Goal: Task Accomplishment & Management: Manage account settings

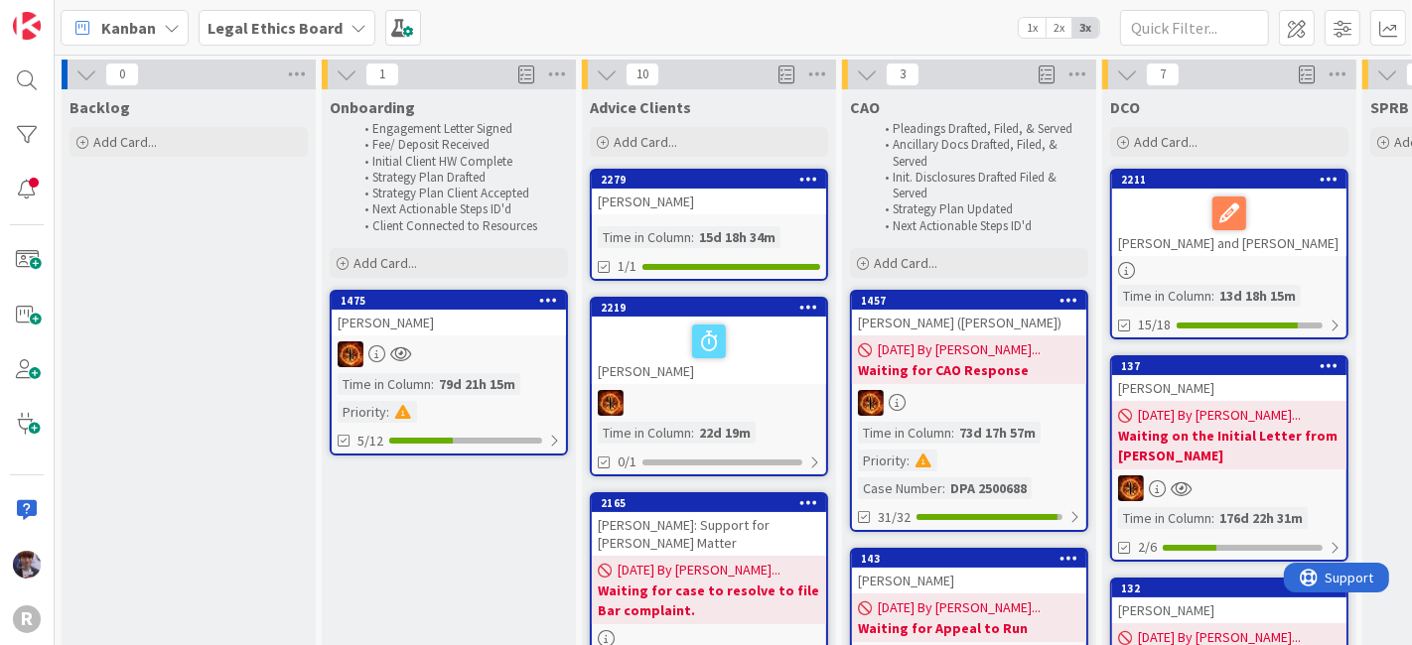
click at [113, 33] on span "Kanban" at bounding box center [128, 28] width 55 height 24
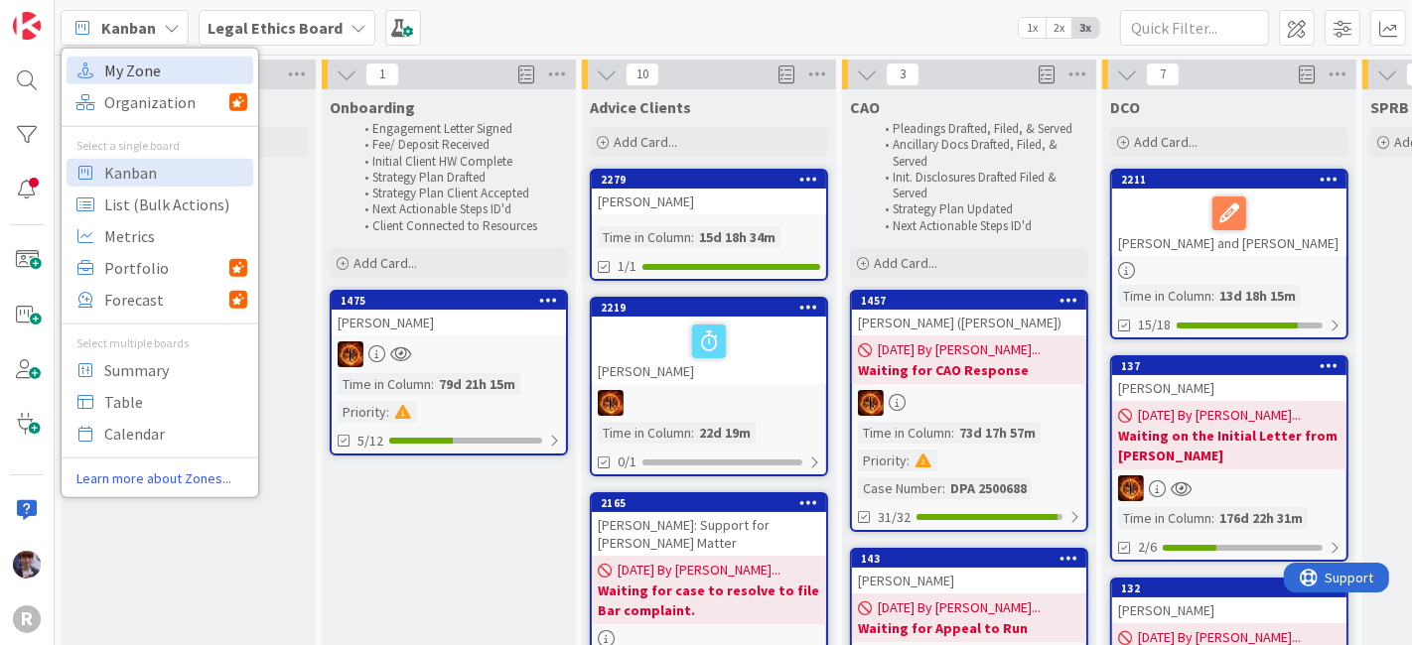
click at [156, 70] on span "My Zone" at bounding box center [175, 70] width 143 height 30
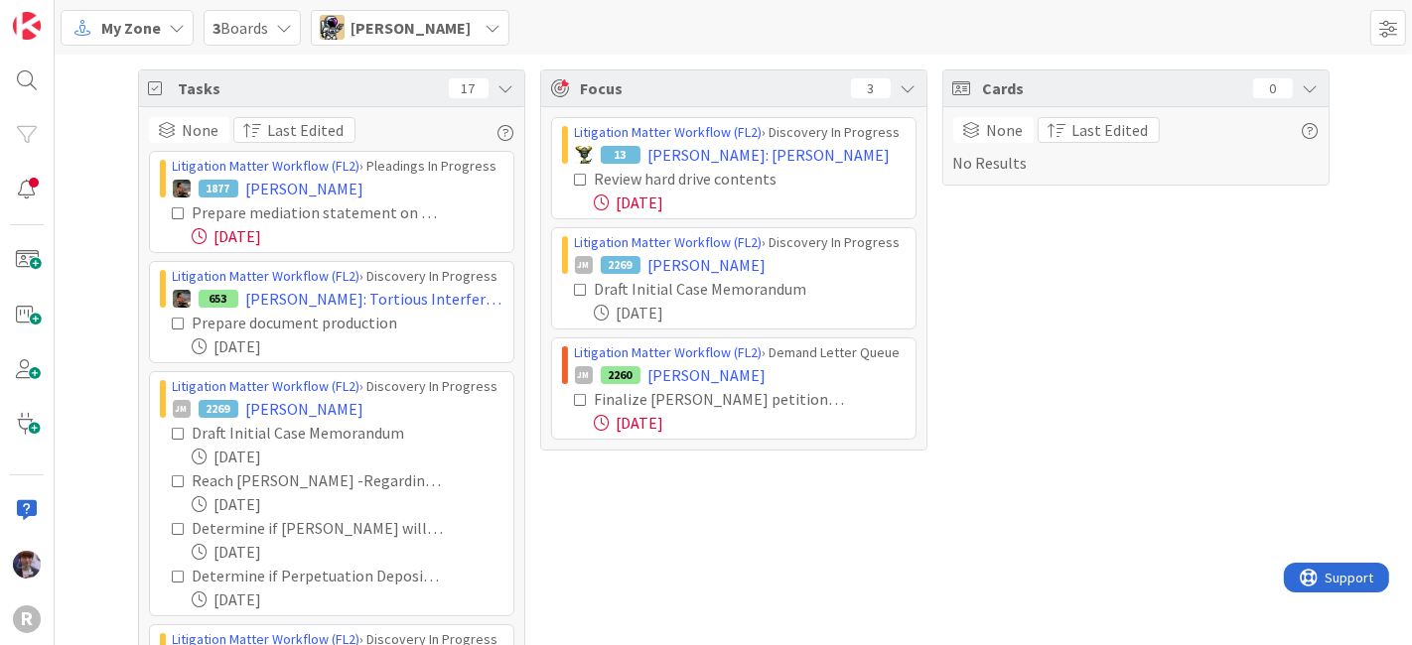
click at [434, 35] on span "Tyler McDonald" at bounding box center [411, 28] width 120 height 24
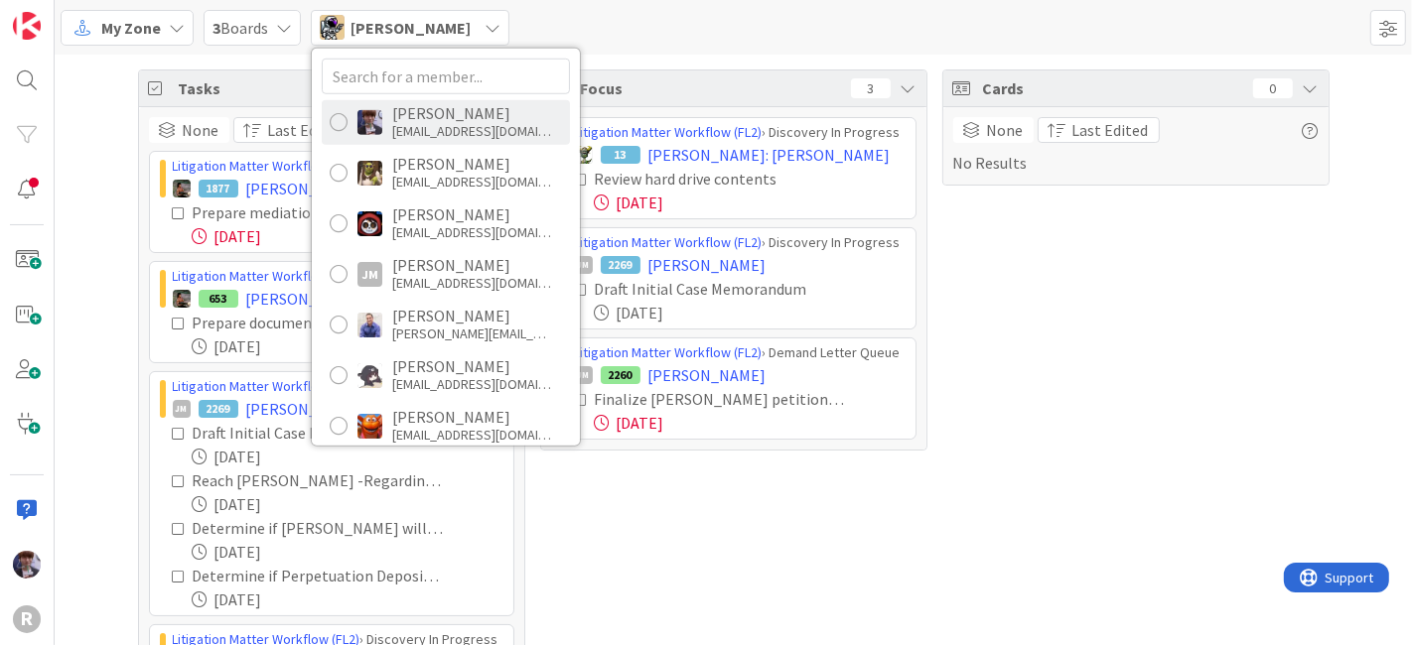
click at [434, 124] on div "mfriesen@reutercorbett.com" at bounding box center [471, 131] width 159 height 18
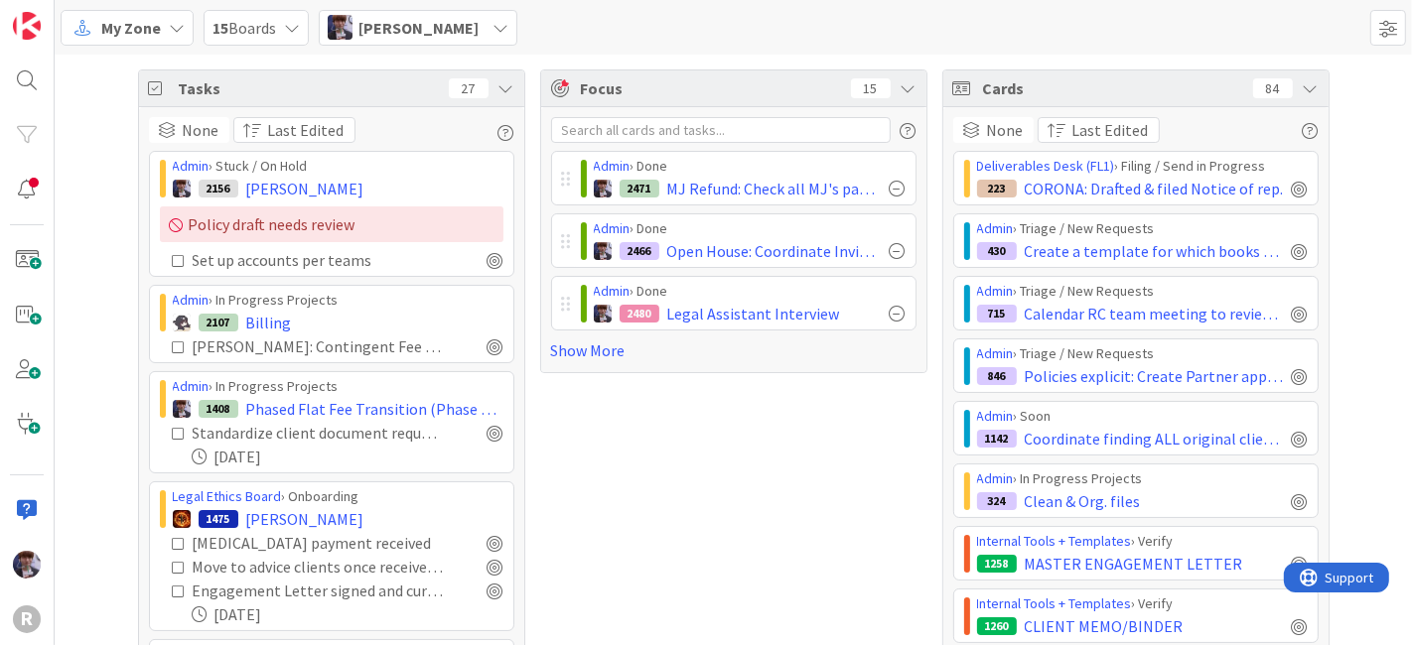
click at [505, 88] on div "Tasks 27" at bounding box center [331, 89] width 385 height 37
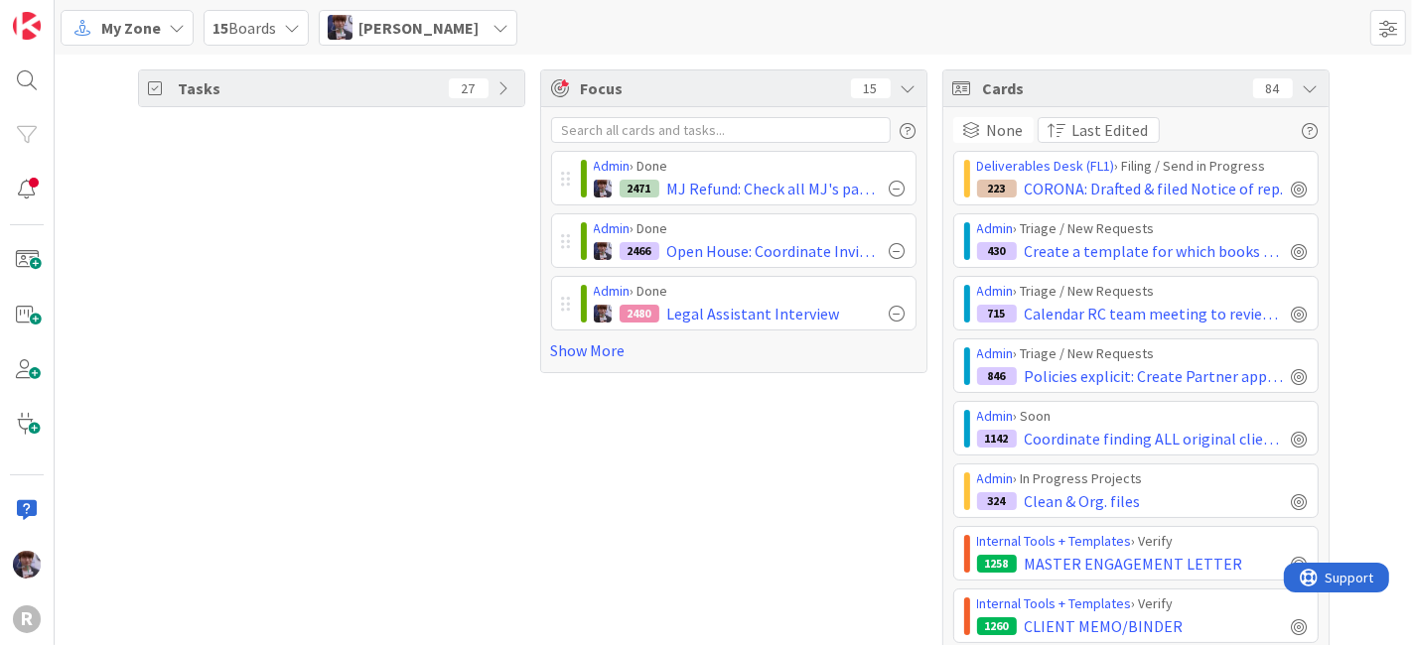
click at [1303, 95] on icon at bounding box center [1311, 88] width 16 height 16
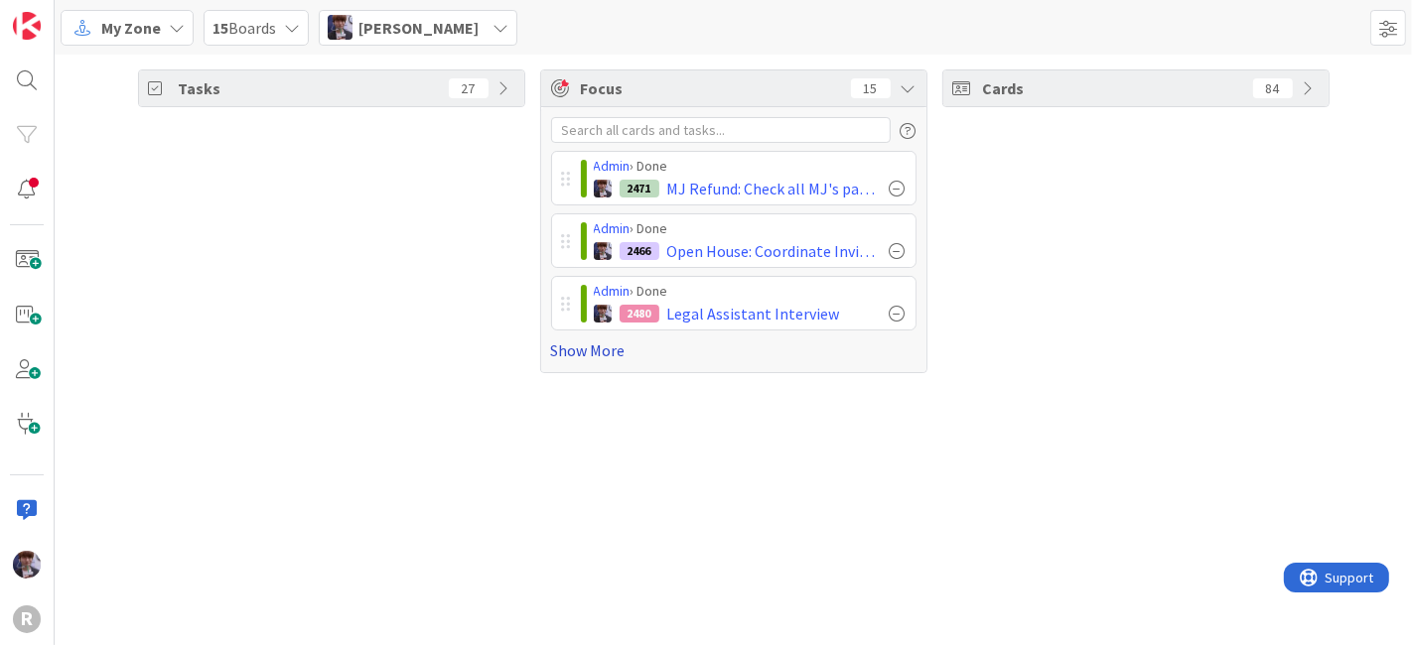
click at [601, 352] on link "Show More" at bounding box center [733, 351] width 365 height 24
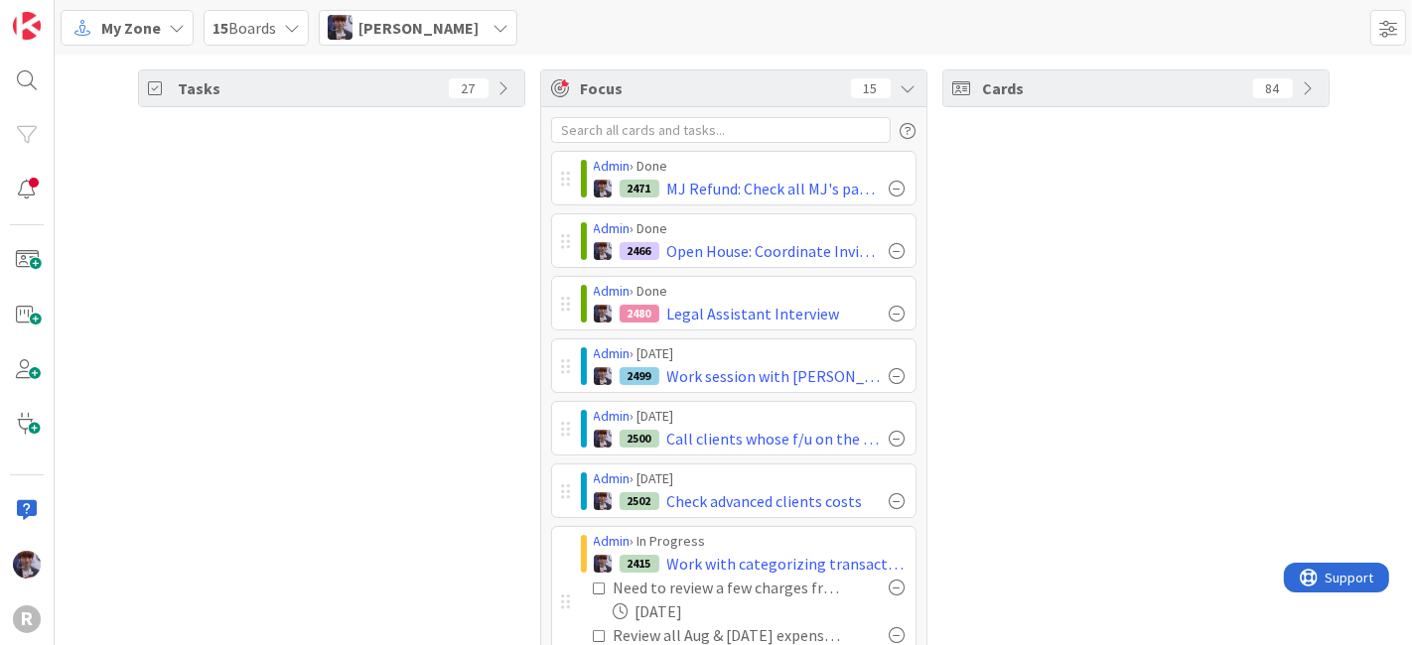
click at [343, 320] on div "Tasks 27" at bounding box center [331, 646] width 387 height 1153
click at [338, 391] on div "Tasks 27" at bounding box center [331, 646] width 387 height 1153
click at [901, 80] on icon at bounding box center [909, 88] width 16 height 16
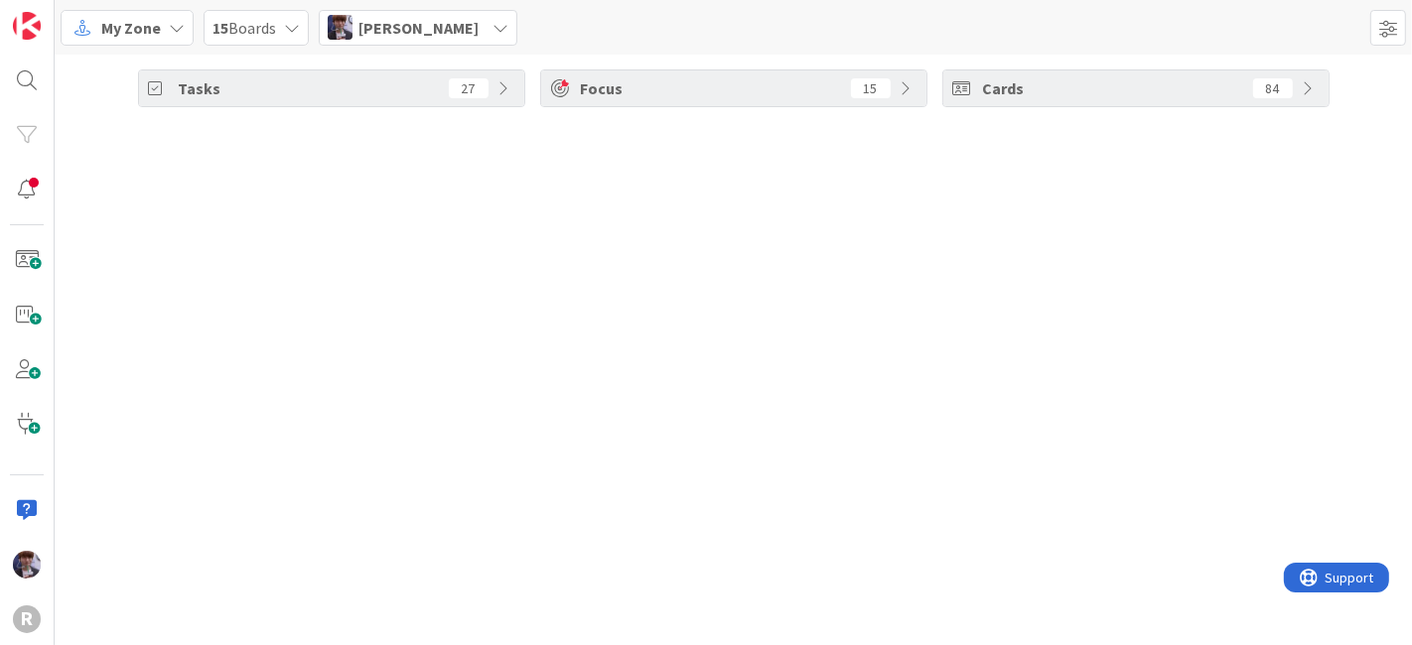
click at [901, 80] on icon at bounding box center [909, 88] width 16 height 16
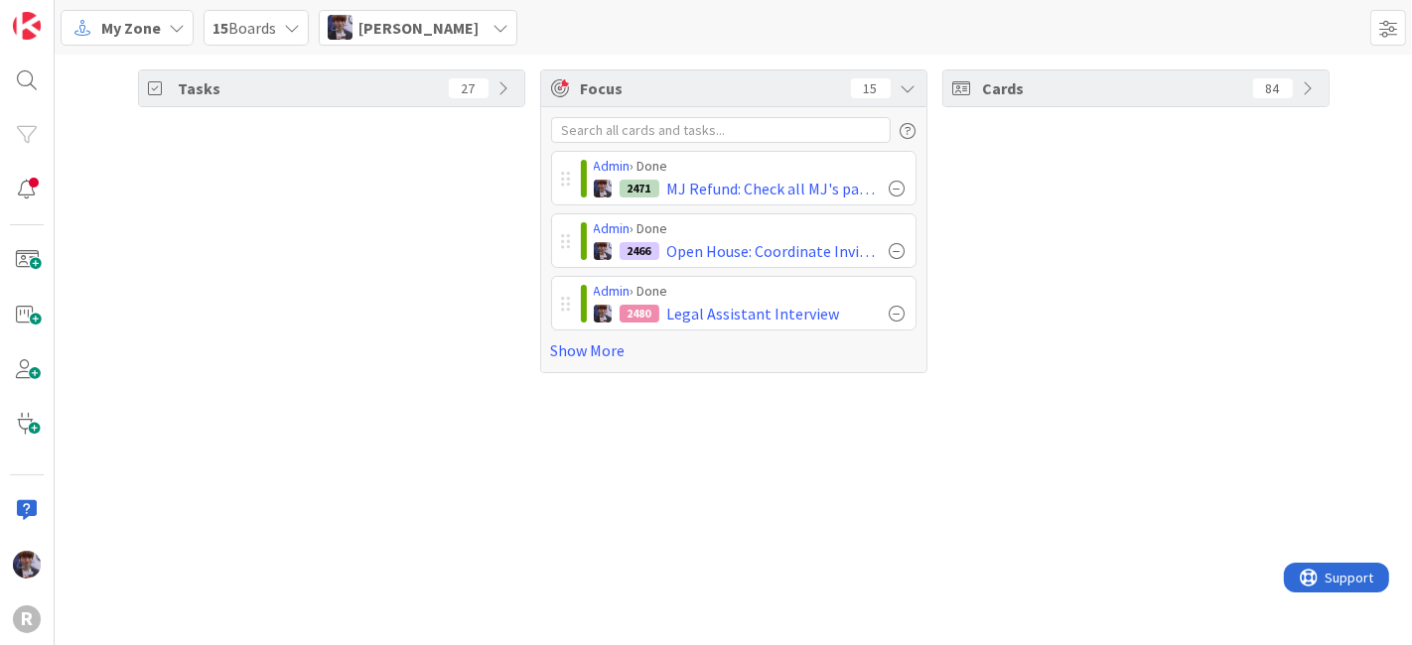
click at [1044, 442] on div "Tasks 27 Focus 15 Admin › Done 2471 MJ Refund: Check all MJ's past payment sour…" at bounding box center [734, 350] width 1358 height 591
click at [448, 33] on span "Minka Laine Friesen" at bounding box center [418, 28] width 120 height 24
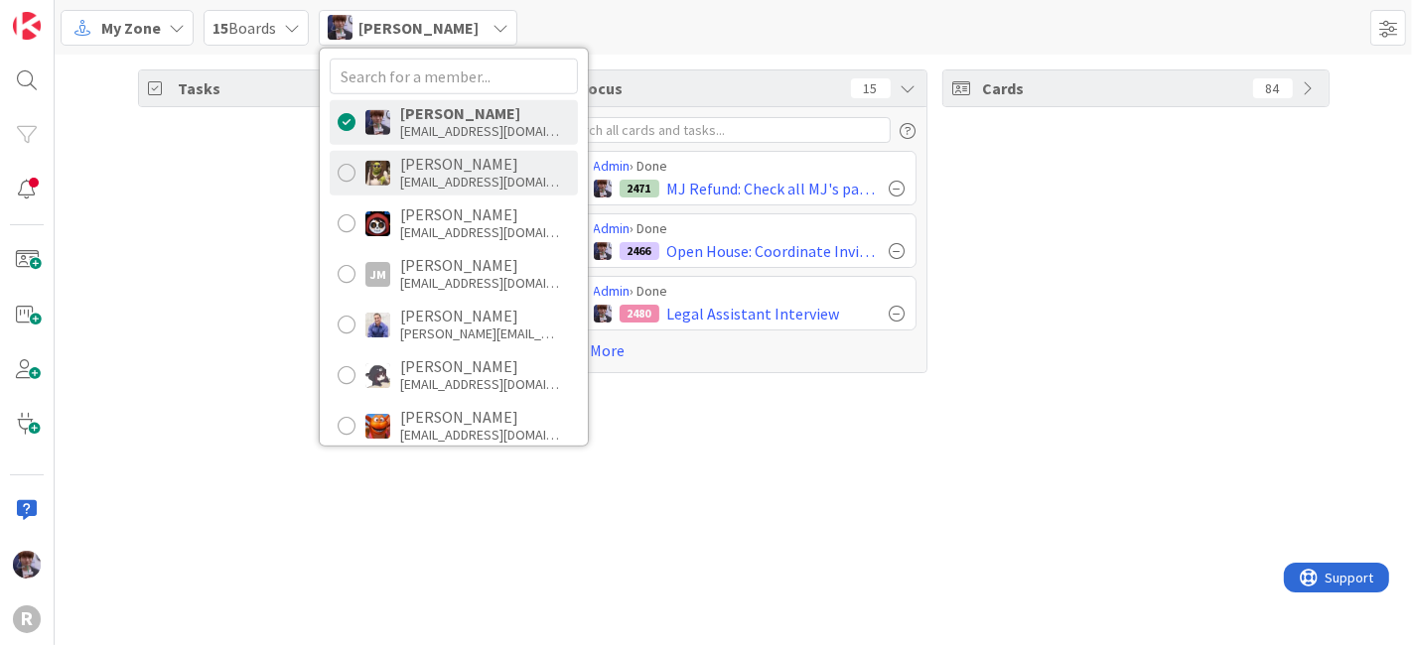
click at [425, 169] on div "Devine Gines" at bounding box center [479, 164] width 159 height 18
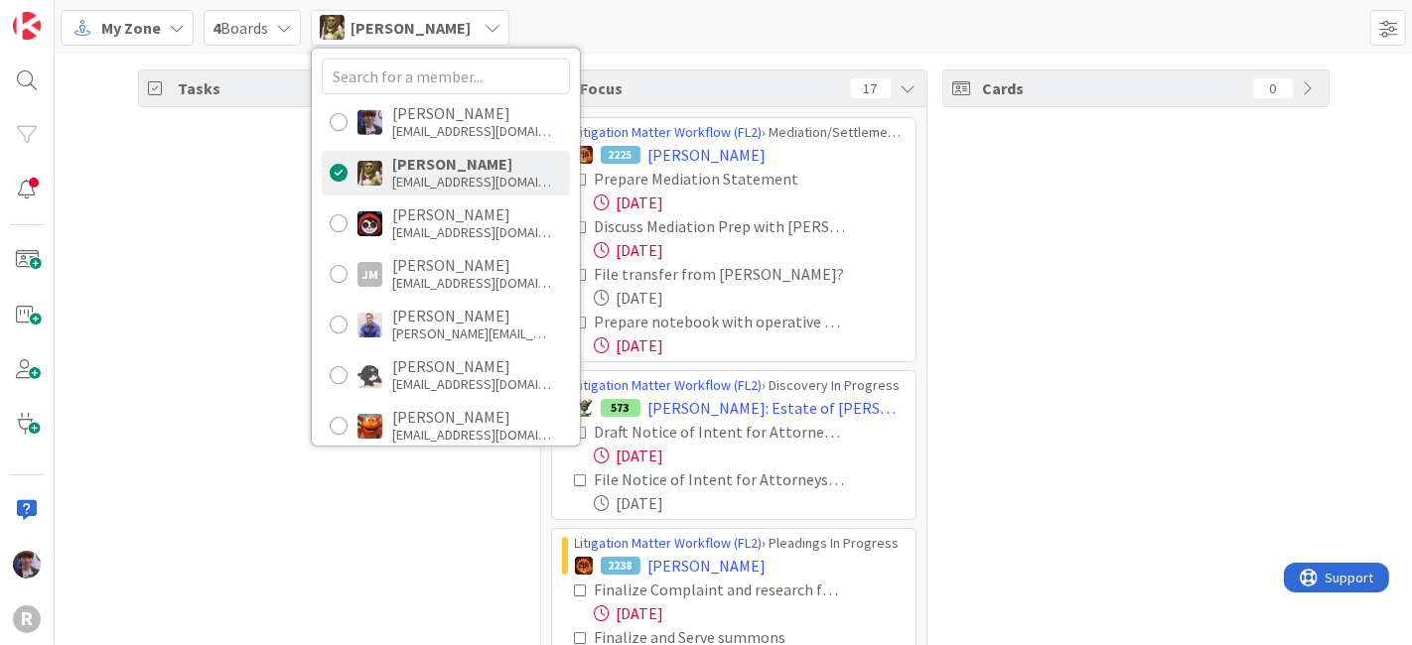
click at [242, 225] on div "Tasks 27" at bounding box center [331, 395] width 387 height 651
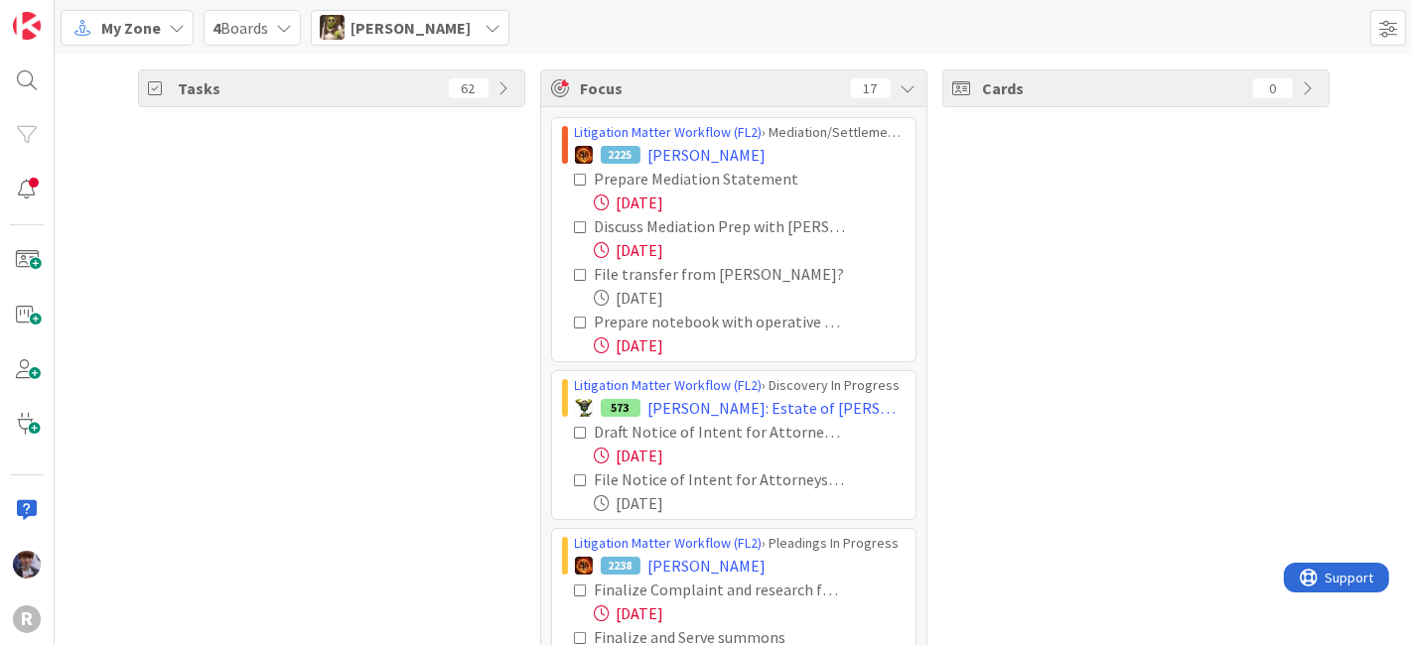
click at [575, 225] on icon at bounding box center [582, 227] width 14 height 14
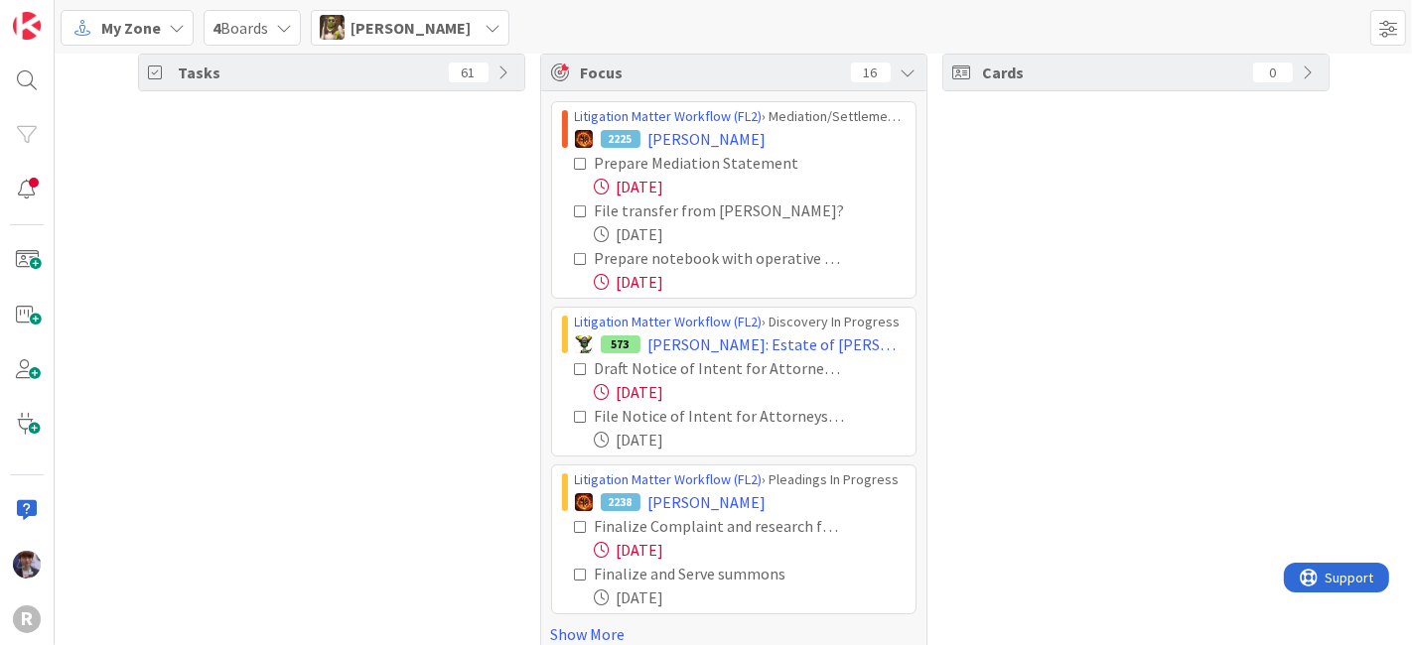
scroll to position [40, 0]
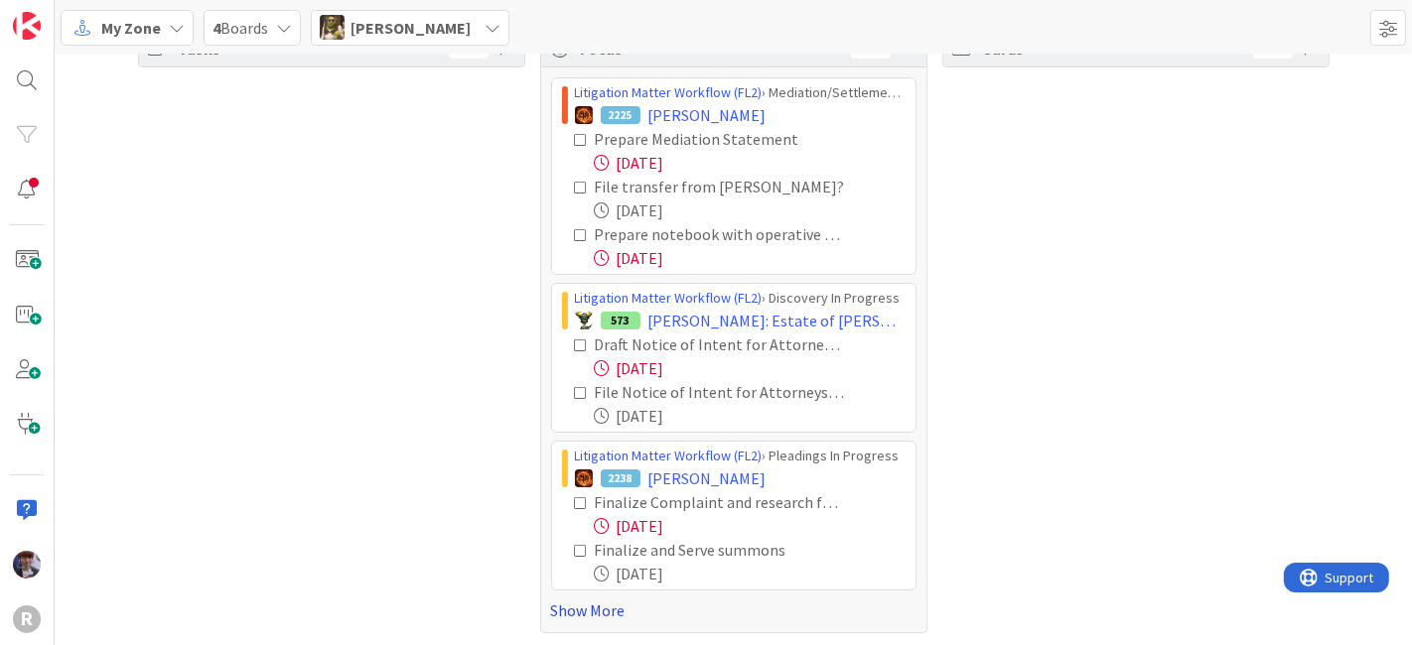
click at [564, 606] on link "Show More" at bounding box center [733, 611] width 365 height 24
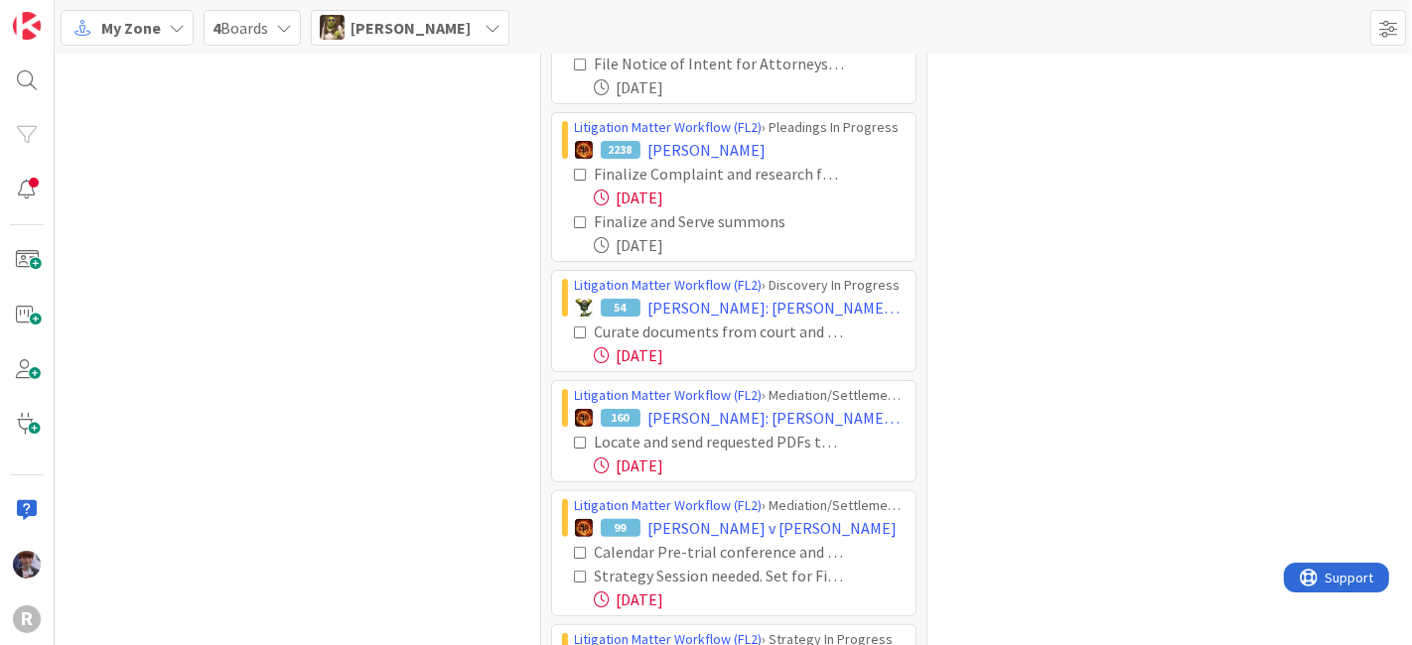
scroll to position [369, 0]
click at [575, 169] on icon at bounding box center [582, 174] width 14 height 14
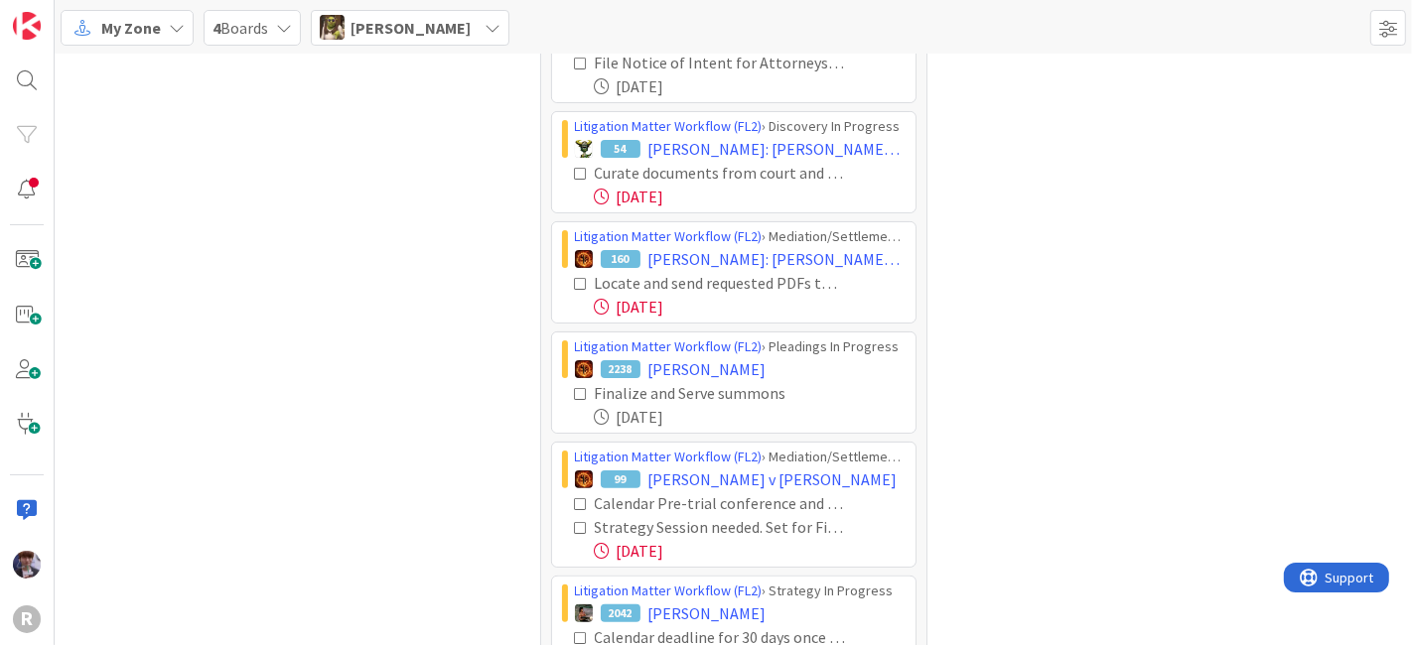
click at [575, 389] on icon at bounding box center [582, 394] width 14 height 14
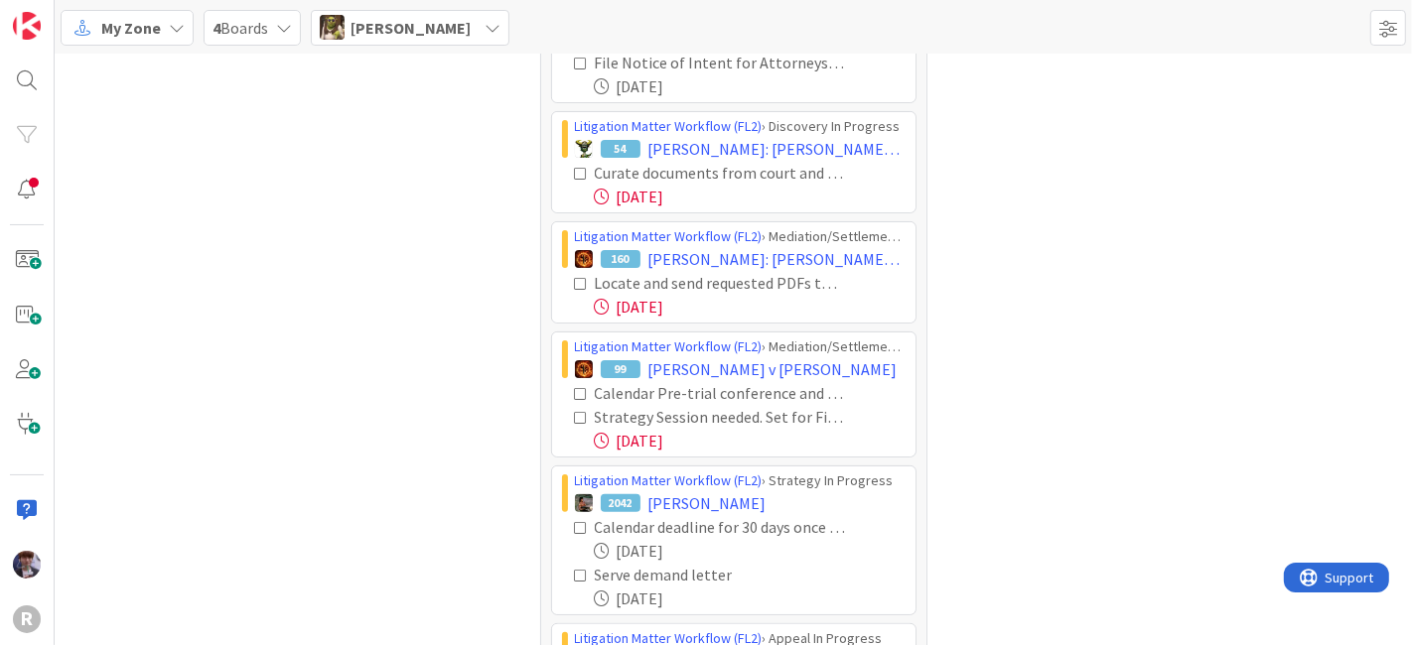
click at [474, 321] on div "Tasks 59" at bounding box center [331, 344] width 387 height 1289
click at [575, 282] on icon at bounding box center [582, 284] width 14 height 14
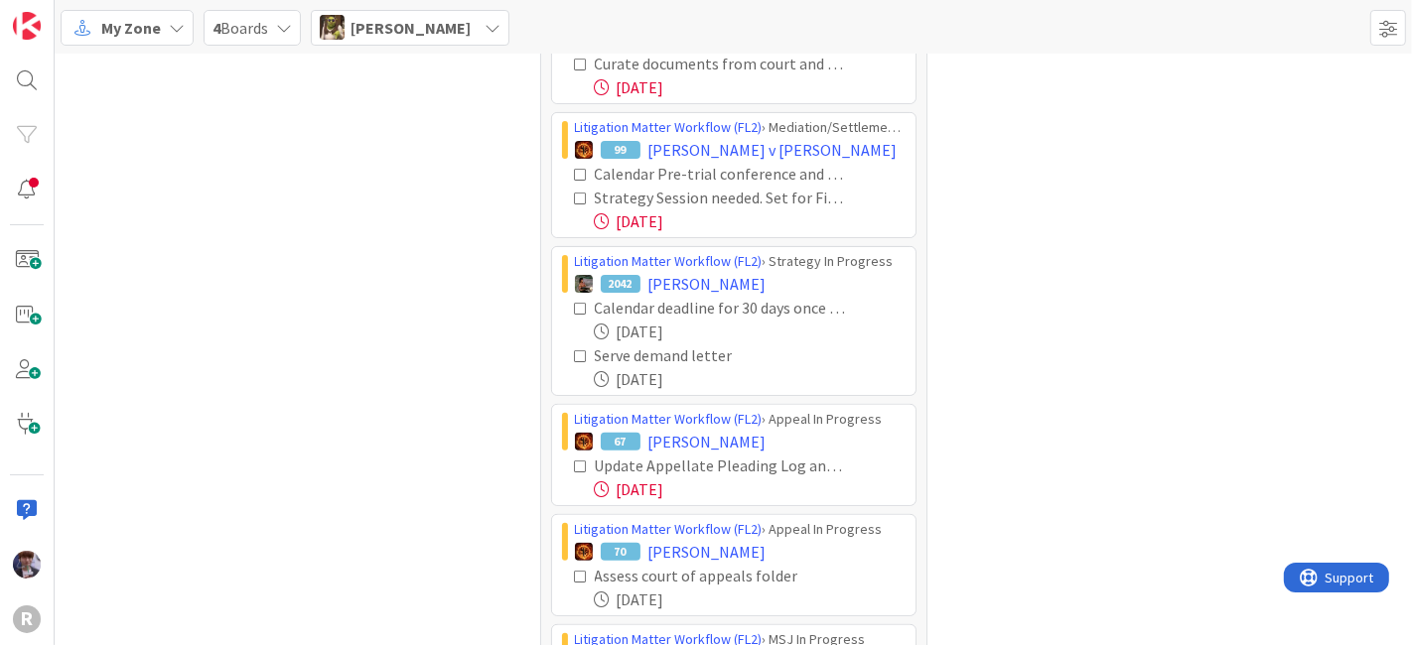
scroll to position [480, 0]
click at [575, 167] on icon at bounding box center [582, 174] width 14 height 14
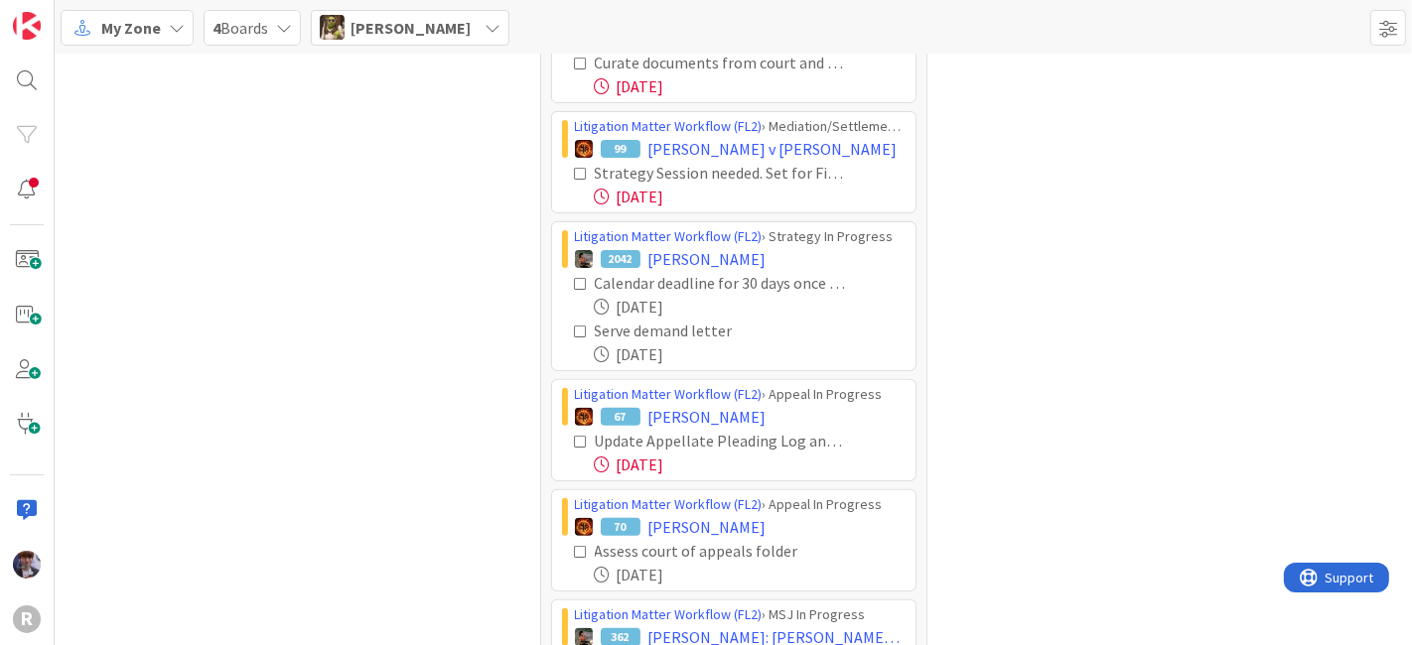
click at [575, 167] on icon at bounding box center [582, 174] width 14 height 14
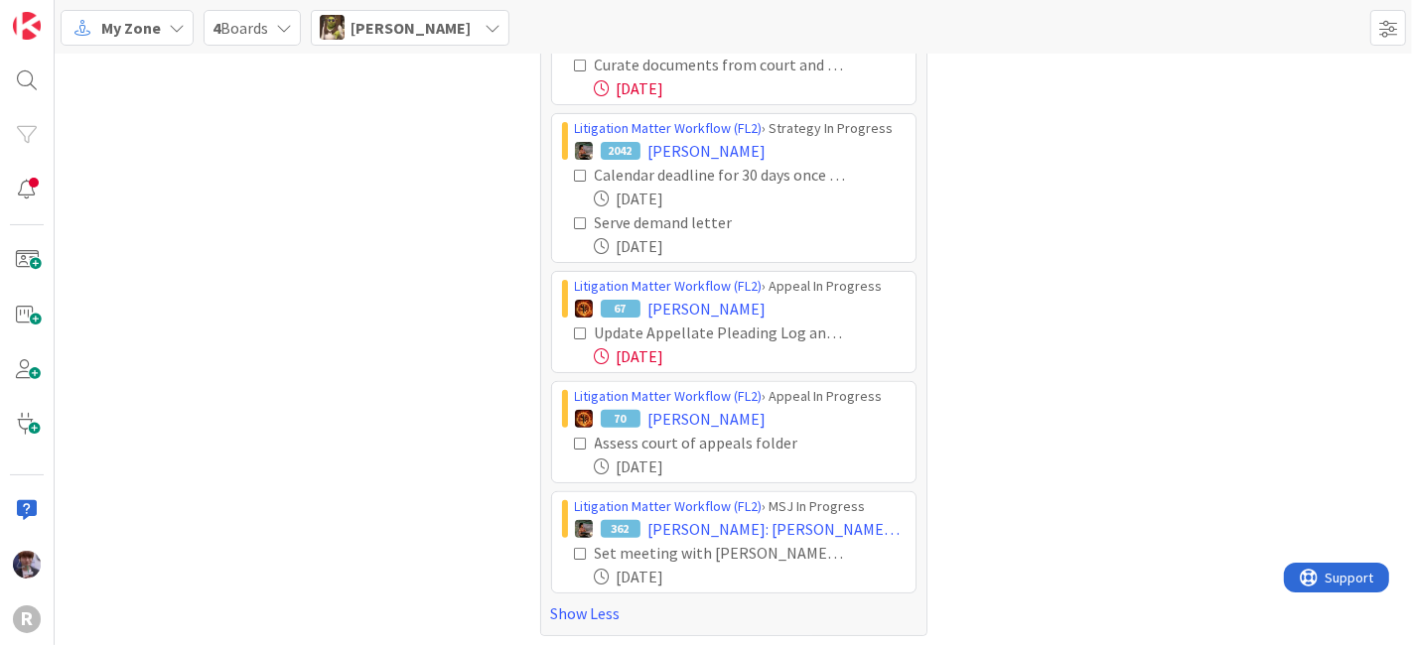
click at [575, 216] on icon at bounding box center [582, 223] width 14 height 14
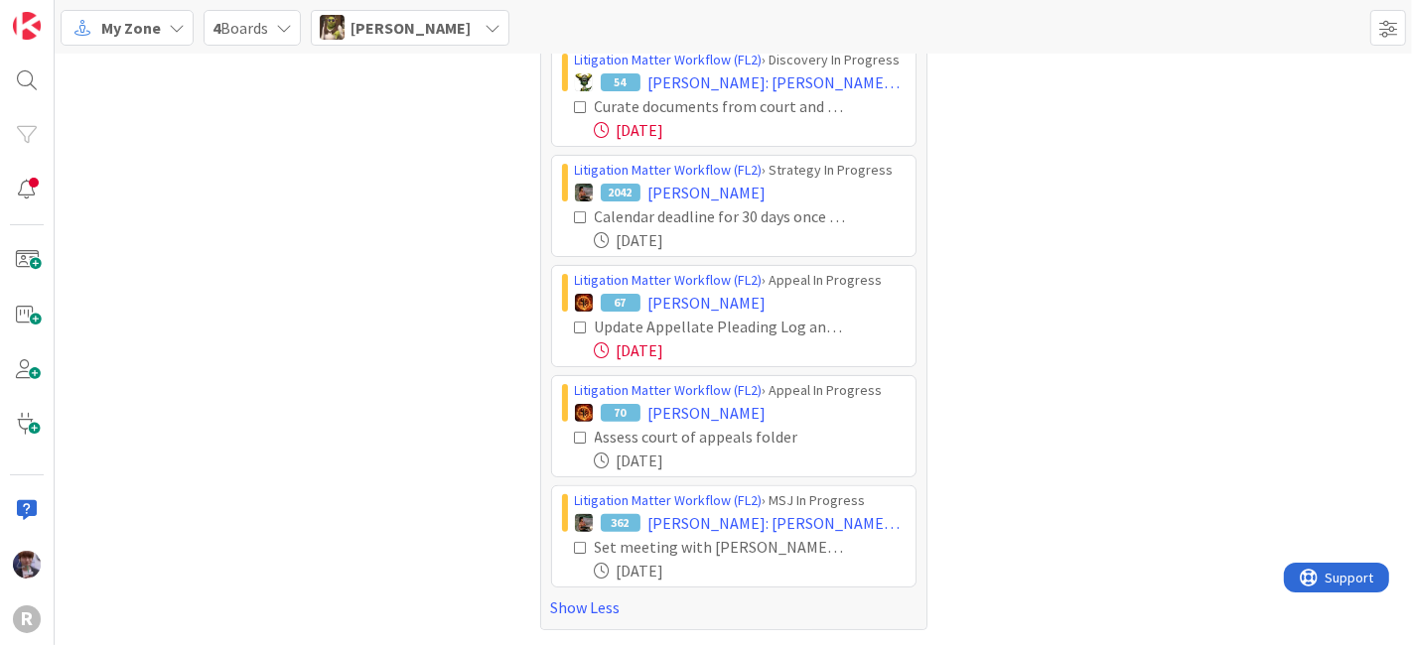
scroll to position [431, 0]
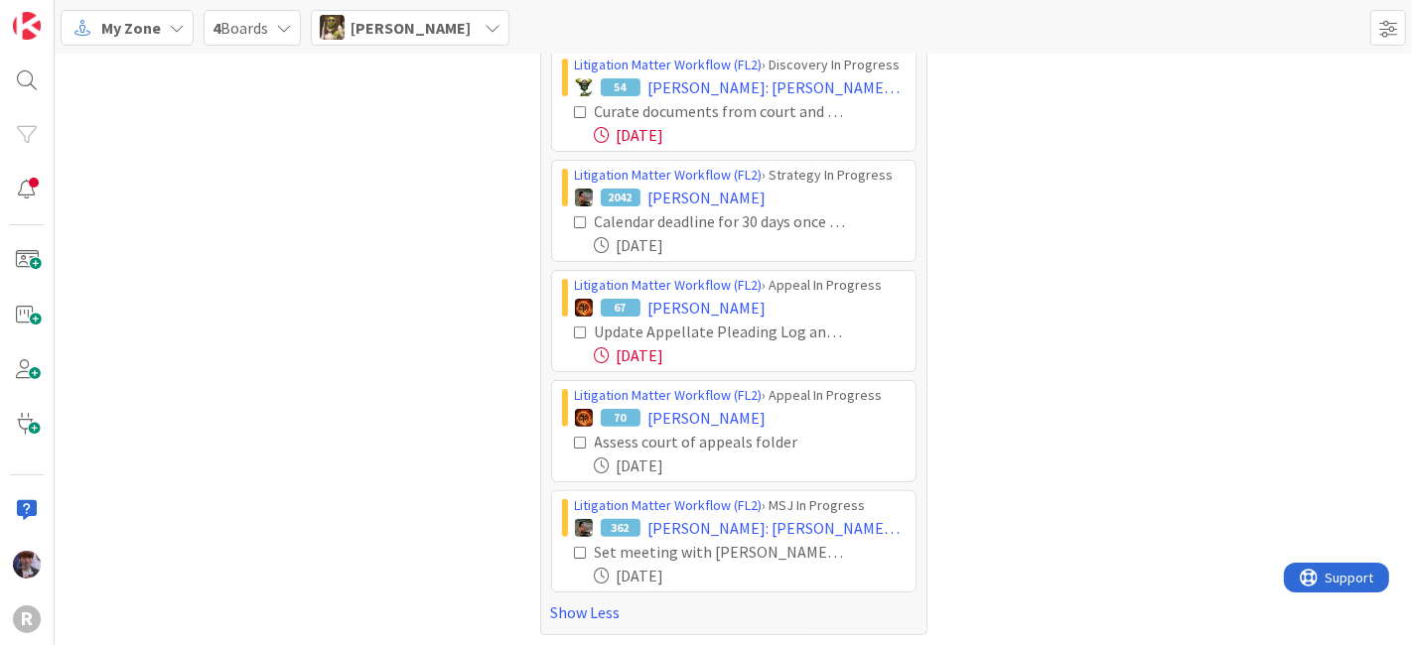
click at [575, 216] on icon at bounding box center [582, 222] width 14 height 14
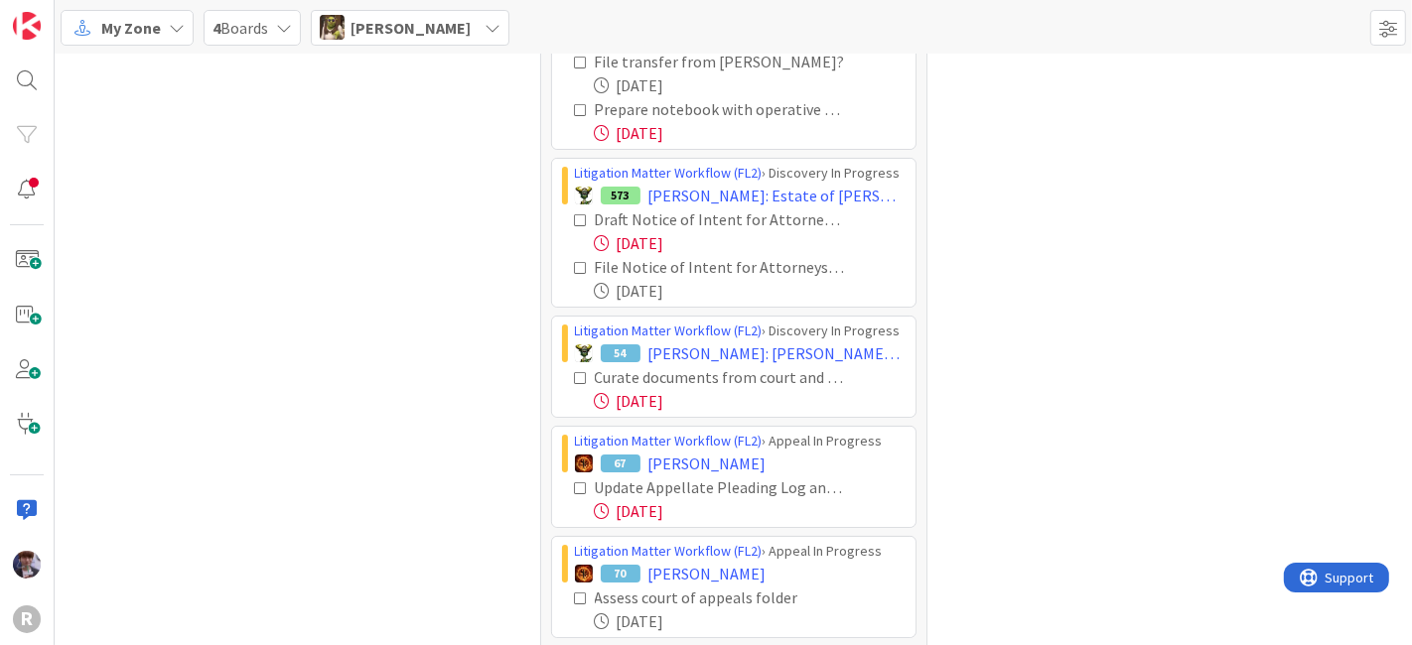
scroll to position [0, 0]
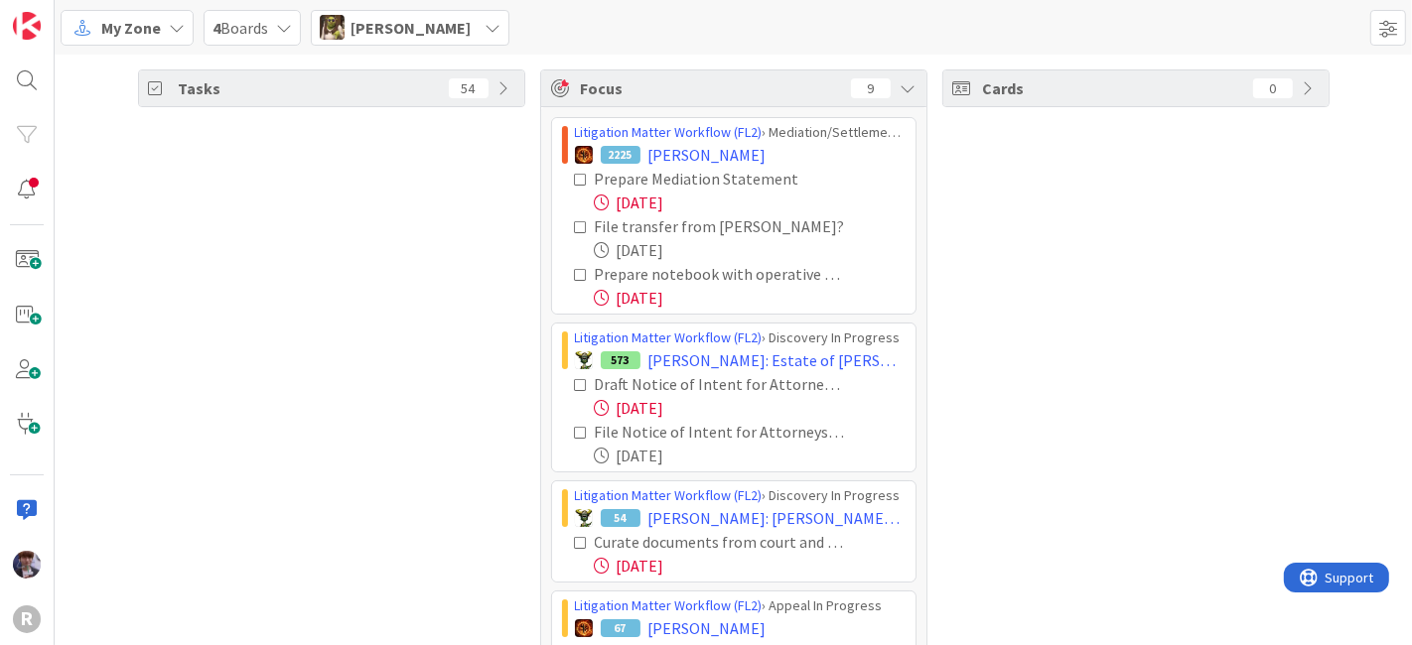
click at [387, 30] on span "Devine Gines" at bounding box center [411, 28] width 120 height 24
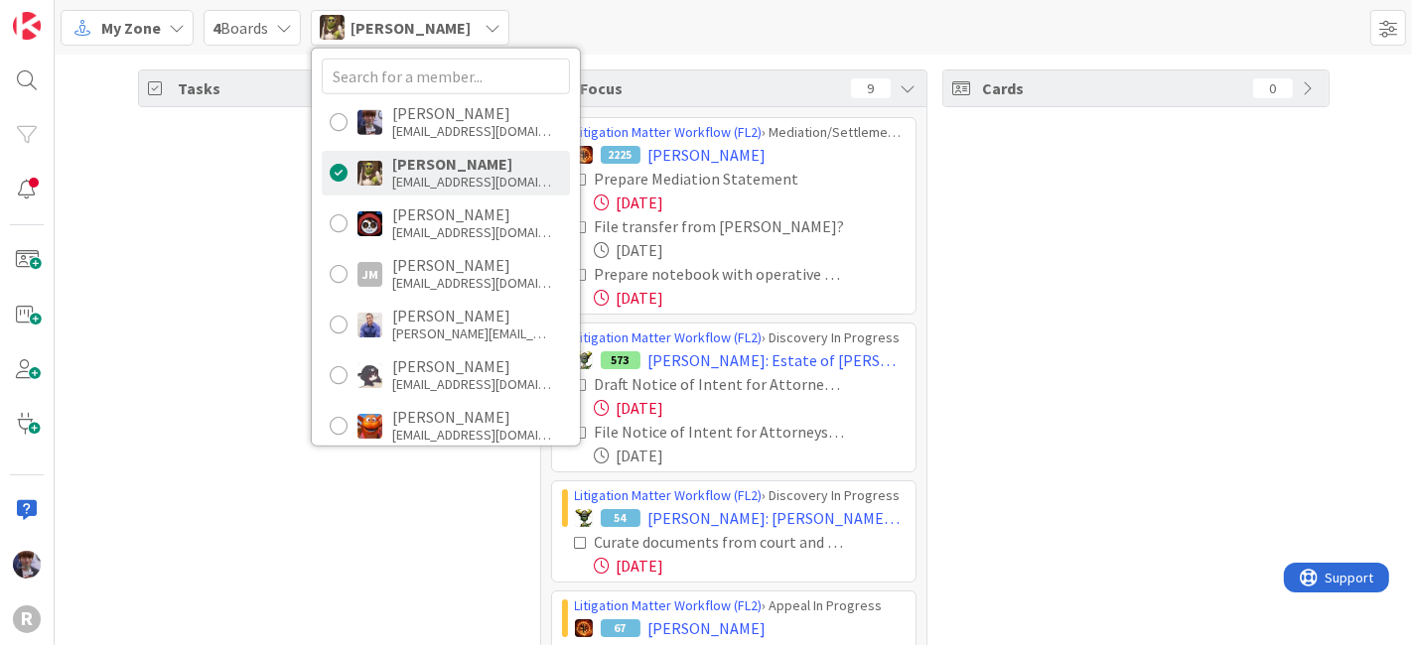
click at [283, 402] on div "Tasks 54" at bounding box center [331, 513] width 387 height 887
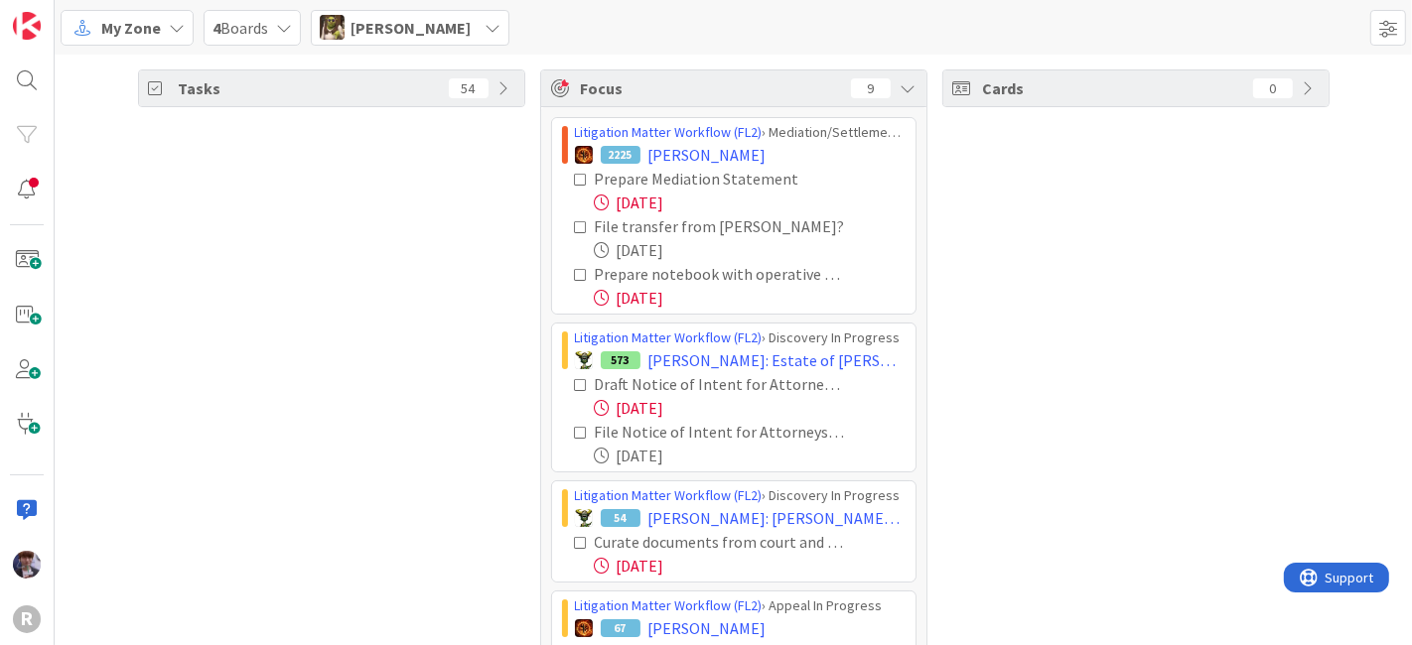
click at [374, 33] on span "Devine Gines" at bounding box center [411, 28] width 120 height 24
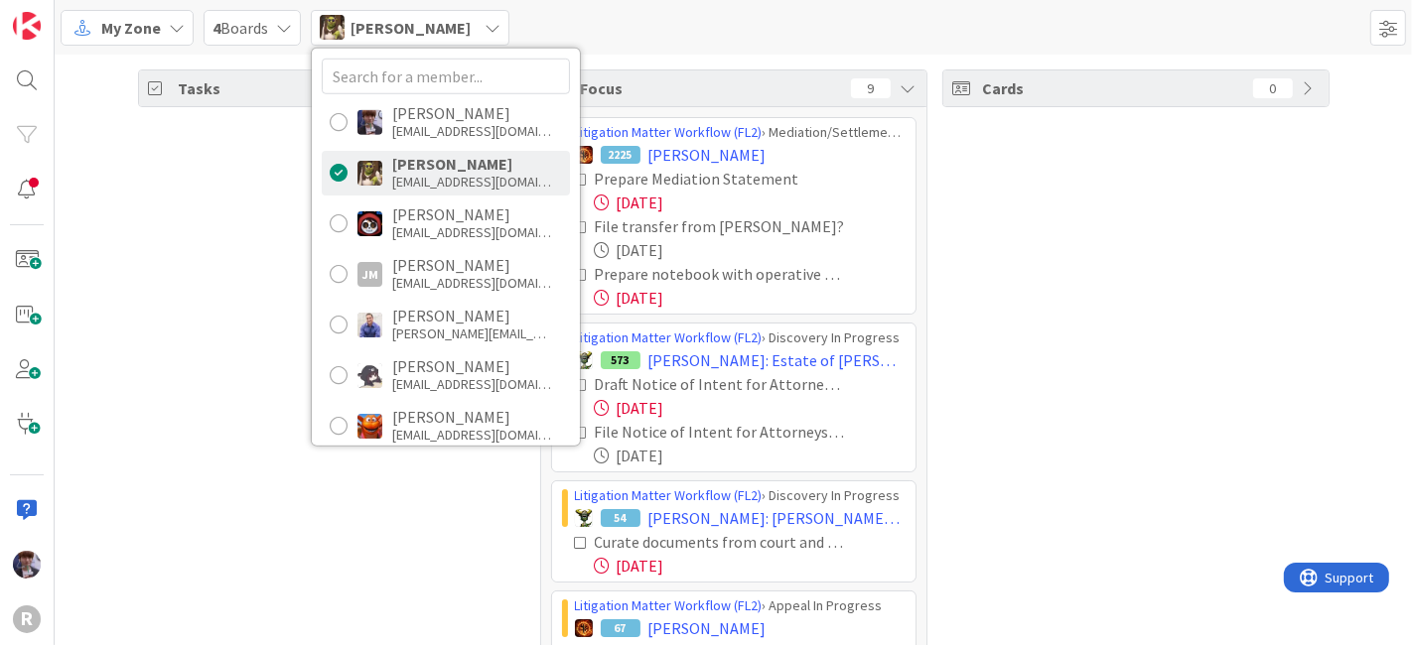
click at [224, 347] on div "Tasks 54" at bounding box center [331, 513] width 387 height 887
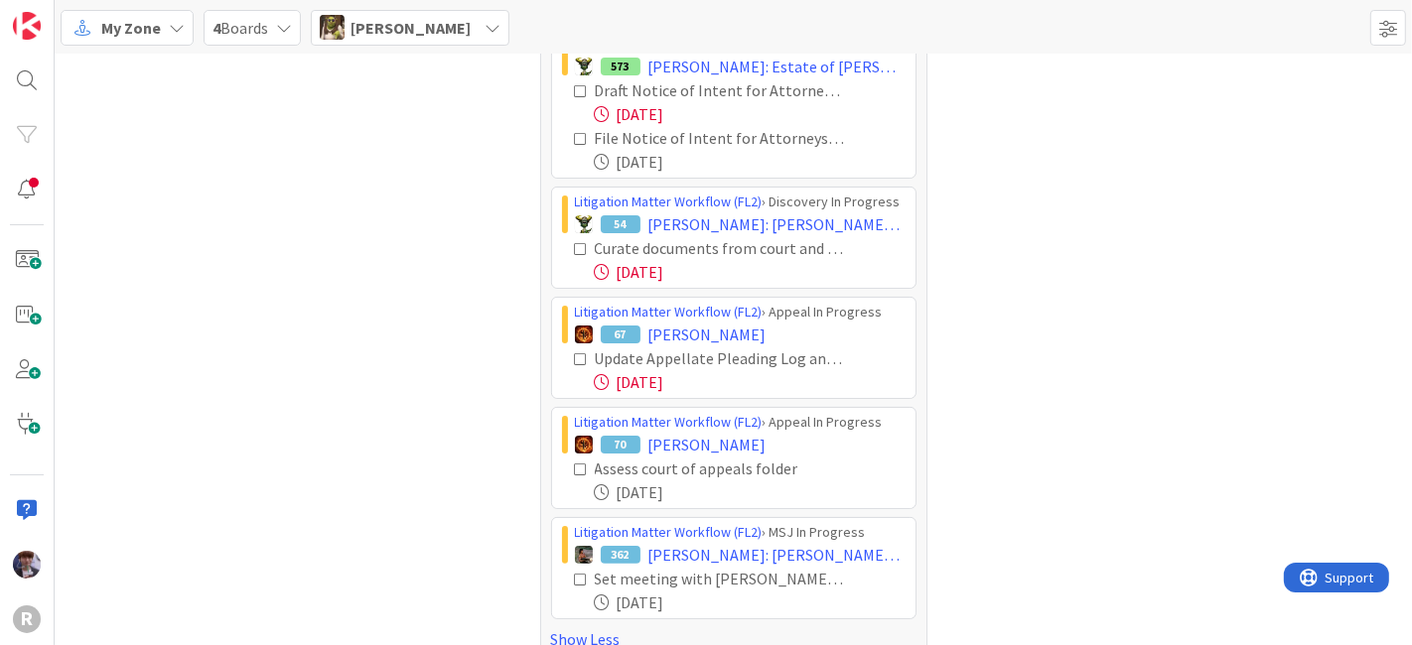
scroll to position [320, 0]
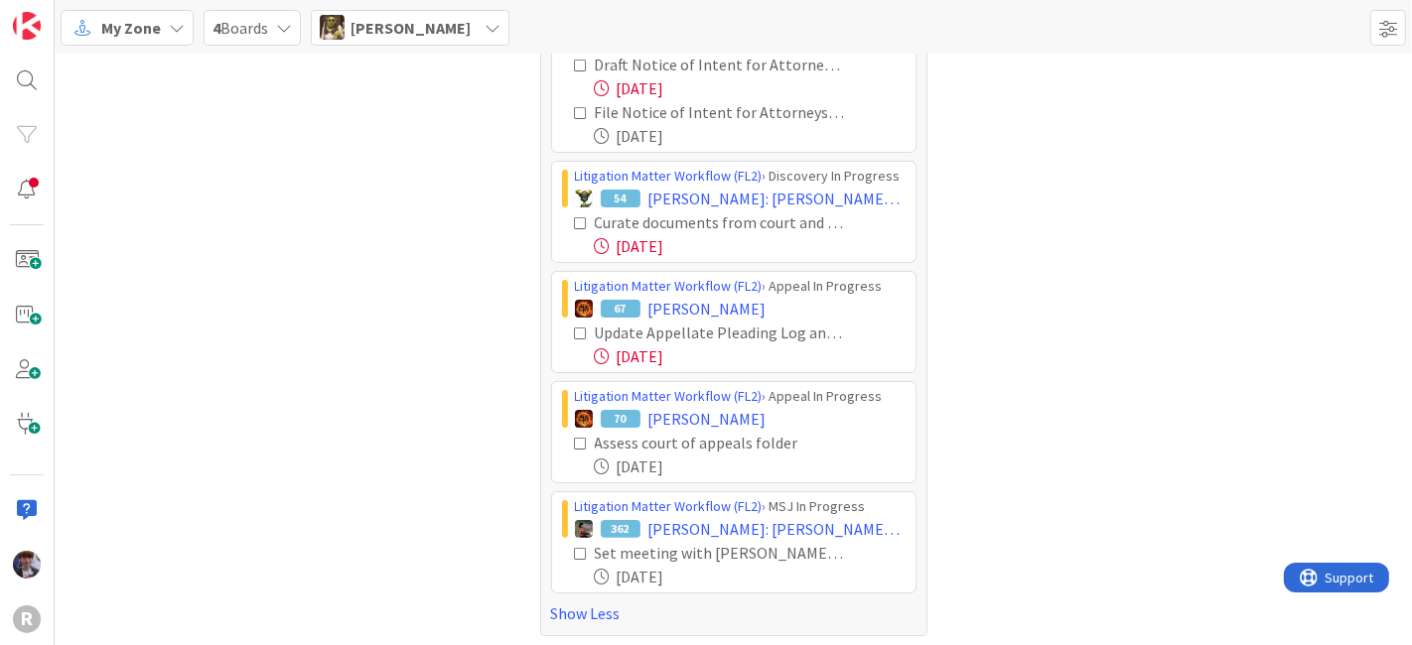
click at [410, 214] on div "Tasks 54" at bounding box center [331, 193] width 387 height 887
click at [392, 35] on span "Devine Gines" at bounding box center [411, 28] width 120 height 24
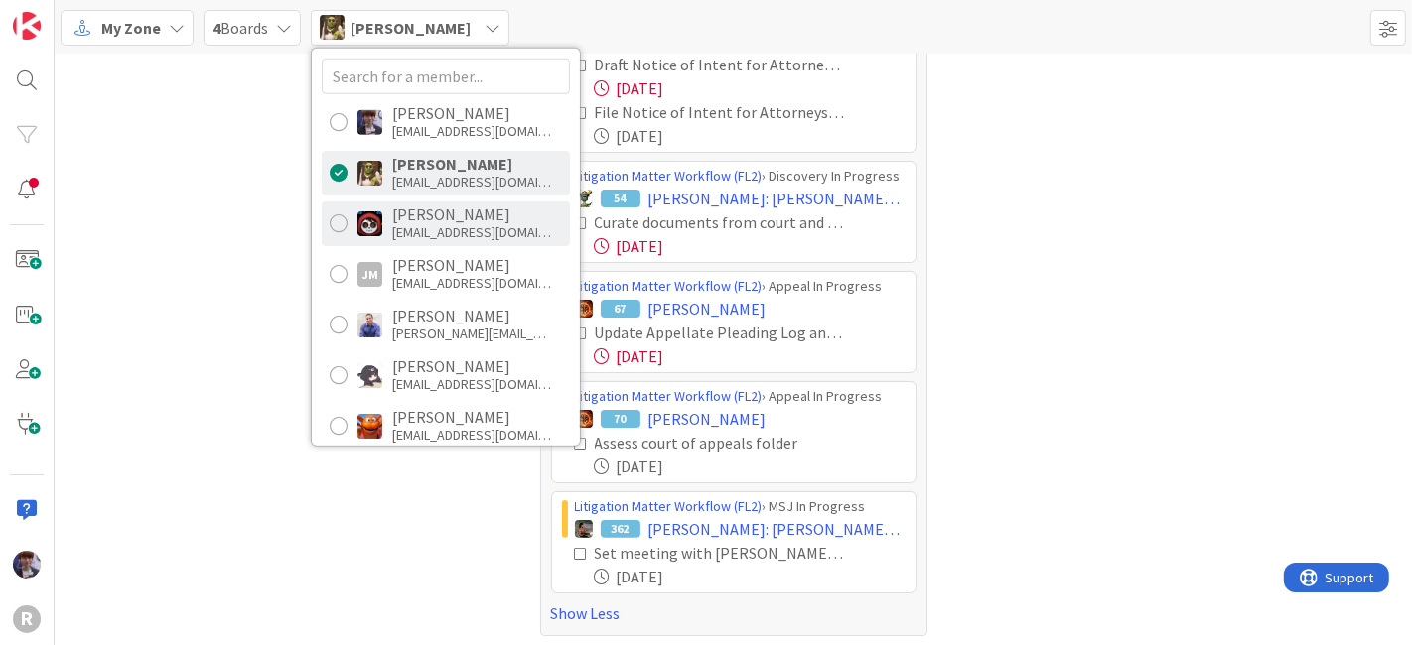
click at [436, 227] on div "jsanchez@reutercorbett.com" at bounding box center [471, 232] width 159 height 18
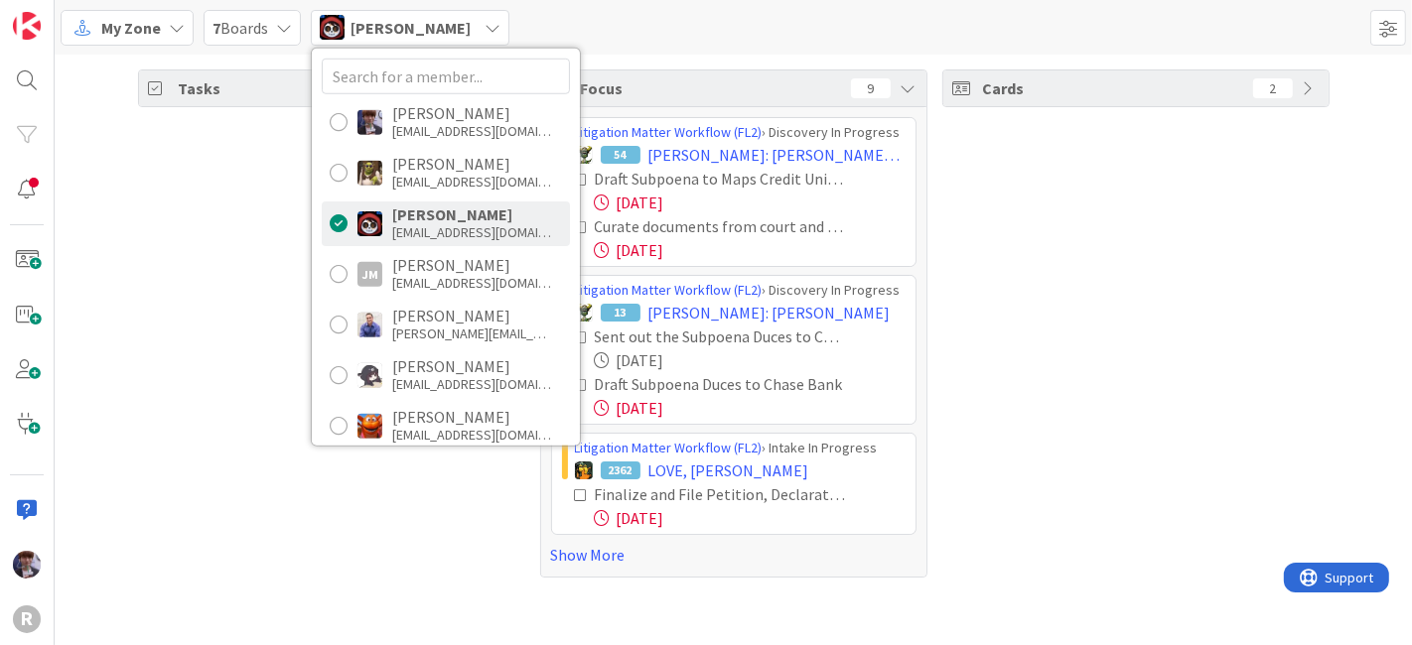
click at [232, 283] on div "Tasks 55" at bounding box center [331, 324] width 387 height 508
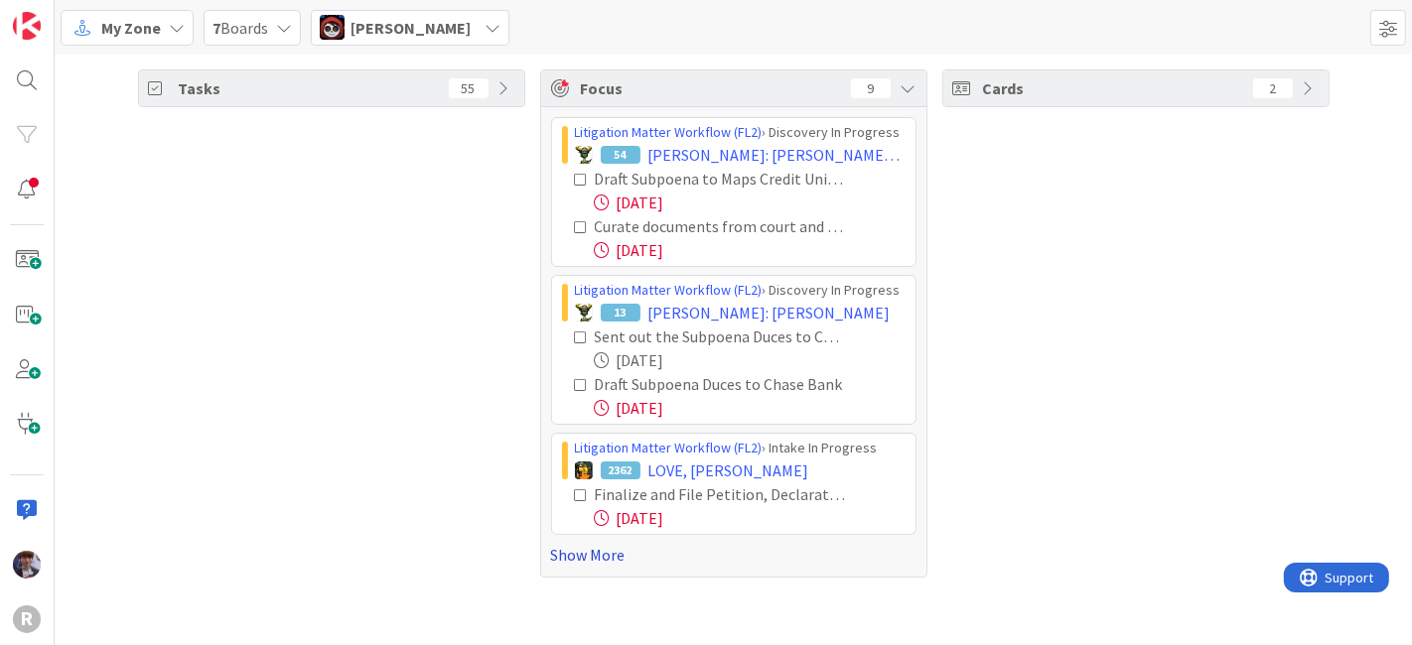
click at [578, 555] on link "Show More" at bounding box center [733, 555] width 365 height 24
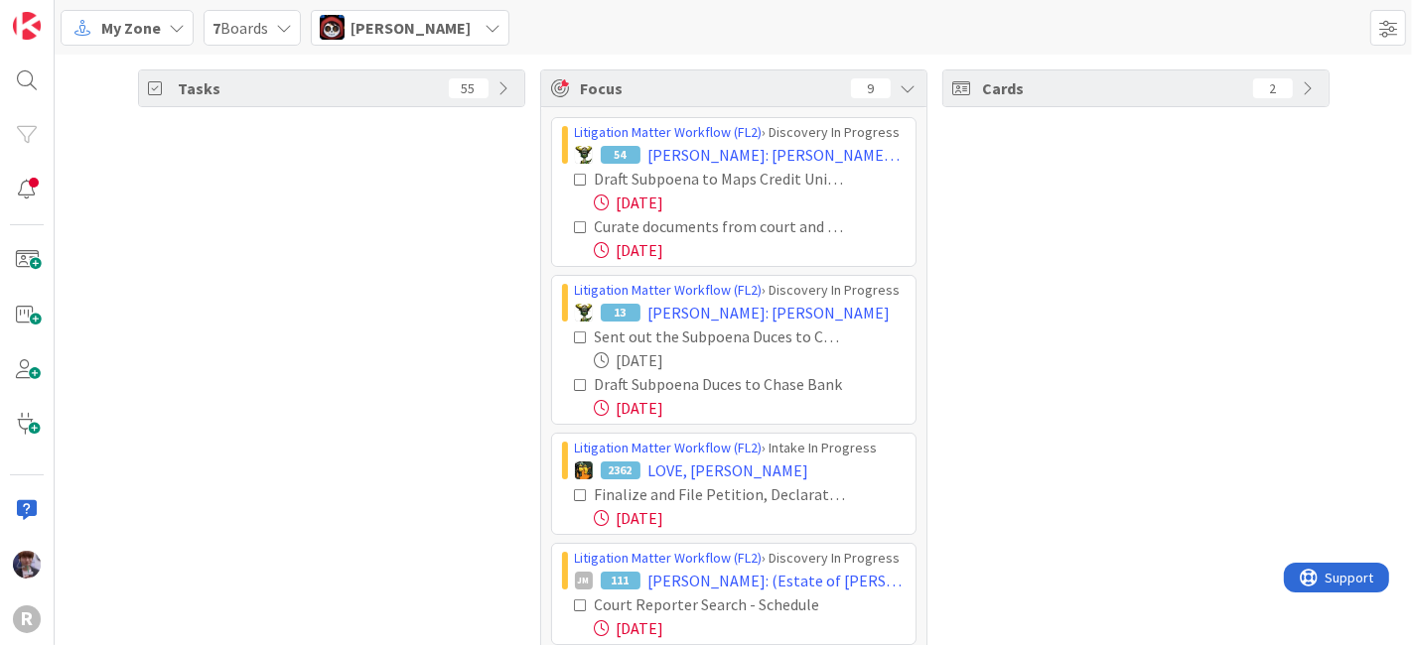
click at [576, 181] on icon at bounding box center [582, 180] width 14 height 14
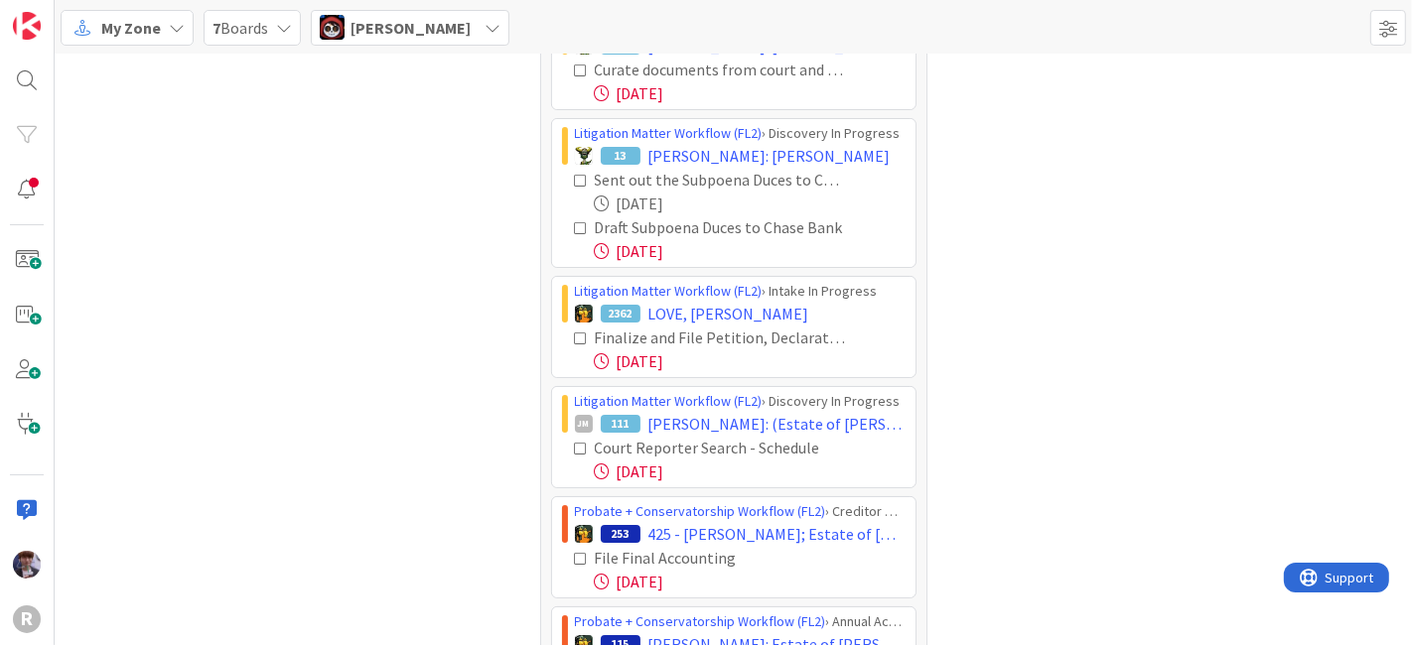
scroll to position [110, 0]
click at [575, 177] on icon at bounding box center [582, 180] width 14 height 14
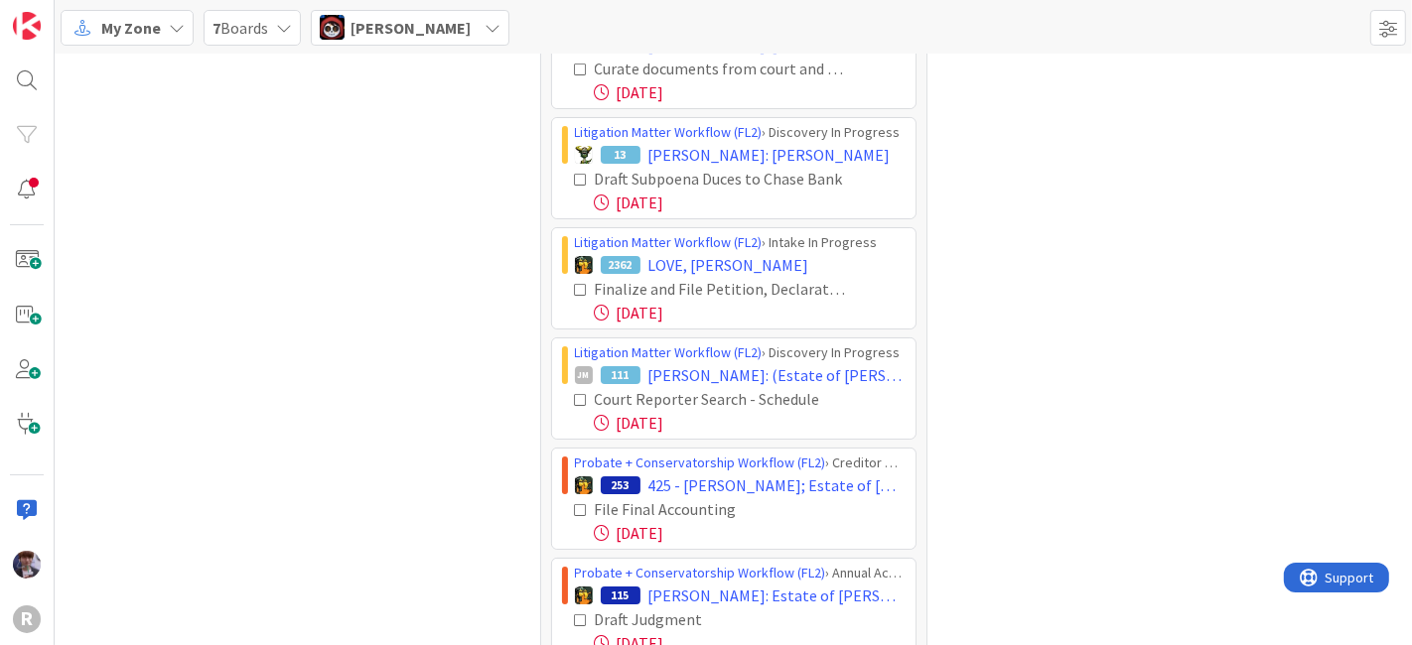
click at [575, 177] on icon at bounding box center [582, 180] width 14 height 14
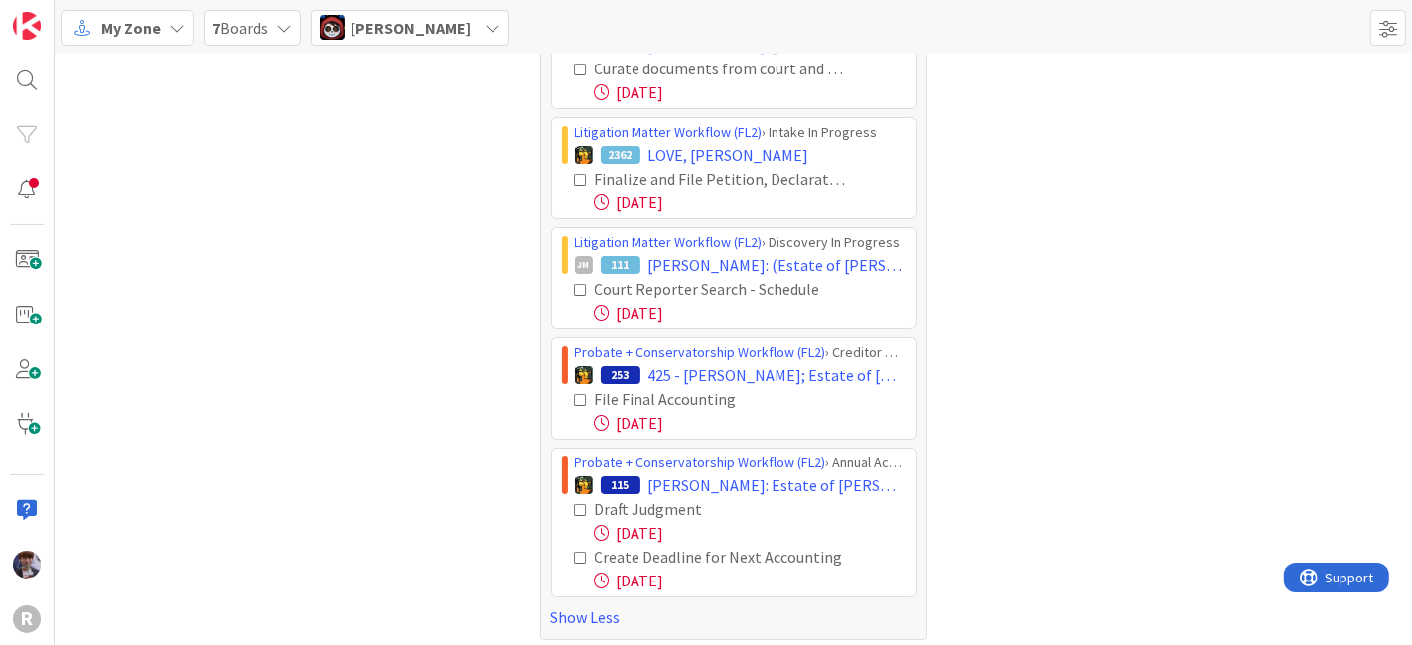
click at [964, 354] on div "Cards 2" at bounding box center [1135, 299] width 387 height 681
click at [403, 24] on span "Jasmin Sanchez" at bounding box center [411, 28] width 120 height 24
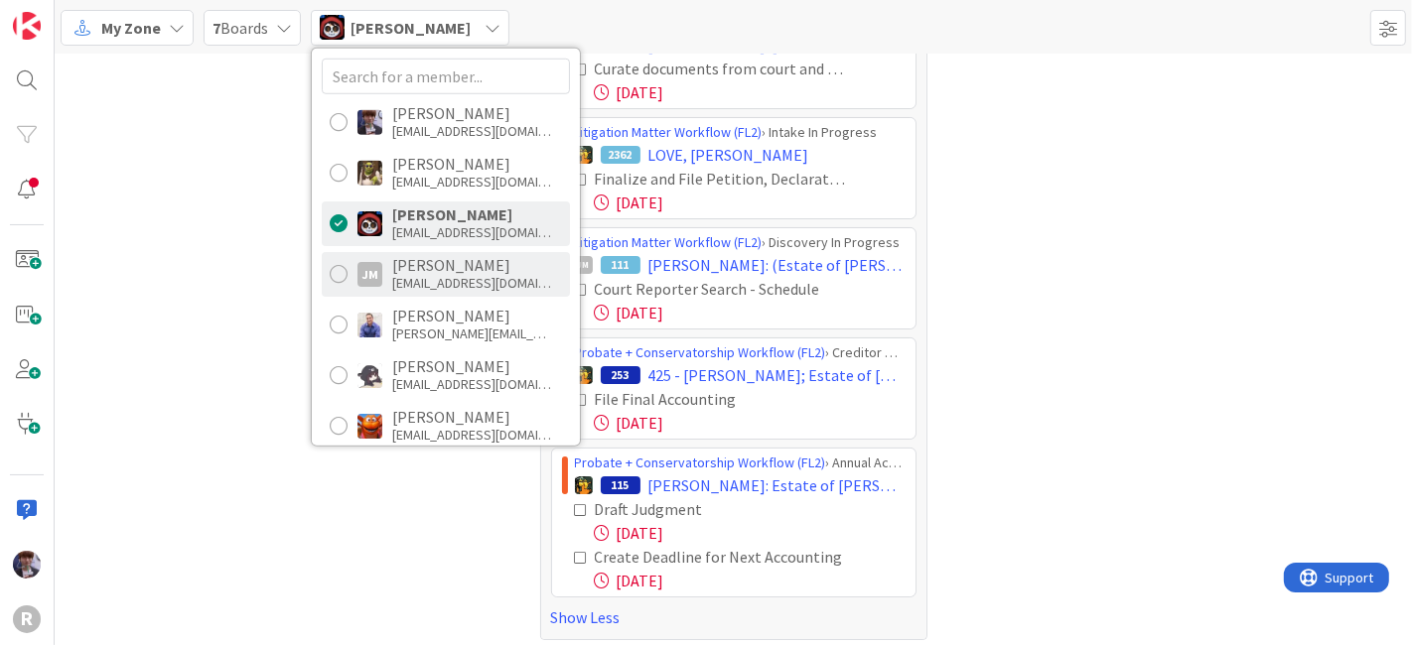
click at [455, 258] on div "Jeff Myers" at bounding box center [471, 265] width 159 height 18
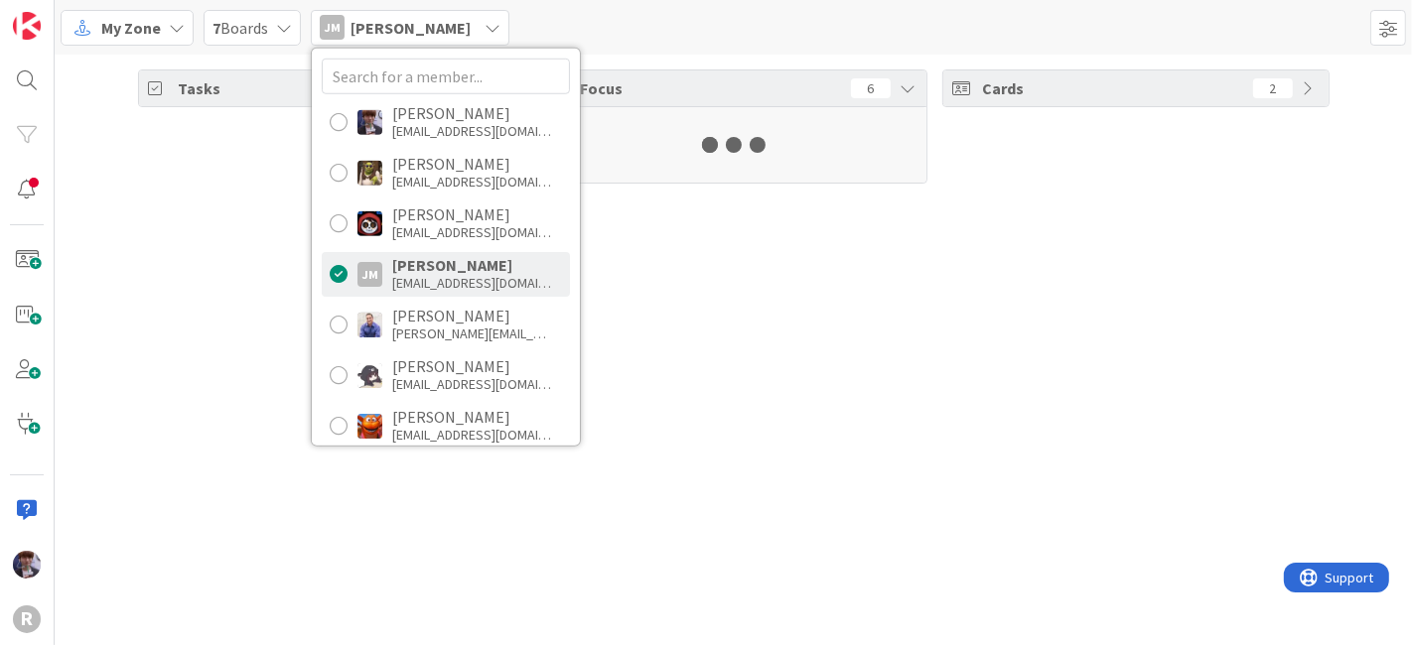
click at [246, 257] on div "Tasks 52 Focus 6 Cards 2" at bounding box center [734, 350] width 1358 height 591
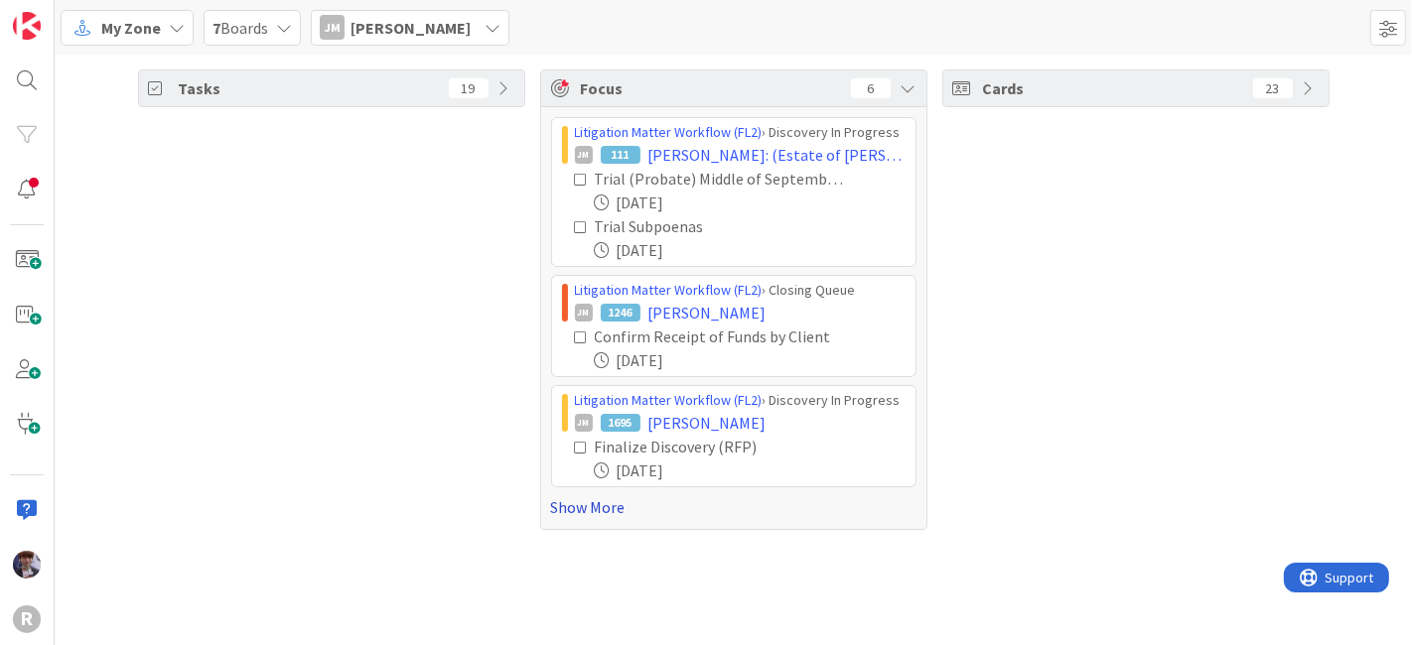
click at [600, 506] on link "Show More" at bounding box center [733, 508] width 365 height 24
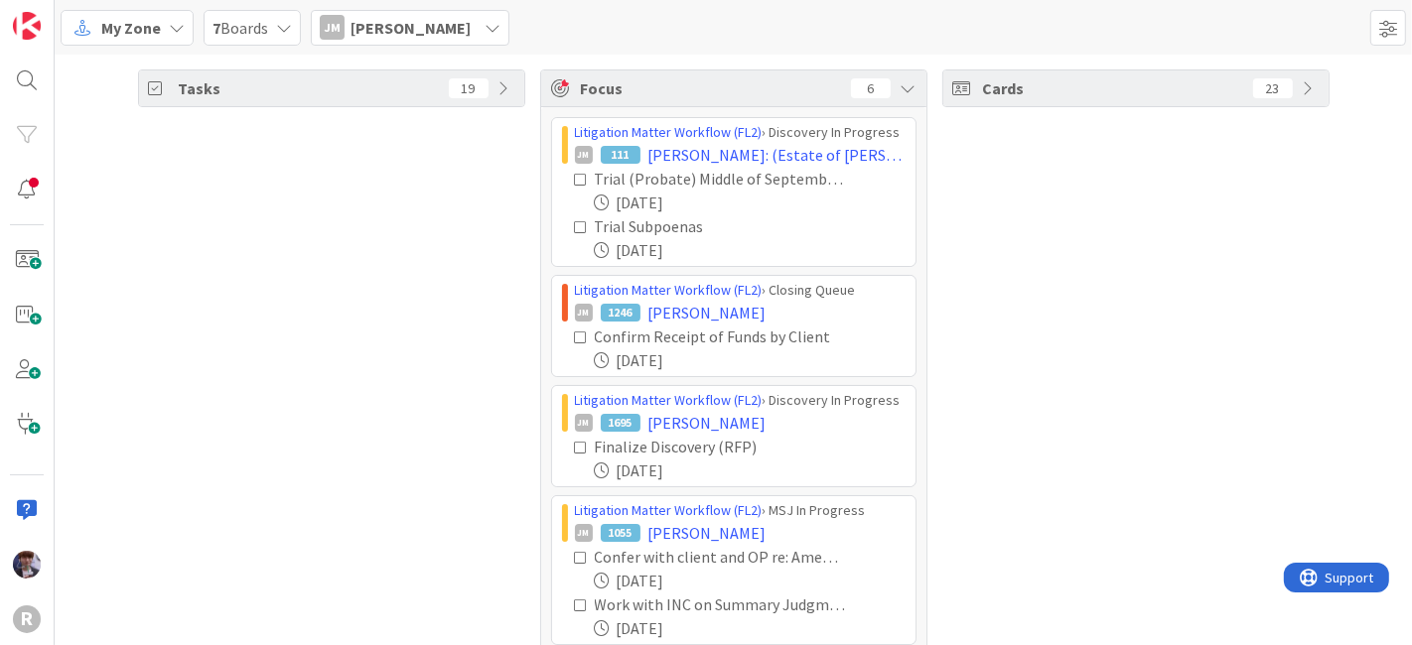
click at [446, 255] on div "Tasks 19" at bounding box center [331, 379] width 387 height 619
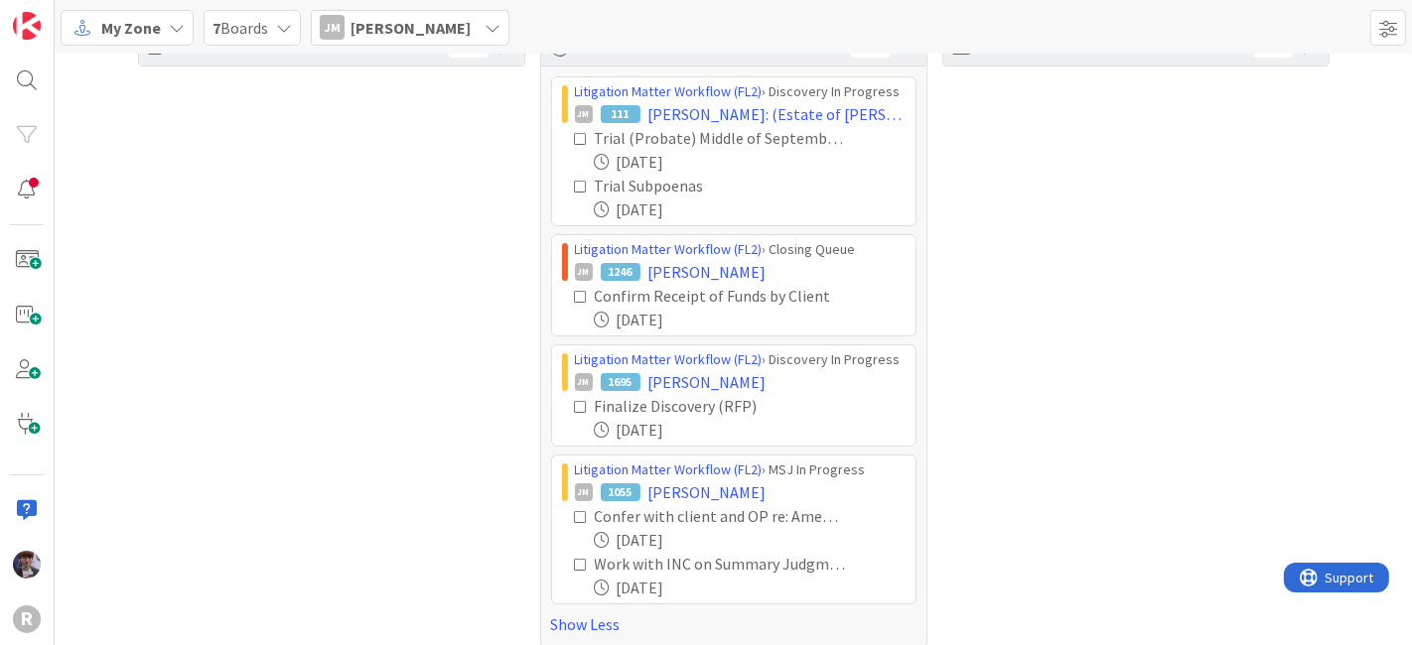
scroll to position [54, 0]
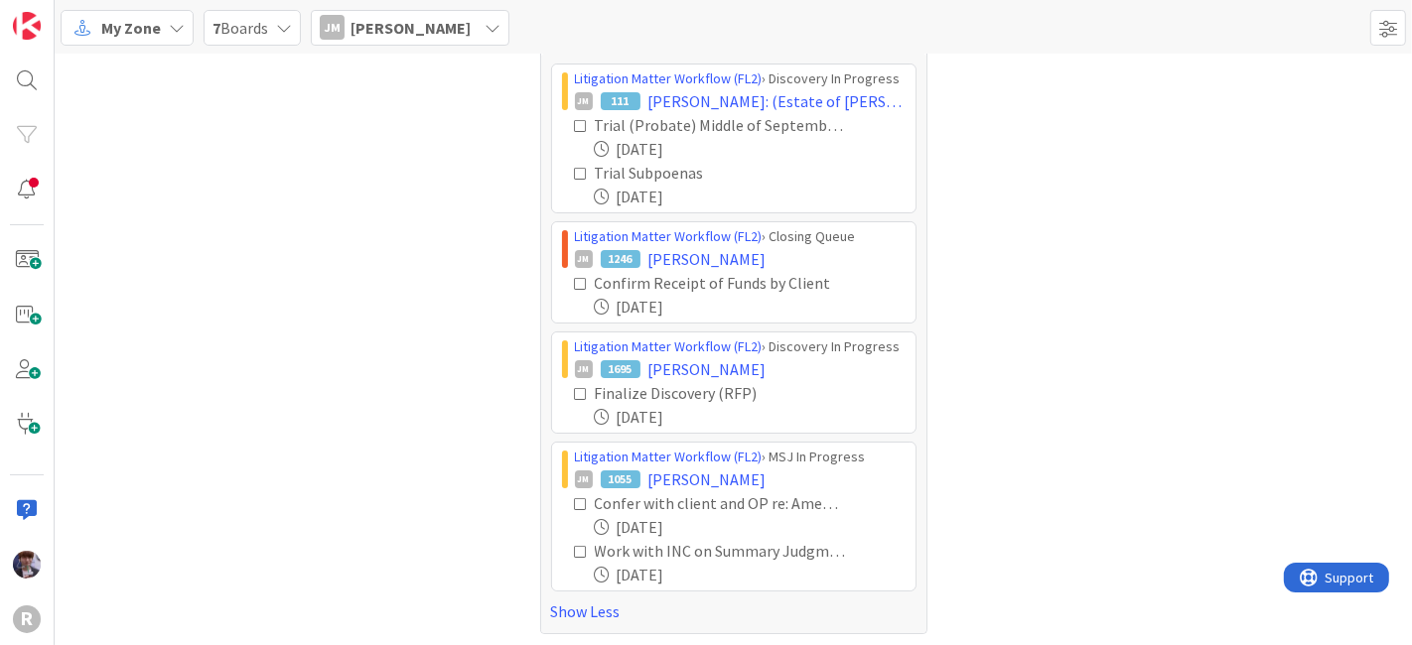
click at [575, 501] on icon at bounding box center [582, 505] width 14 height 14
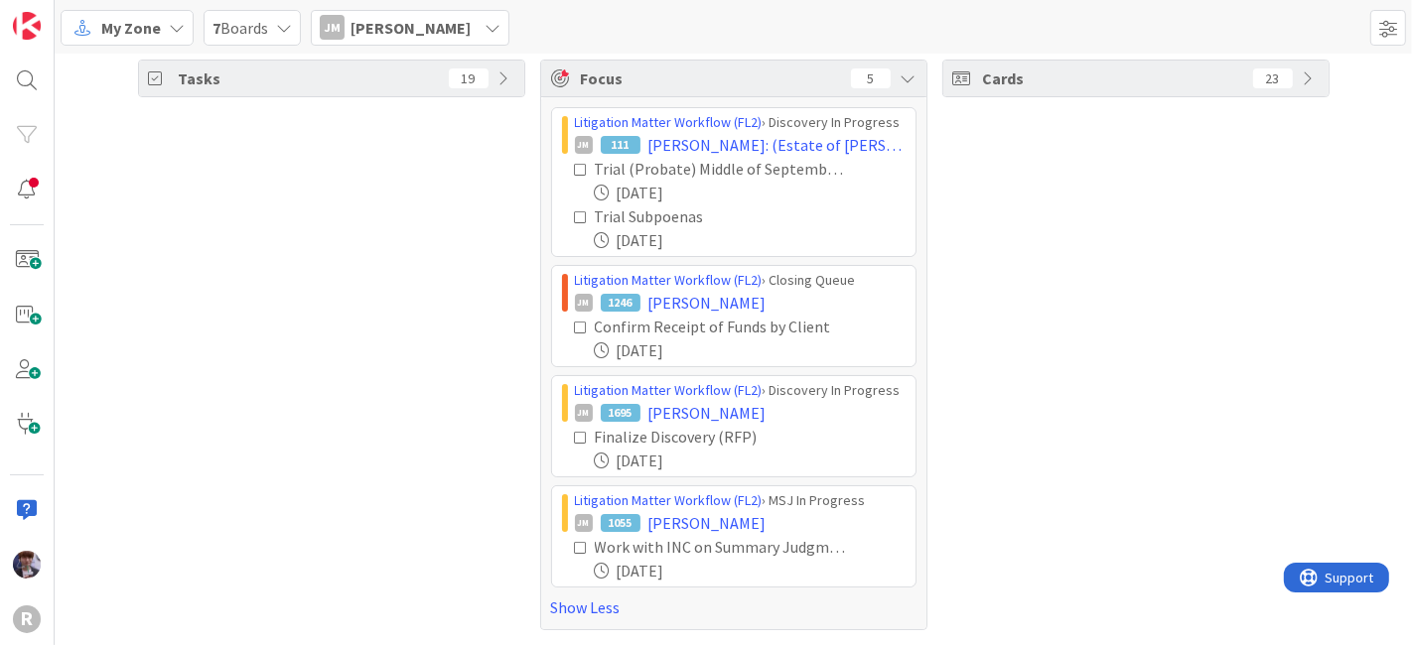
scroll to position [6, 0]
click at [504, 87] on icon at bounding box center [507, 82] width 16 height 16
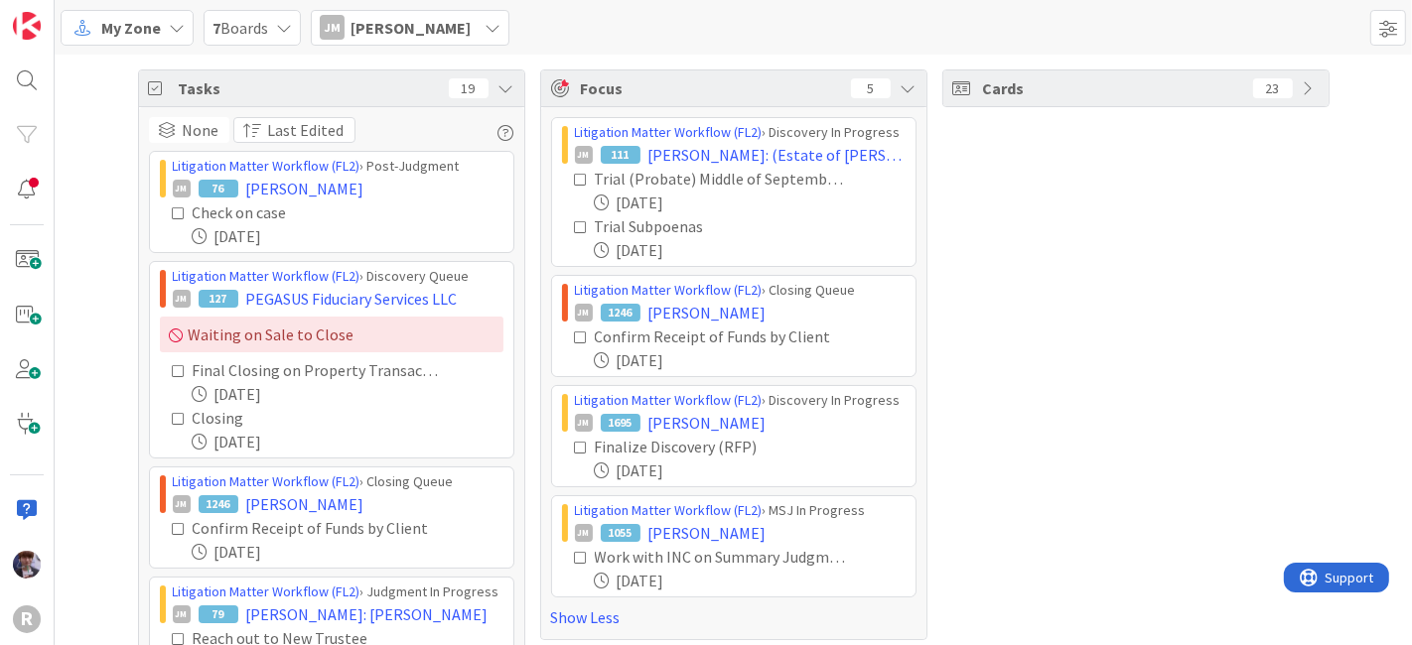
scroll to position [0, 0]
click at [509, 89] on div "Tasks 19" at bounding box center [331, 89] width 385 height 37
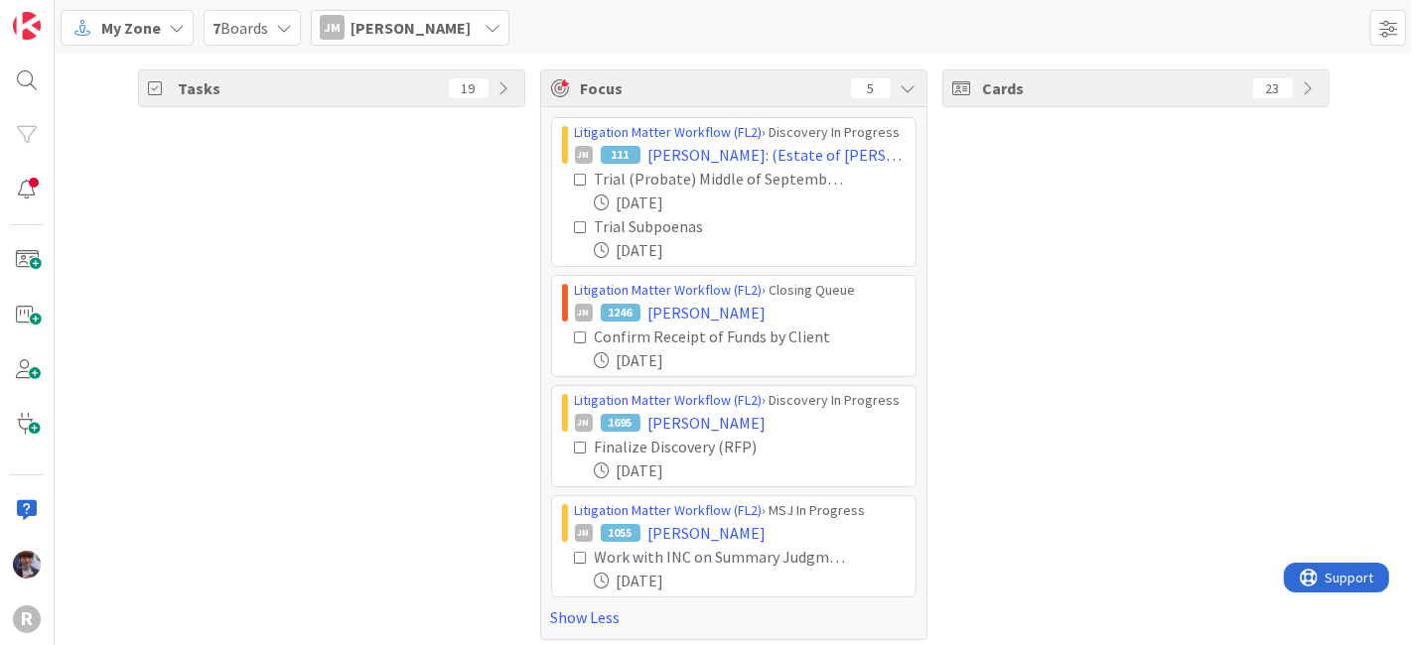
click at [413, 30] on span "Jeff Myers" at bounding box center [411, 28] width 120 height 24
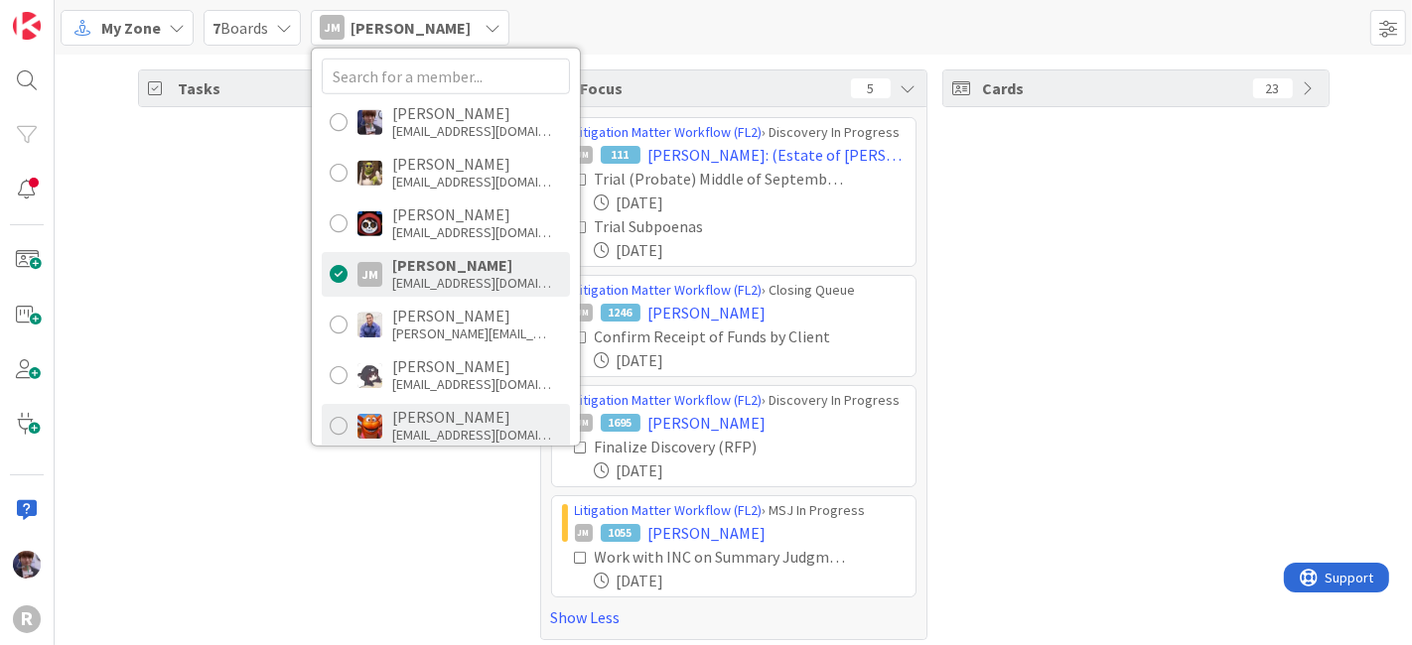
click at [471, 427] on div "kadams@reutercorbett.com" at bounding box center [471, 435] width 159 height 18
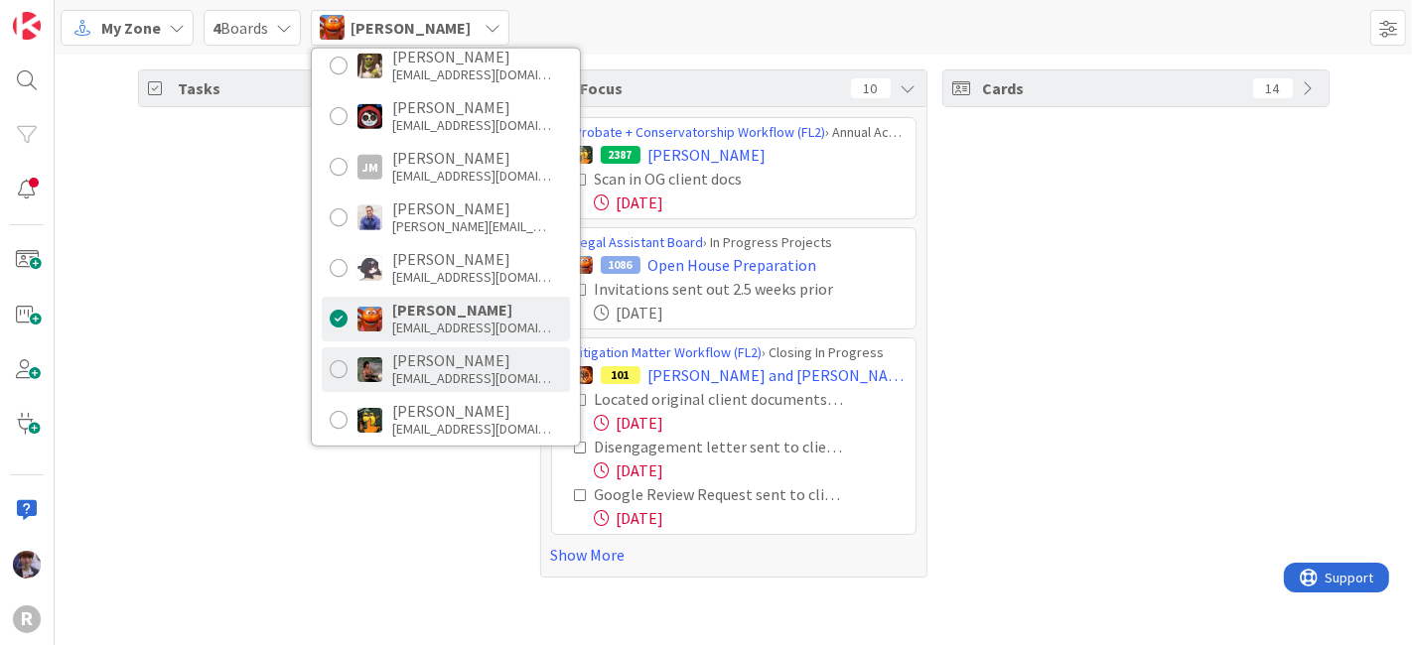
click at [433, 364] on div "Max Whittington" at bounding box center [471, 361] width 159 height 18
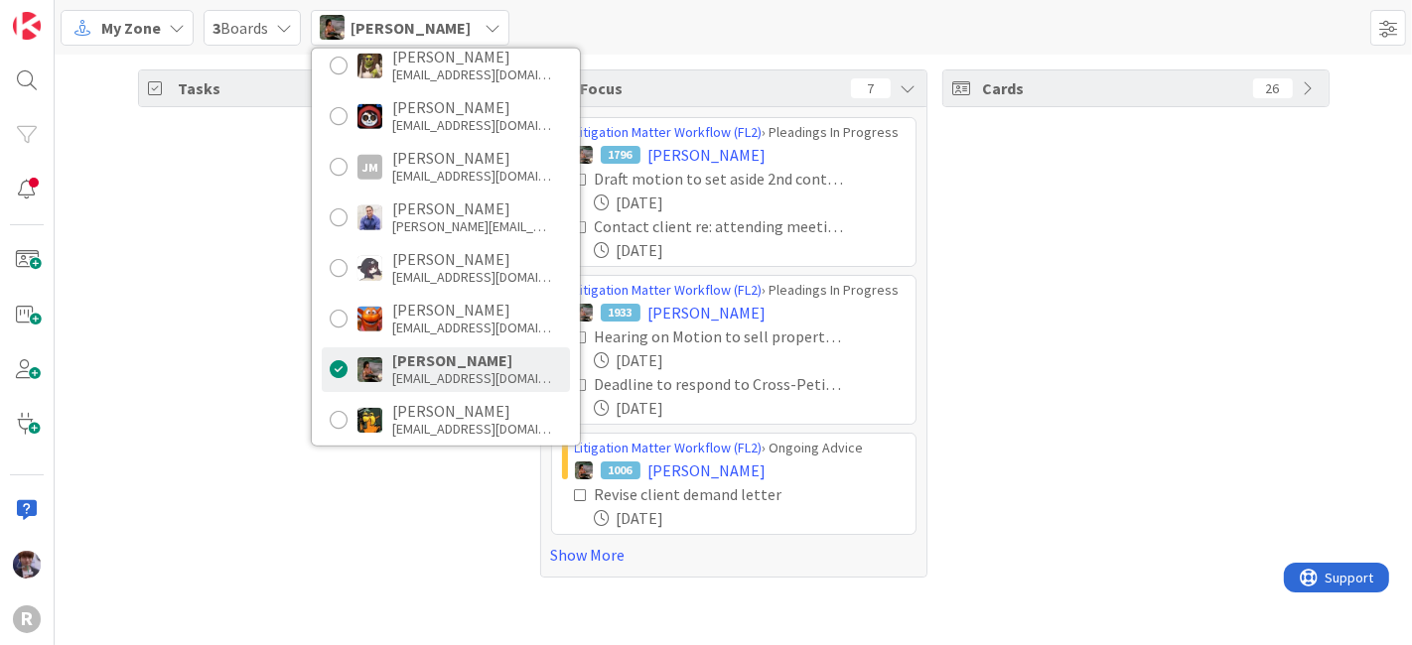
scroll to position [108, 0]
click at [402, 419] on div "mrobb@reutercorbett.com" at bounding box center [471, 428] width 159 height 18
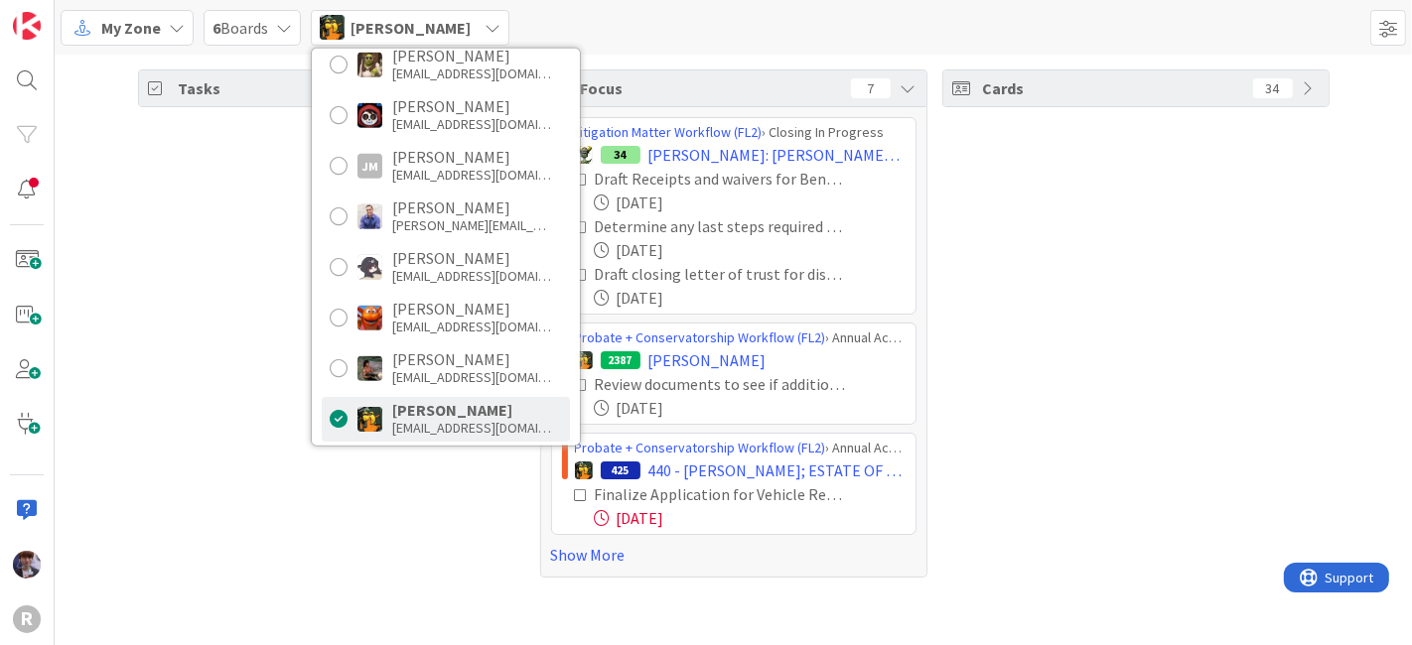
click at [251, 337] on div "Tasks 61" at bounding box center [331, 324] width 387 height 508
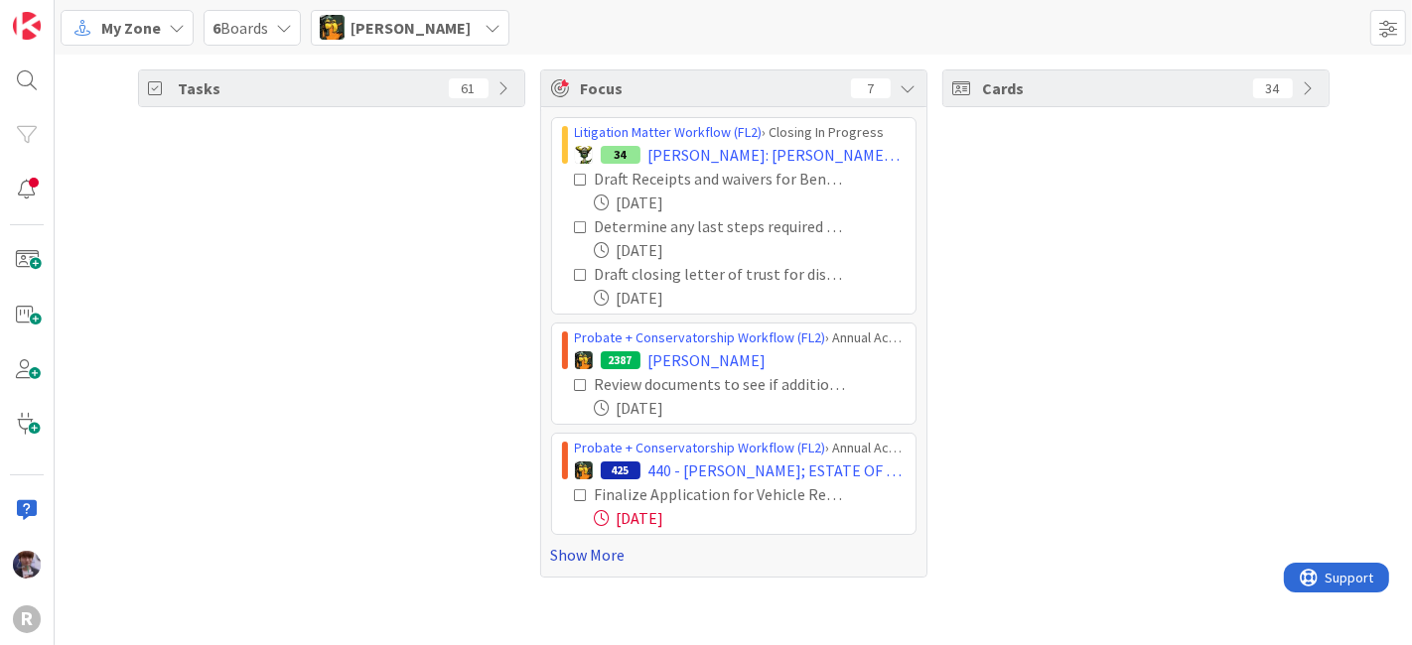
click at [587, 547] on link "Show More" at bounding box center [733, 555] width 365 height 24
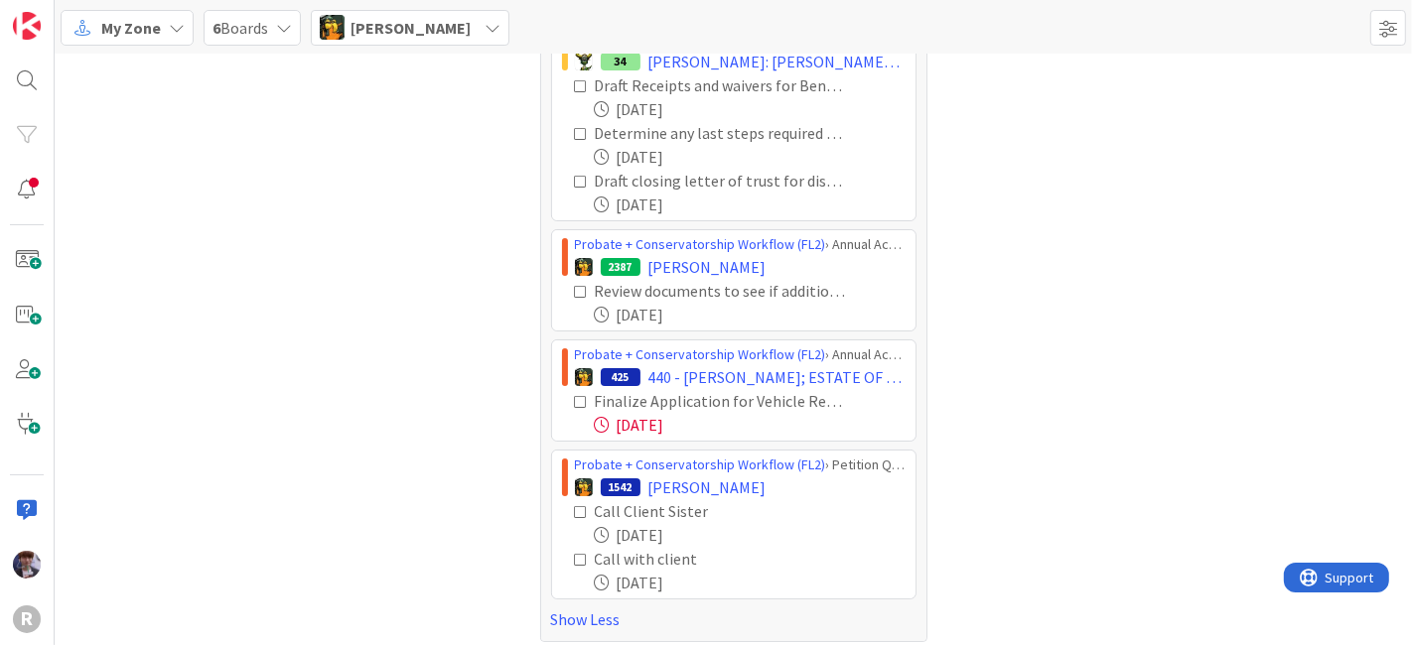
scroll to position [101, 0]
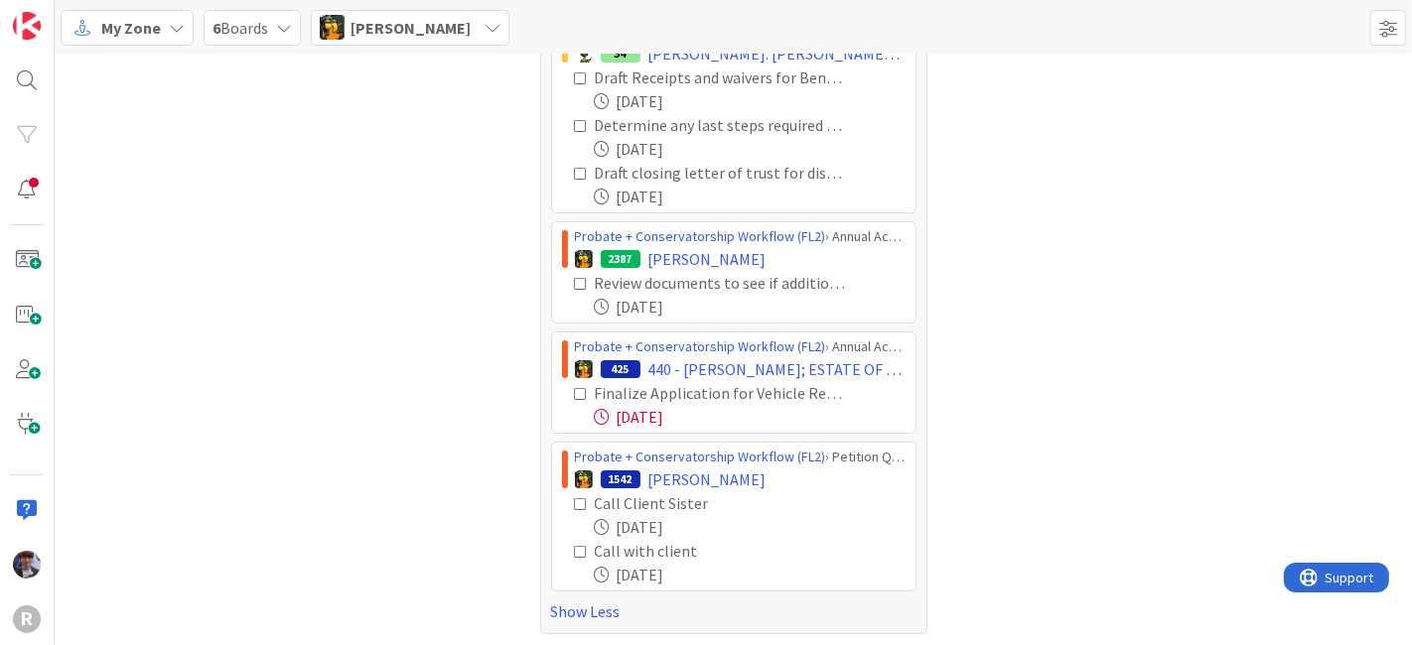
click at [575, 389] on icon at bounding box center [582, 394] width 14 height 14
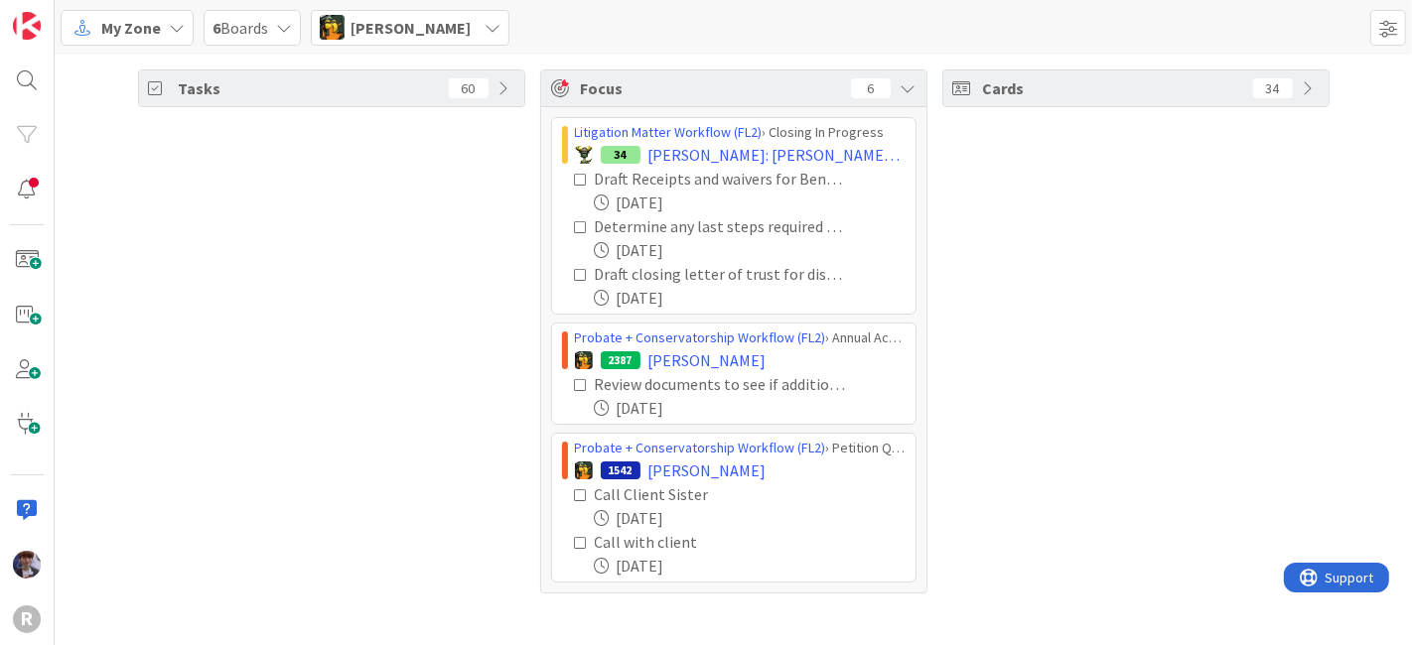
click at [454, 38] on div "Michael Robb" at bounding box center [410, 28] width 199 height 36
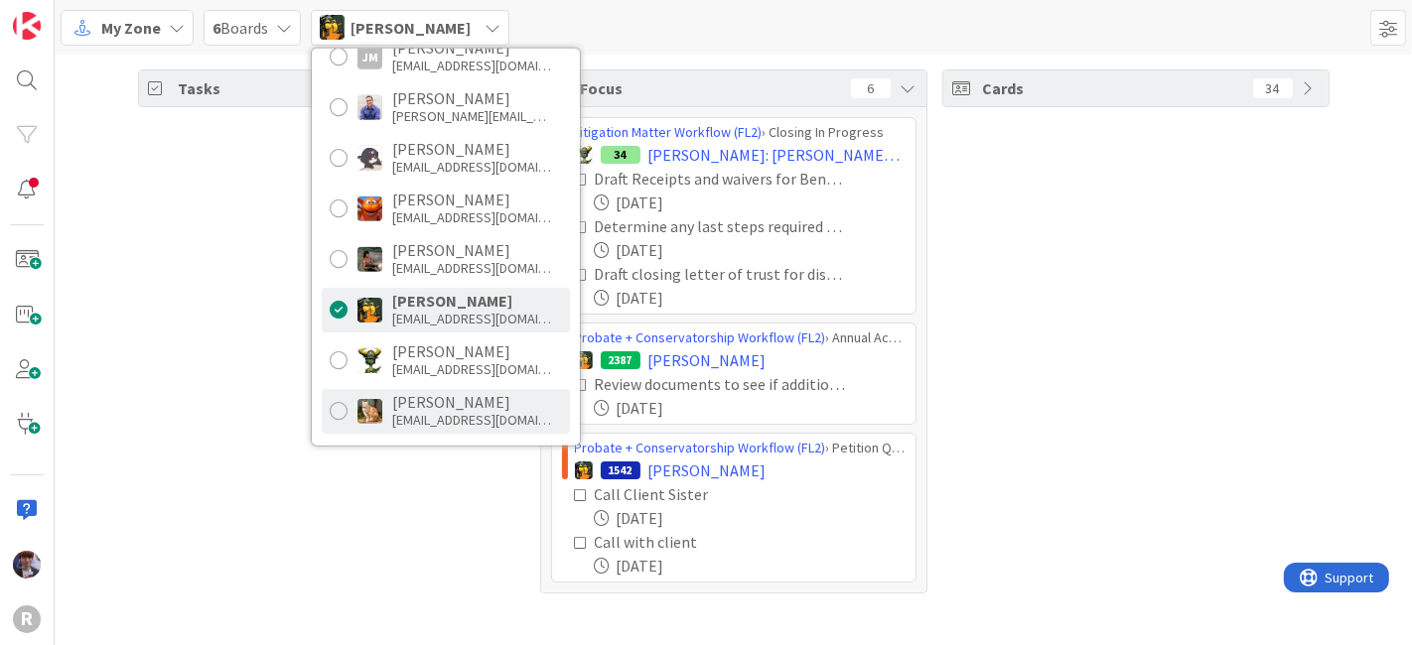
scroll to position [218, 0]
click at [406, 395] on div "Stacey Burzota" at bounding box center [471, 401] width 159 height 18
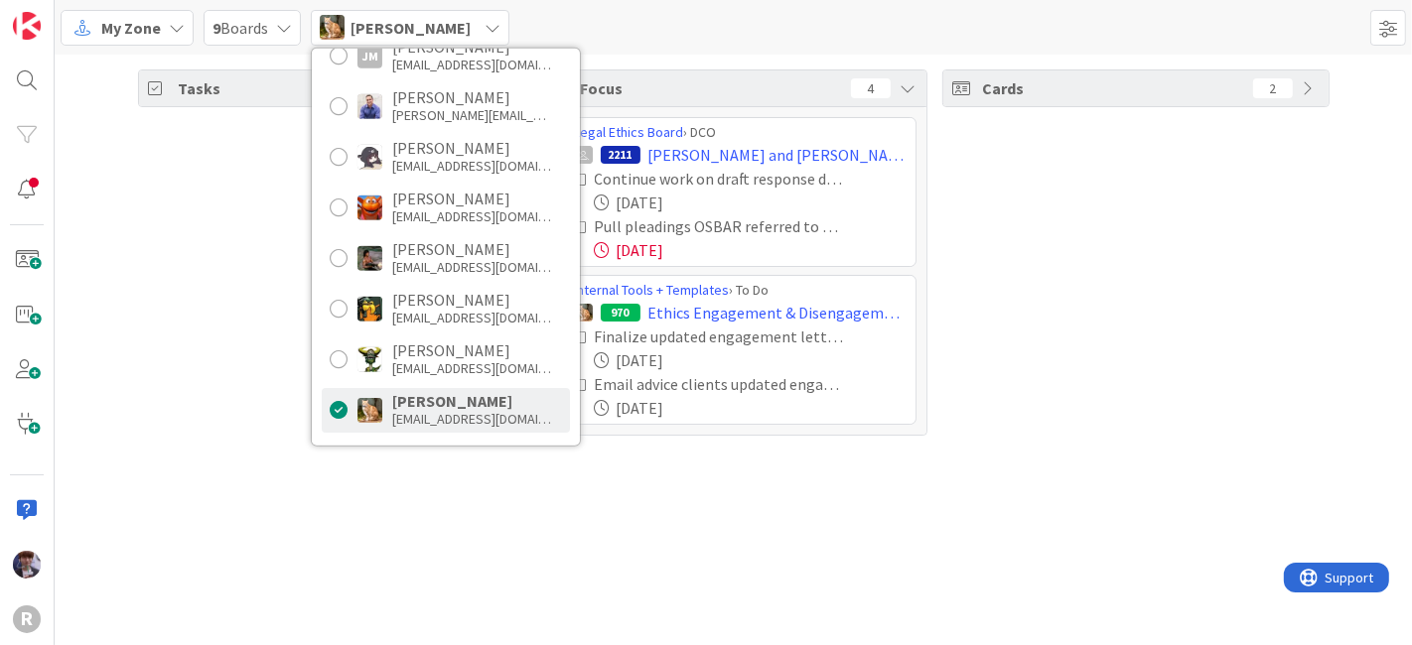
click at [202, 356] on div "Tasks 24" at bounding box center [331, 253] width 387 height 366
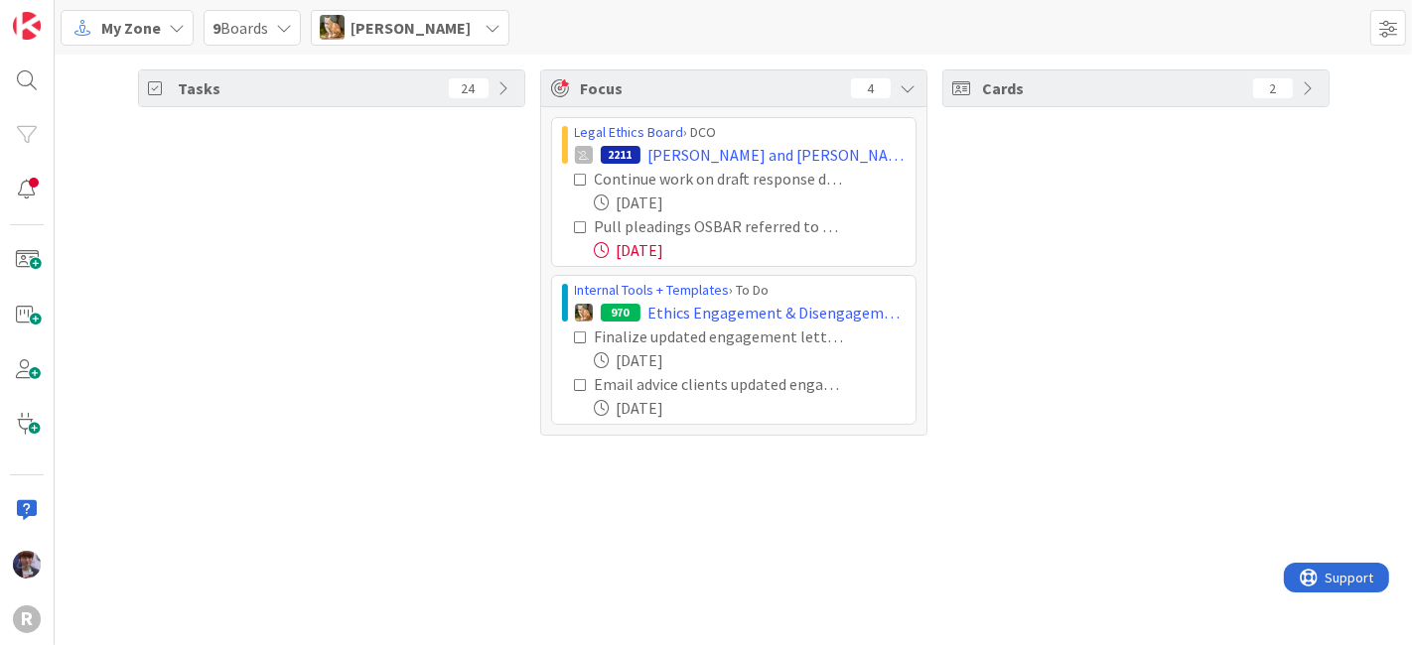
click at [346, 231] on div "Tasks 24" at bounding box center [331, 253] width 387 height 366
click at [1155, 453] on div "Tasks 24 Focus 4 Legal Ethics Board › DCO 2211 Janzen, Caroline and Paul Contin…" at bounding box center [734, 350] width 1358 height 591
click at [424, 35] on span "Stacey Burzota" at bounding box center [411, 28] width 120 height 24
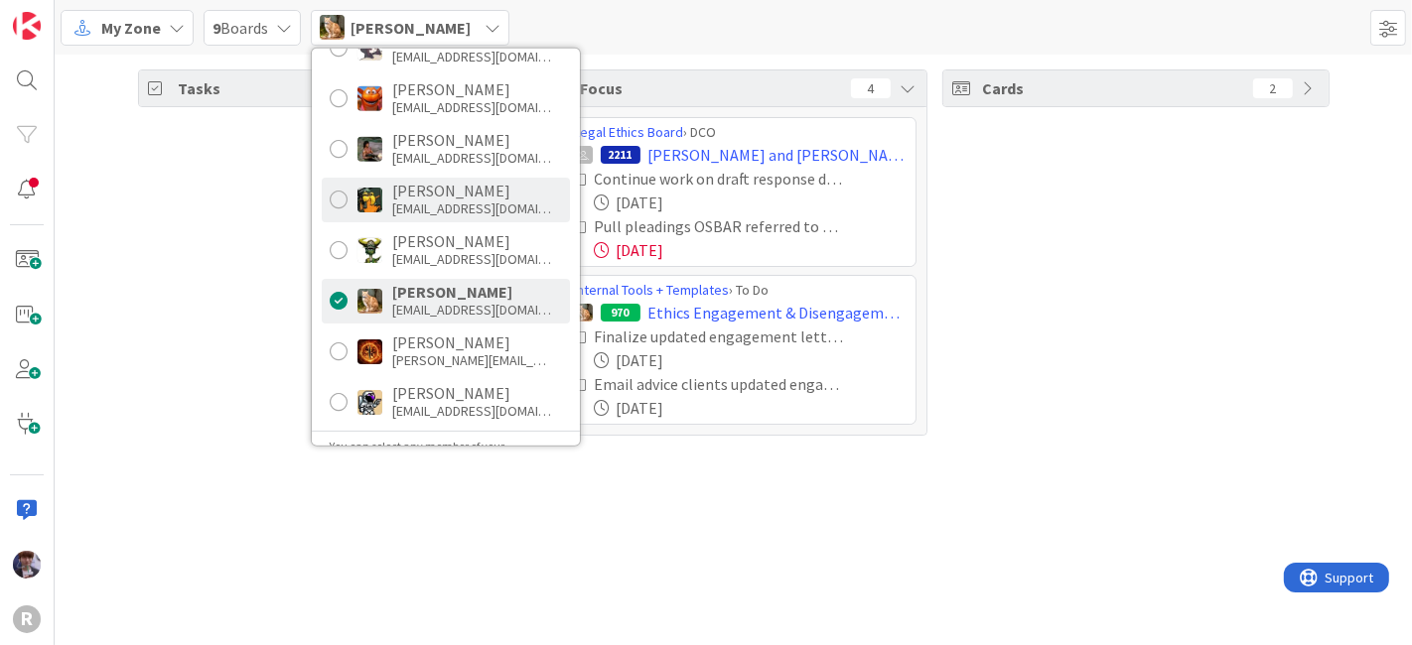
scroll to position [329, 0]
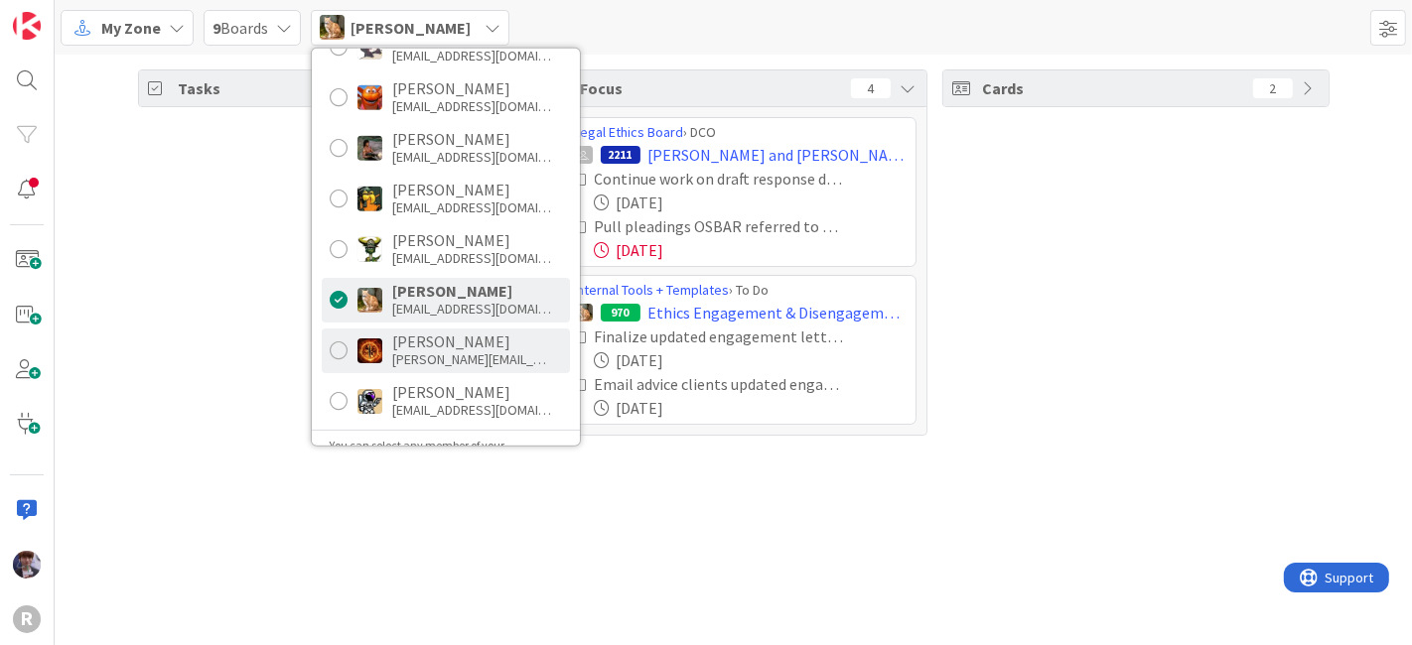
click at [410, 352] on div "treuter@reutercorbett.com" at bounding box center [471, 360] width 159 height 18
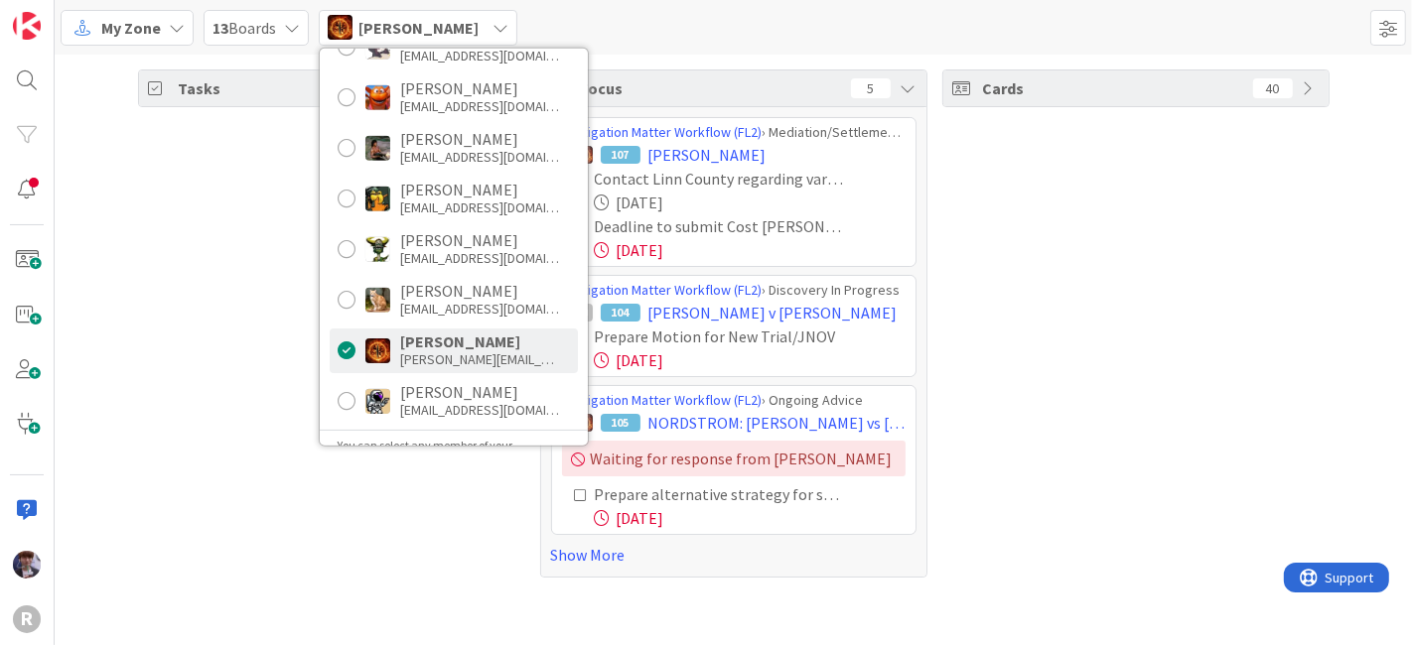
click at [266, 325] on div "Tasks 68" at bounding box center [331, 324] width 387 height 508
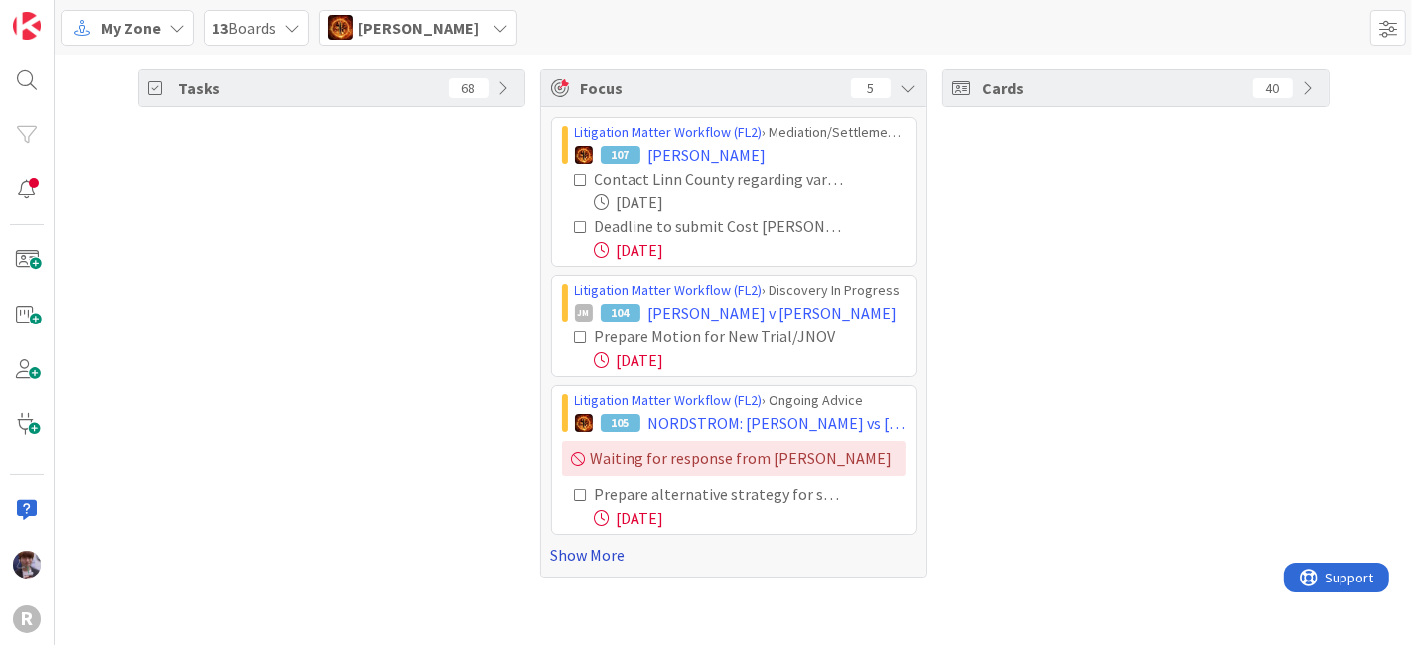
click at [599, 547] on link "Show More" at bounding box center [733, 555] width 365 height 24
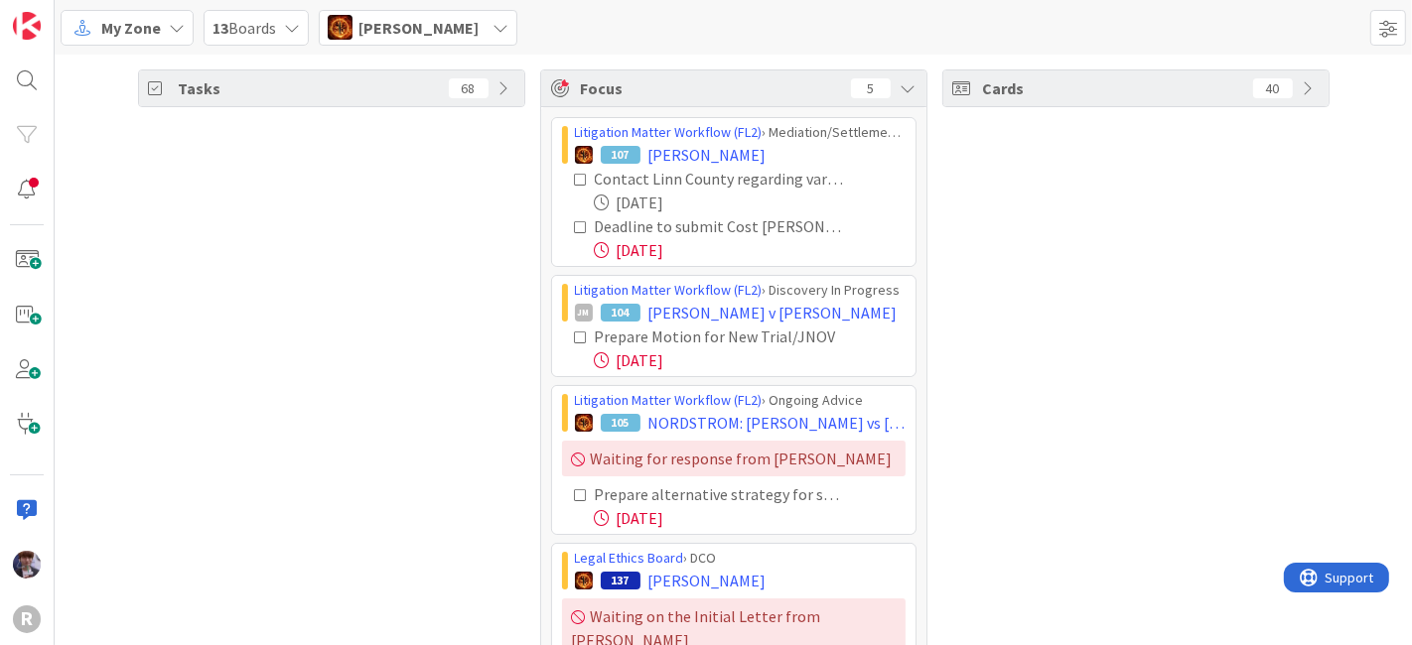
drag, startPoint x: 422, startPoint y: 253, endPoint x: 422, endPoint y: 271, distance: 17.9
click at [422, 252] on div "Tasks 68" at bounding box center [331, 415] width 387 height 690
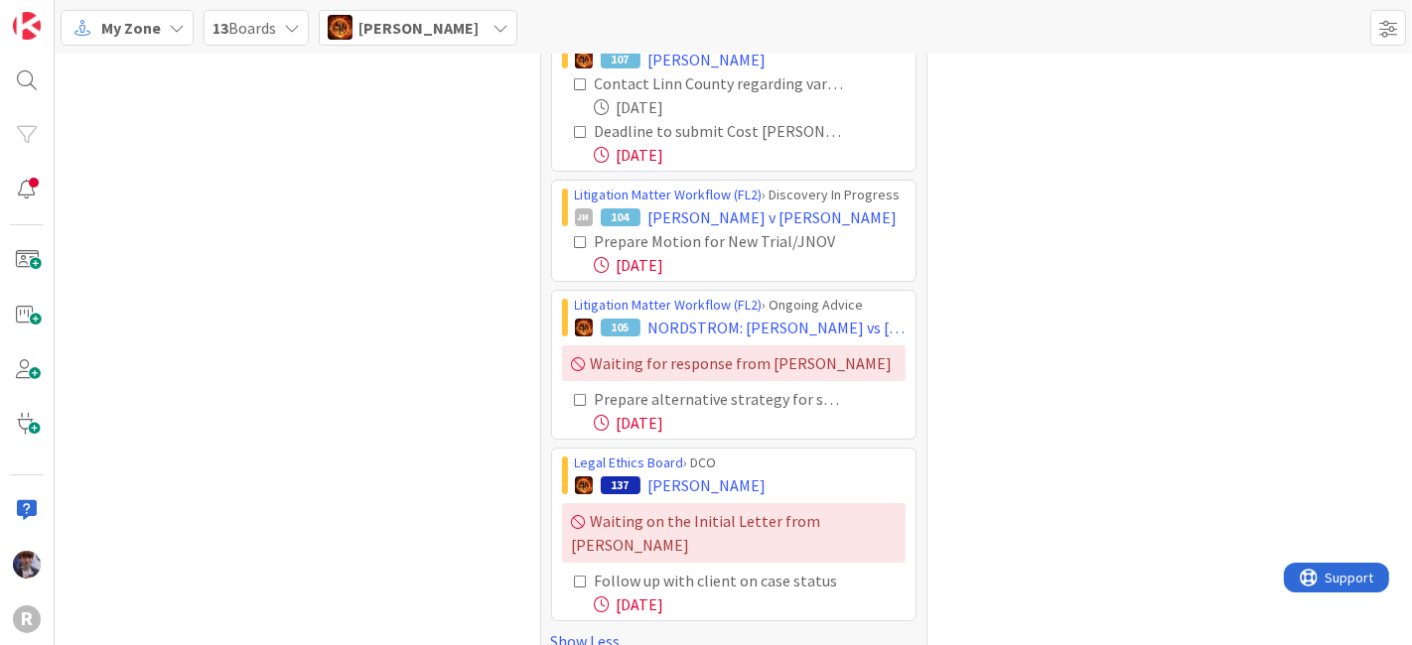
scroll to position [101, 0]
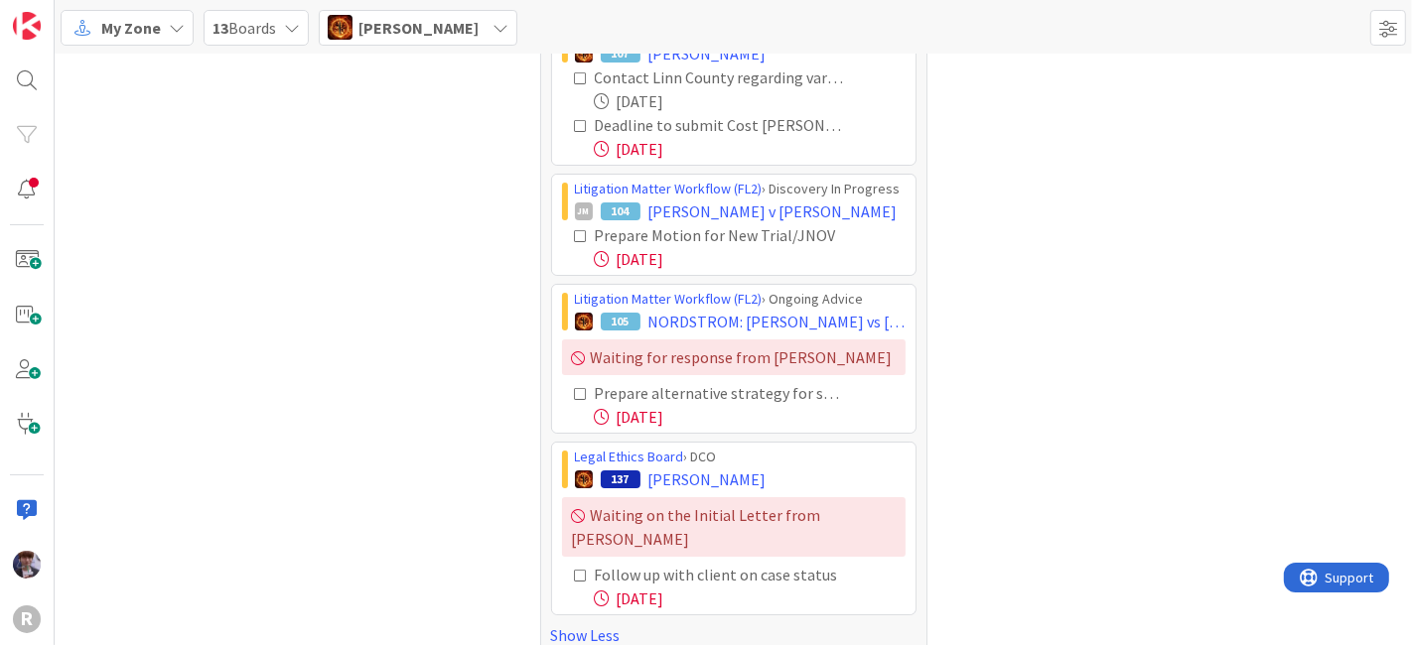
click at [575, 569] on icon at bounding box center [582, 576] width 14 height 14
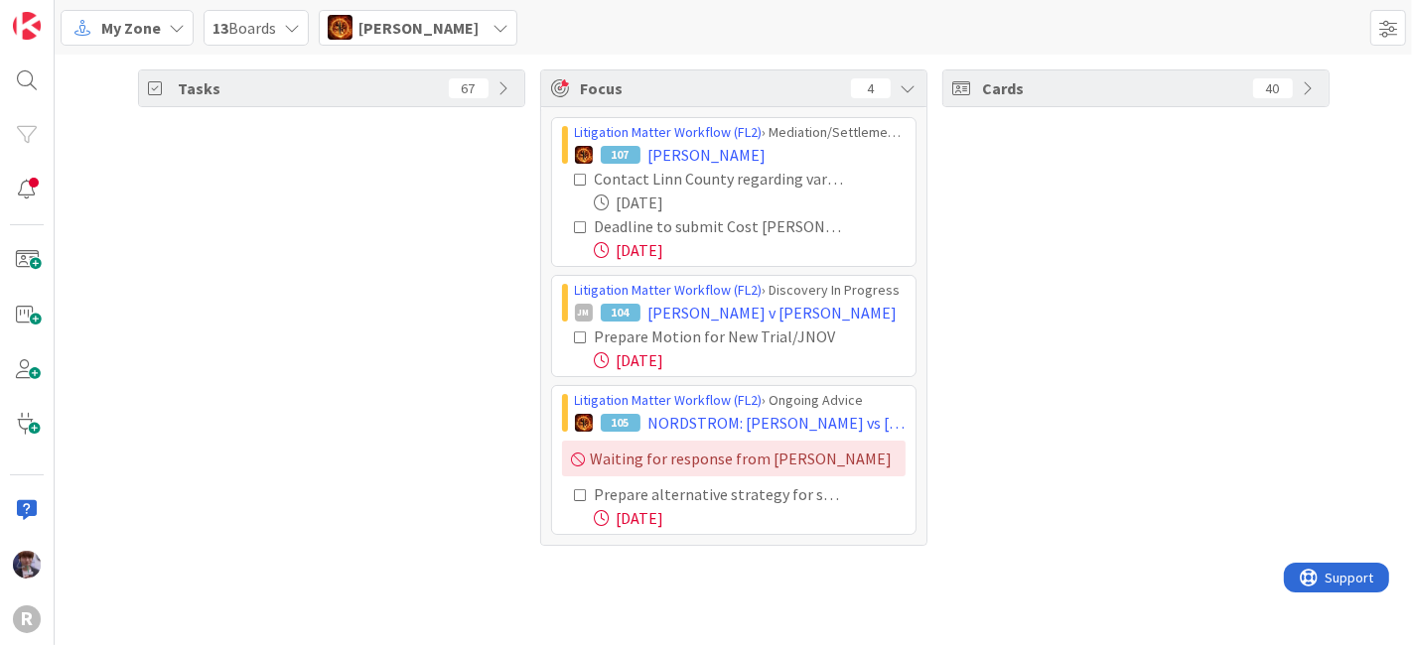
click at [434, 34] on div "Ted Reuter" at bounding box center [418, 28] width 199 height 36
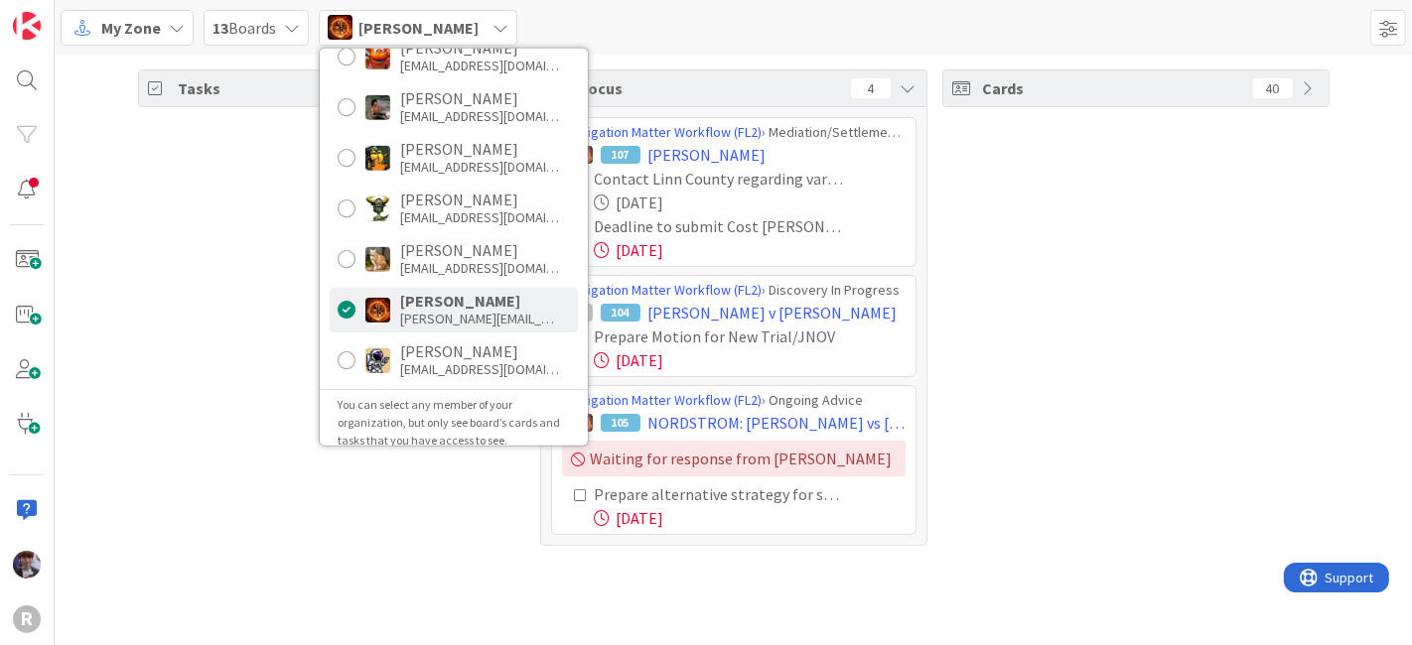
scroll to position [382, 0]
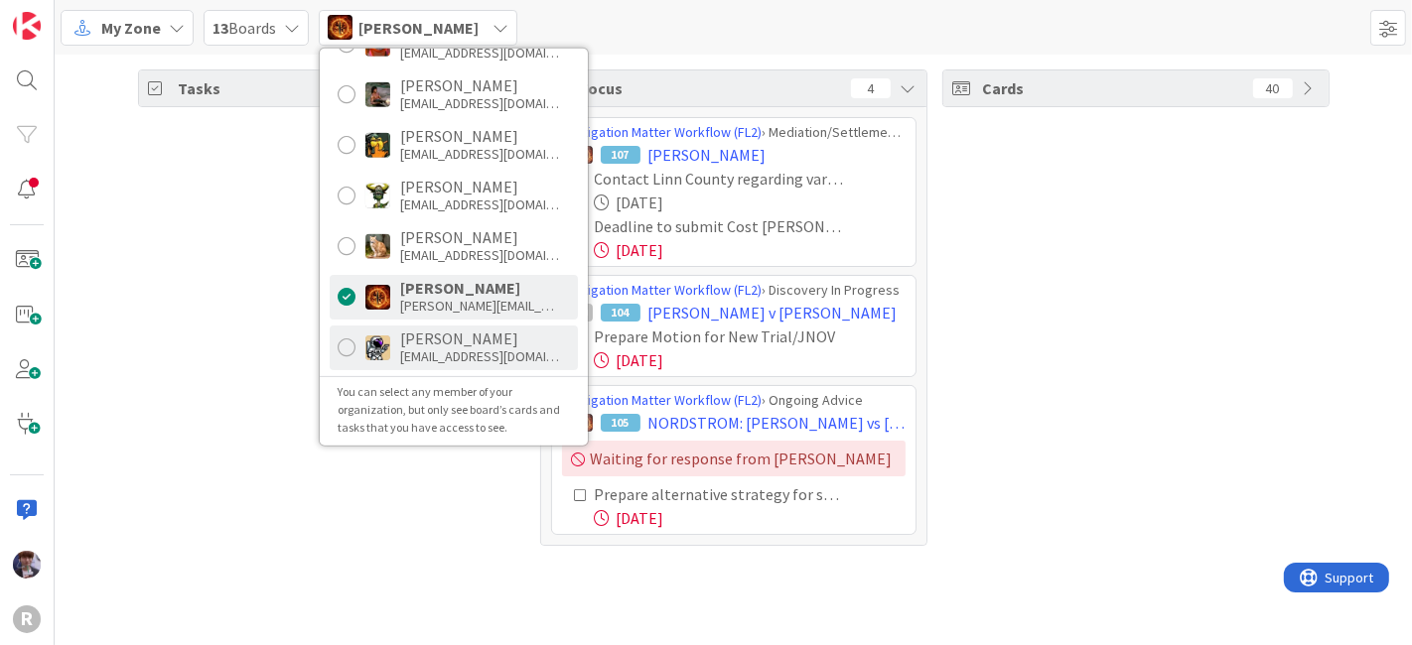
click at [457, 349] on div "tmcdonald@reutercorbett.com" at bounding box center [479, 357] width 159 height 18
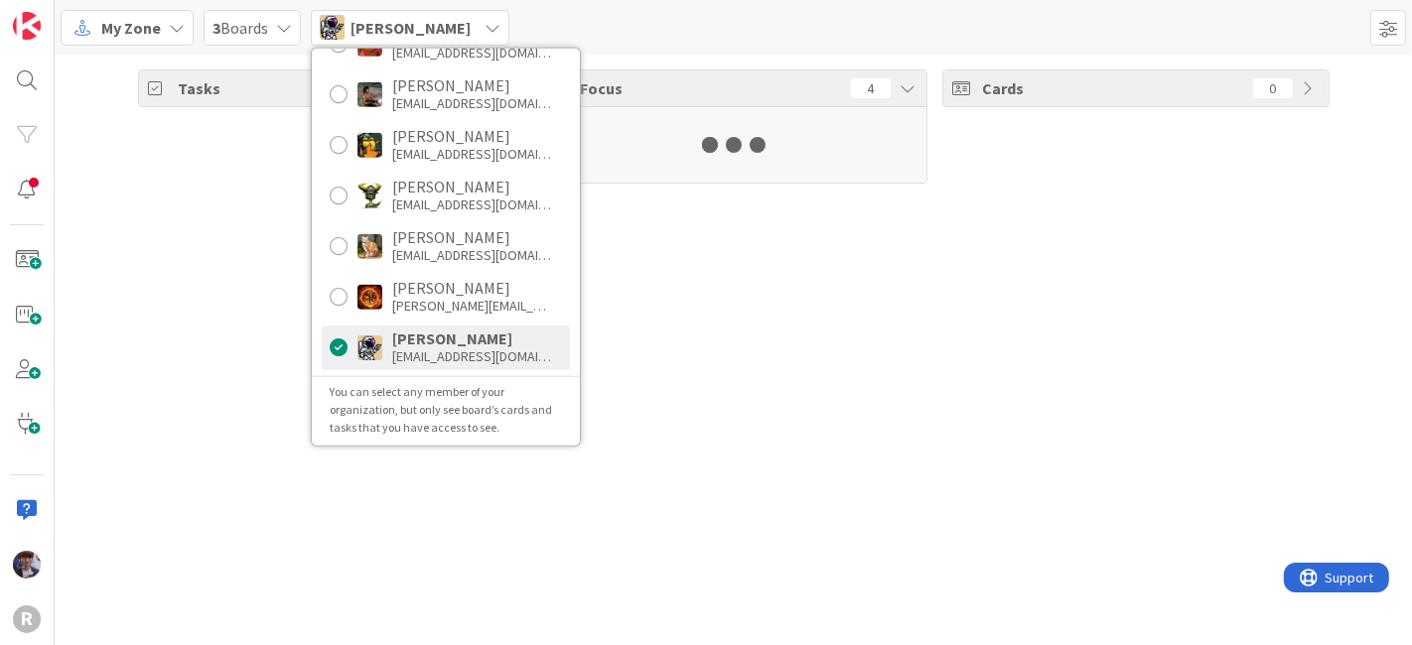
click at [164, 385] on div "Tasks 67 Focus 4 Cards 0" at bounding box center [734, 350] width 1358 height 591
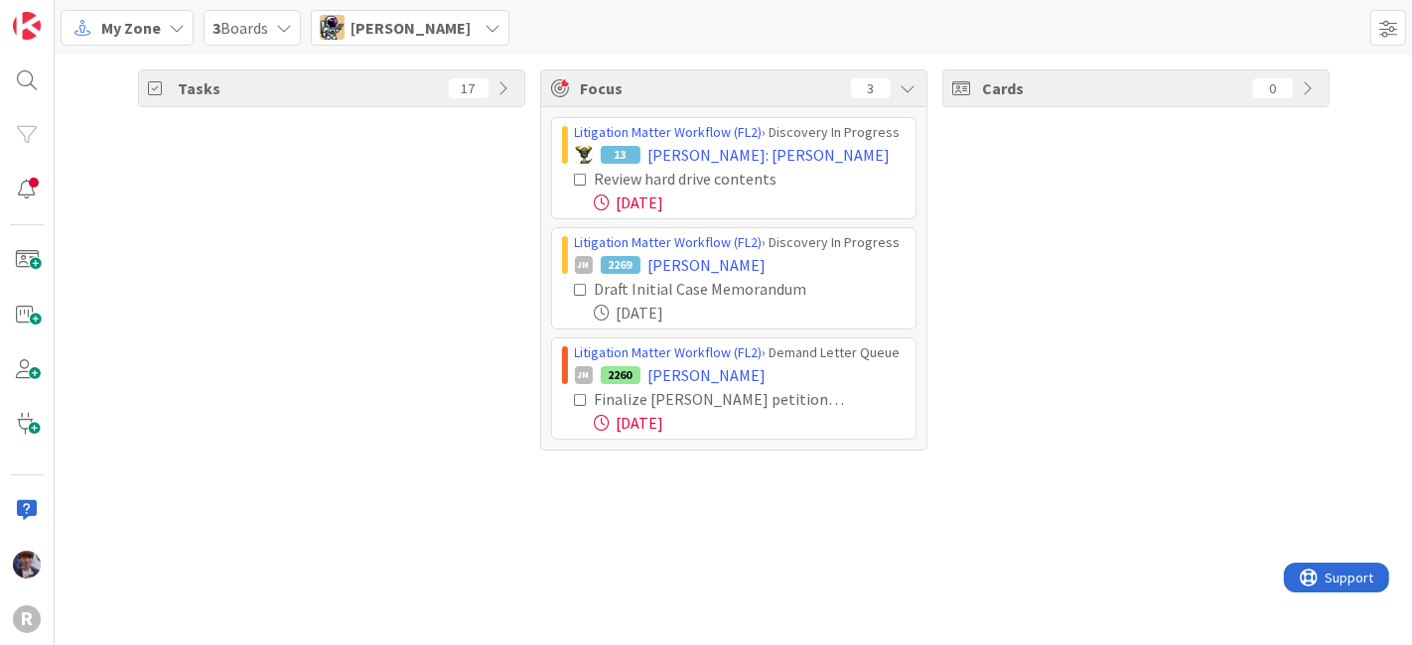
click at [581, 401] on icon at bounding box center [582, 400] width 14 height 14
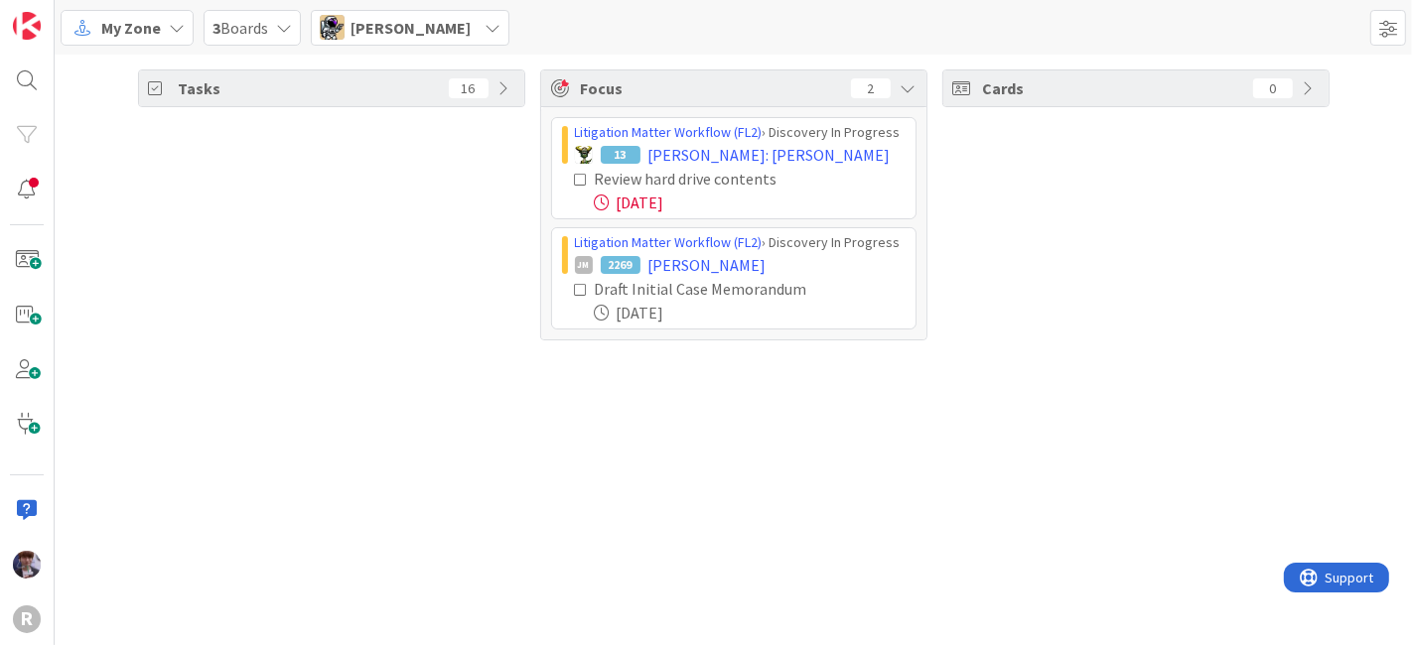
click at [512, 91] on icon at bounding box center [507, 88] width 16 height 16
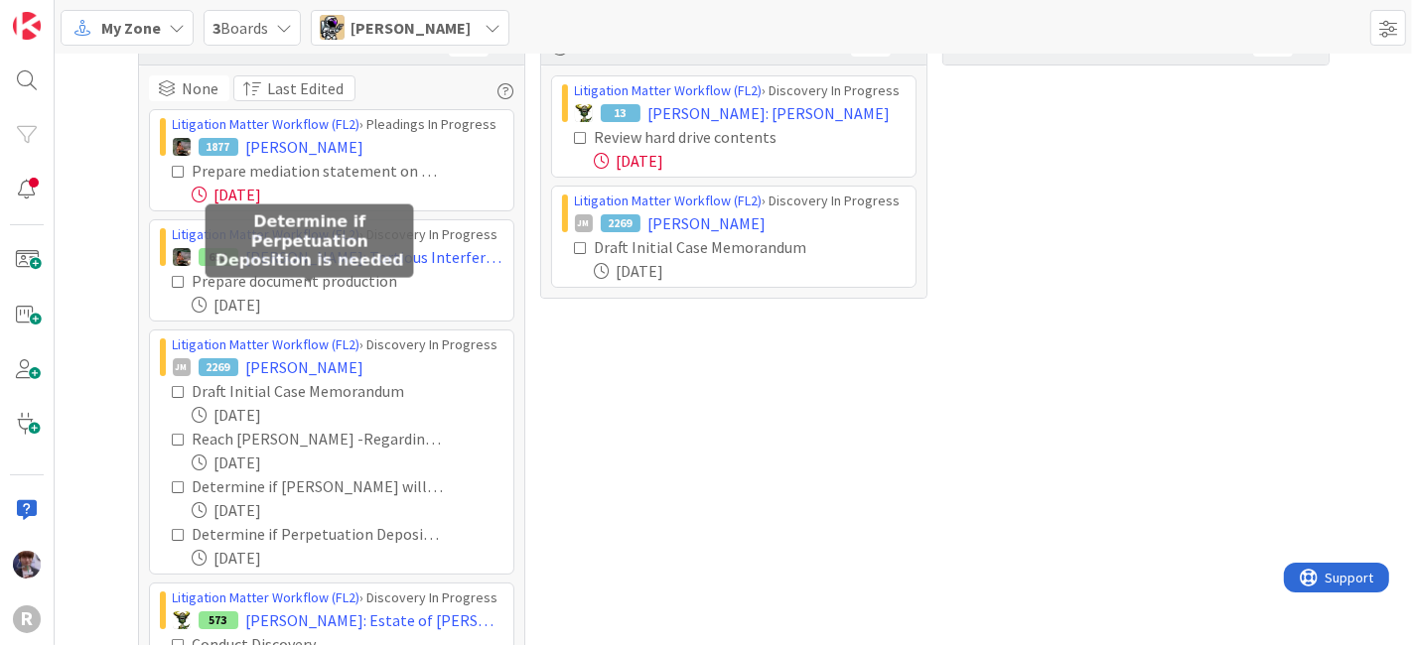
scroll to position [0, 0]
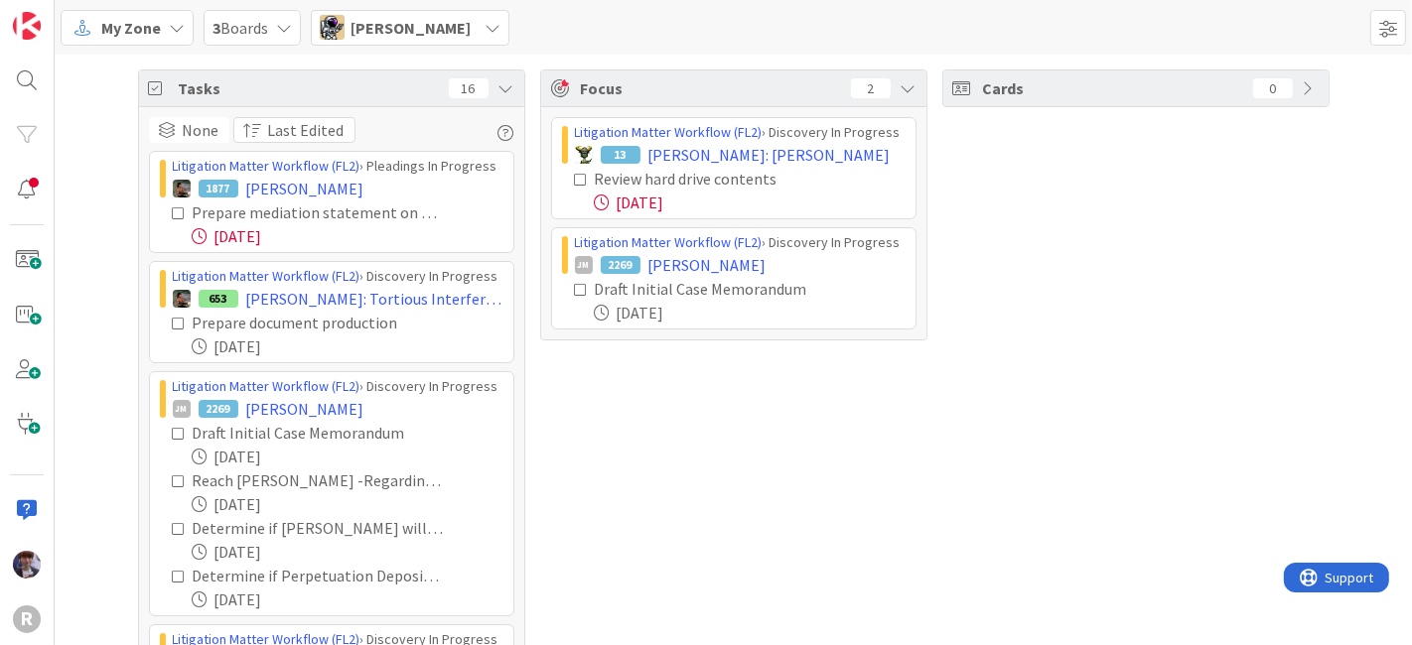
click at [495, 74] on div "Tasks 16" at bounding box center [331, 89] width 385 height 37
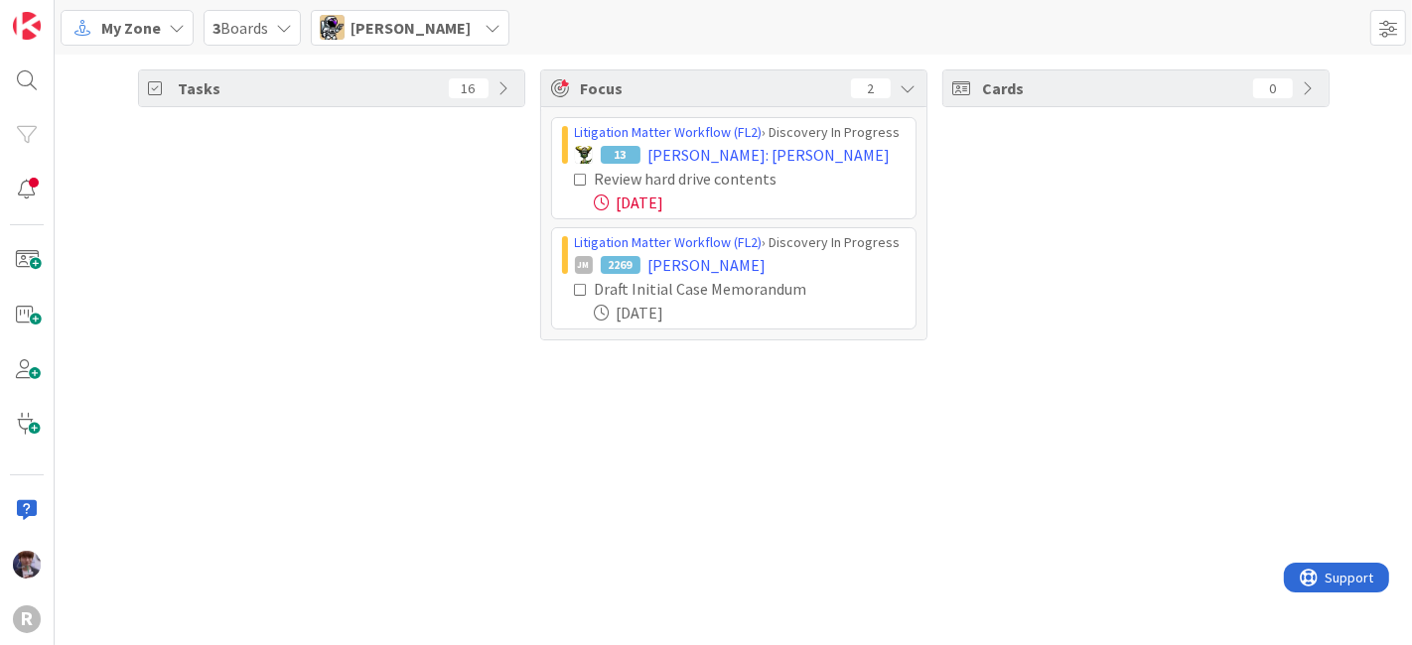
click at [385, 34] on span "Tyler McDonald" at bounding box center [411, 28] width 120 height 24
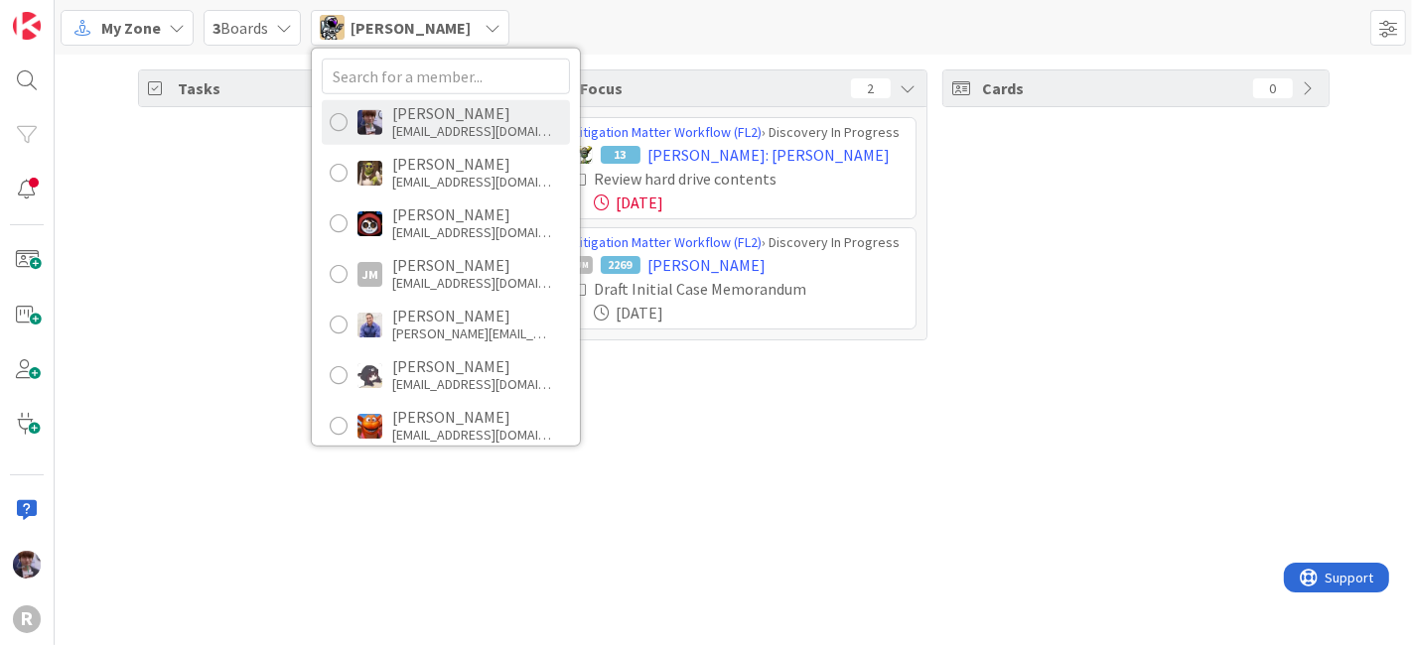
click at [429, 143] on div "Minka Laine Friesen mfriesen@reutercorbett.com Devine Gines dgines@reutercorbet…" at bounding box center [446, 246] width 268 height 397
click at [426, 130] on div "mfriesen@reutercorbett.com" at bounding box center [471, 131] width 159 height 18
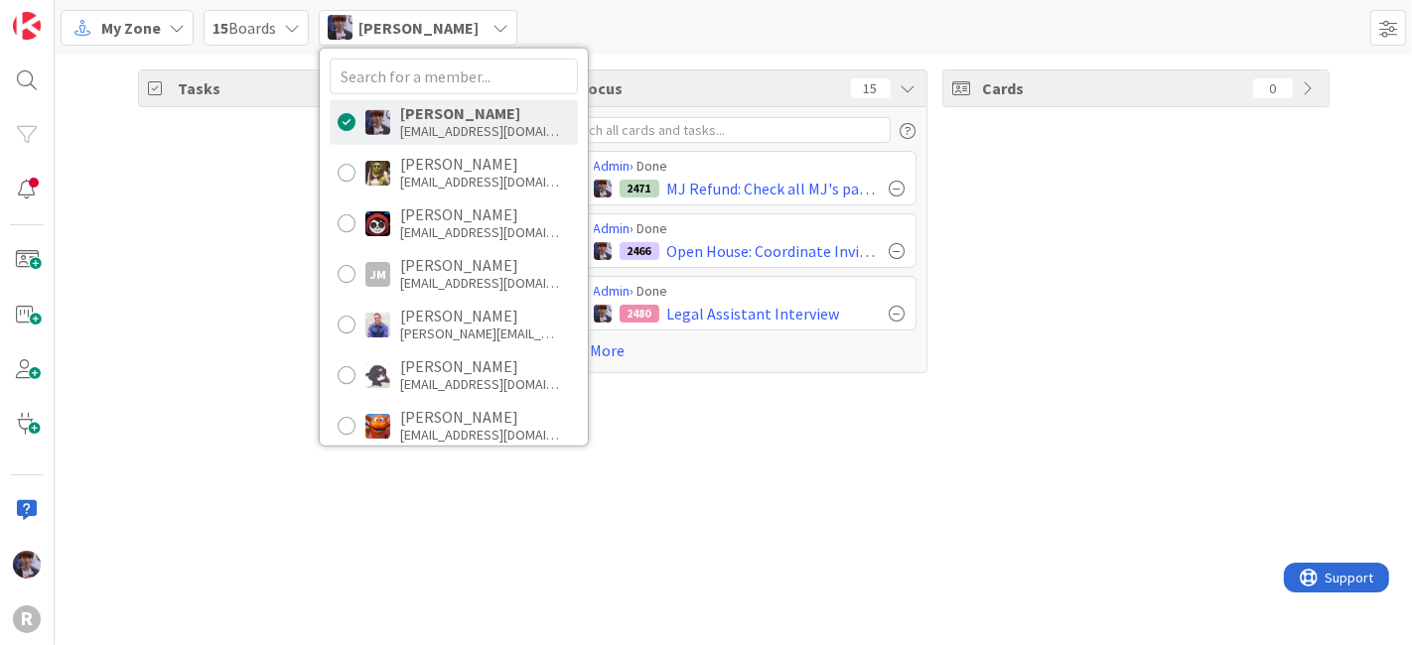
click at [263, 308] on div "Tasks 16" at bounding box center [331, 222] width 387 height 304
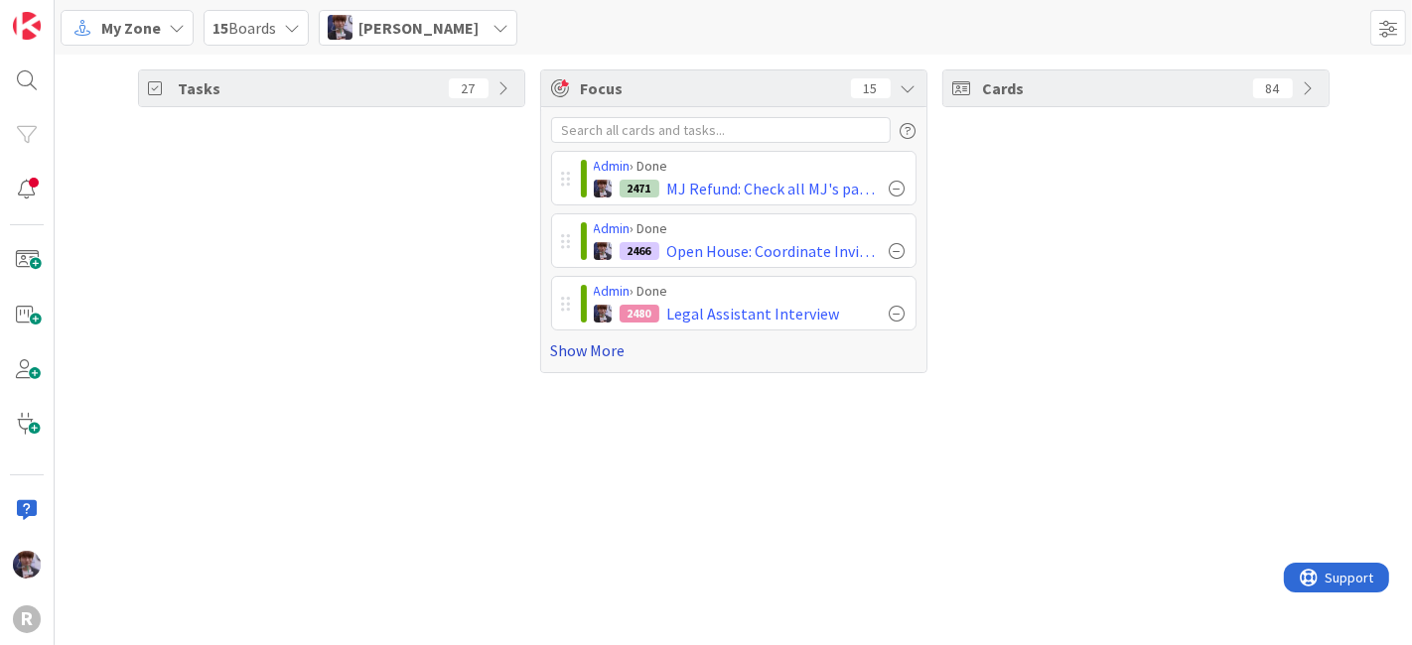
click at [569, 350] on link "Show More" at bounding box center [733, 351] width 365 height 24
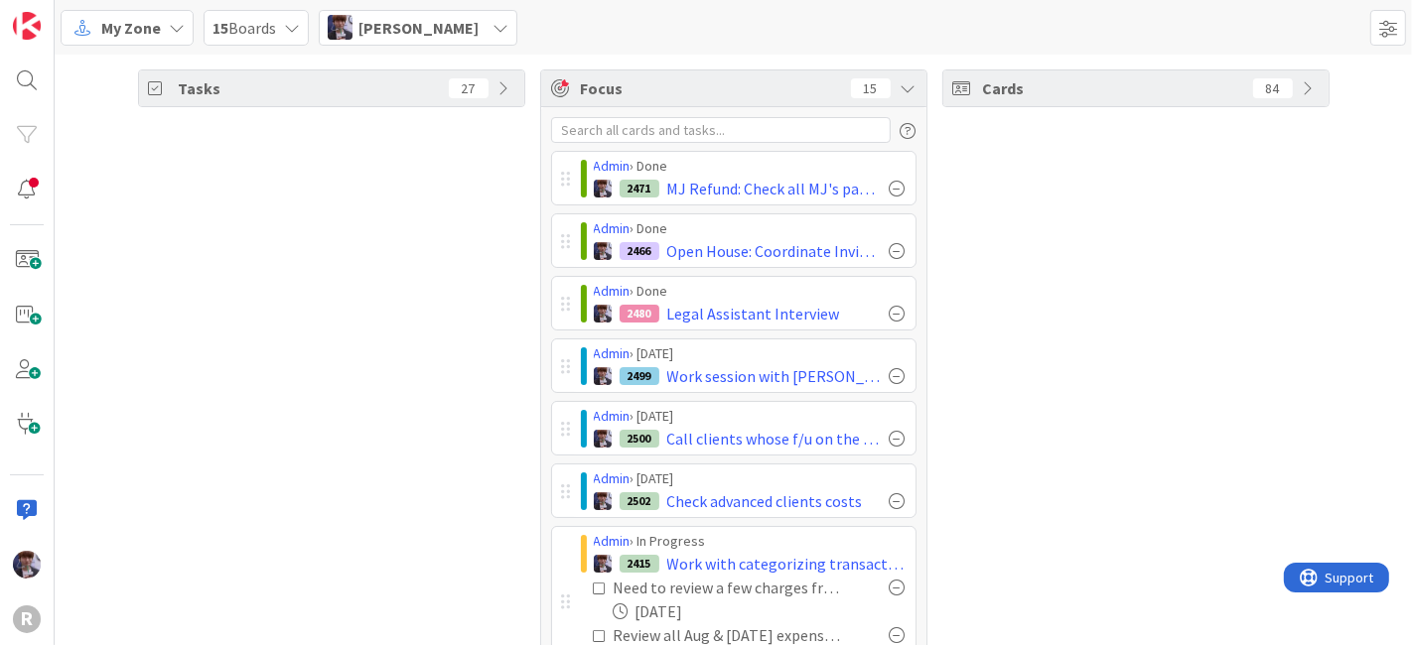
click at [167, 353] on div "Tasks 27" at bounding box center [331, 646] width 387 height 1153
click at [344, 402] on div "Tasks 27" at bounding box center [331, 646] width 387 height 1153
click at [1009, 366] on div "Cards 84" at bounding box center [1135, 646] width 387 height 1153
click at [479, 25] on span "Minka Laine Friesen" at bounding box center [418, 28] width 120 height 24
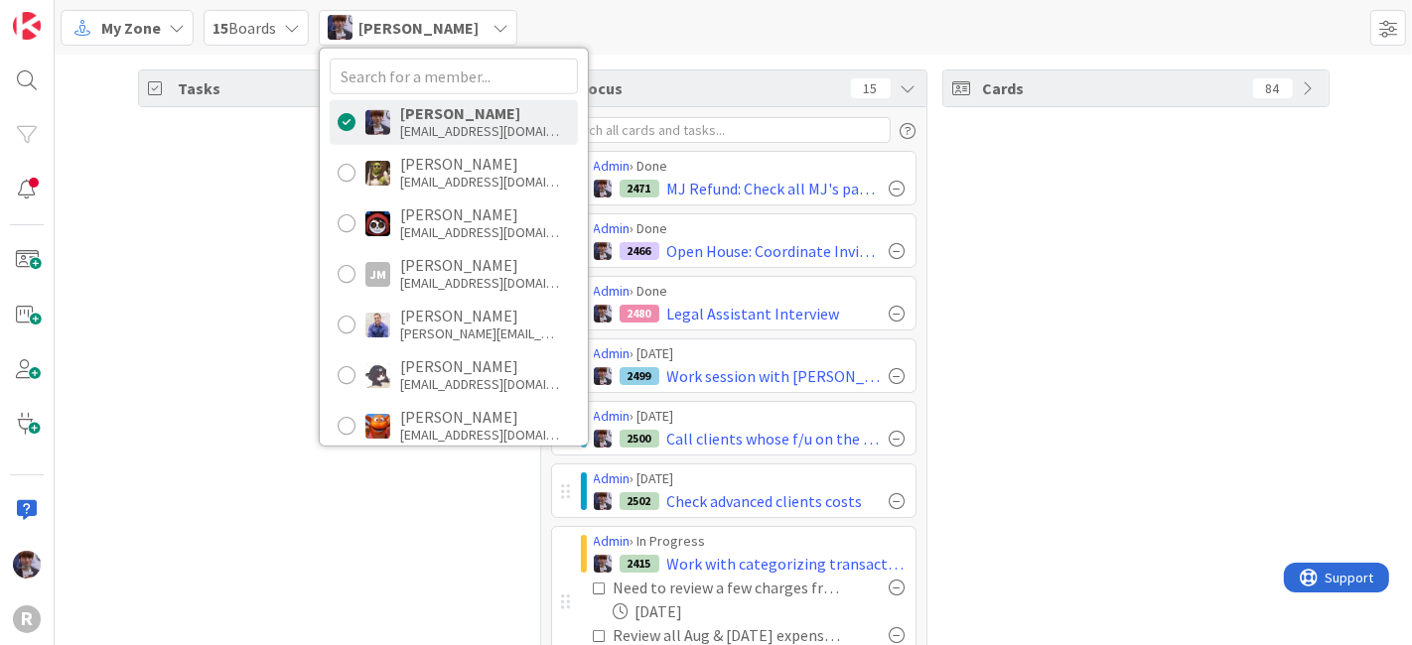
click at [182, 303] on div "Tasks 27" at bounding box center [331, 646] width 387 height 1153
